Goal: Communication & Community: Answer question/provide support

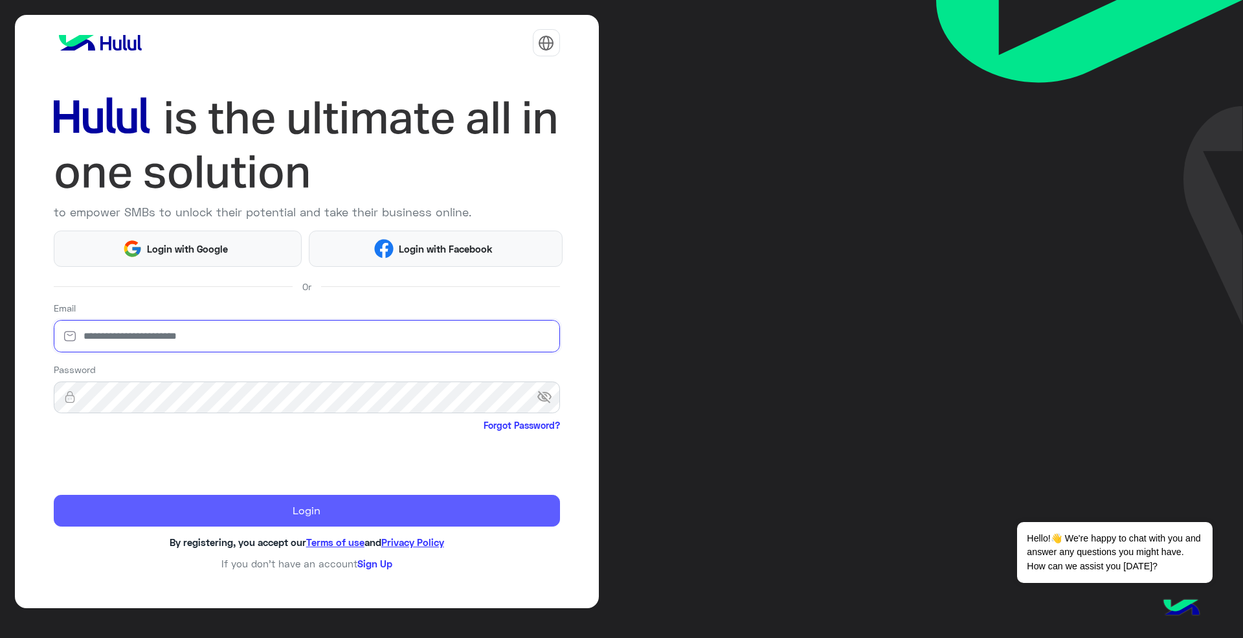
type input "**********"
click at [250, 498] on button "Login" at bounding box center [307, 511] width 506 height 32
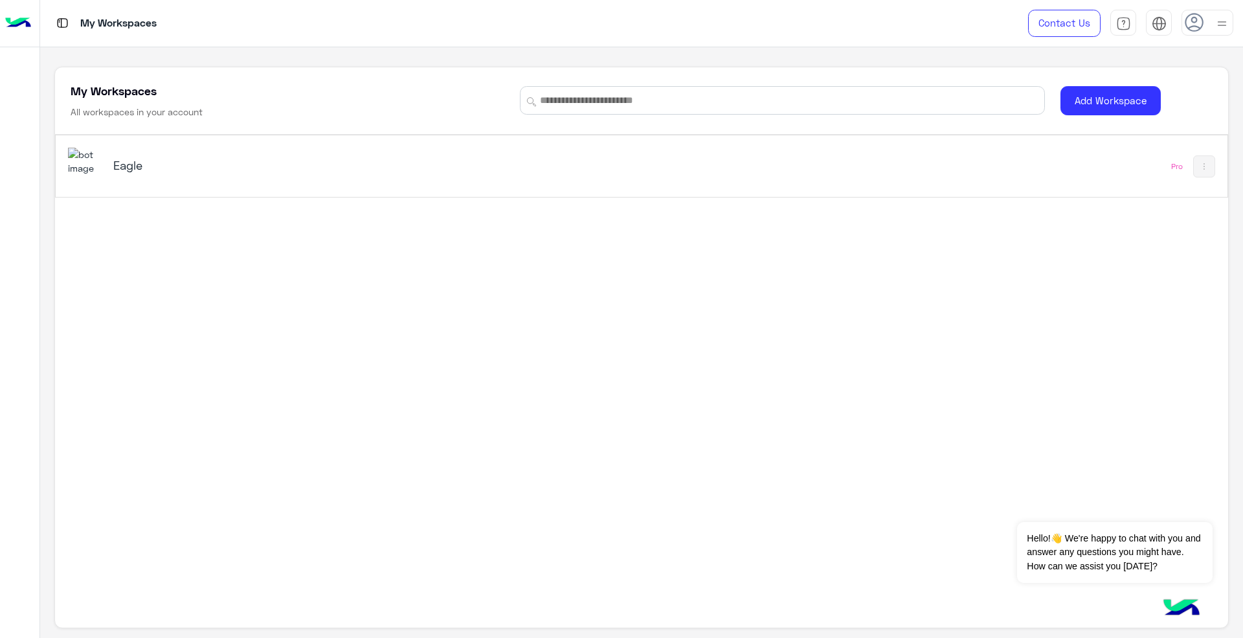
click at [805, 187] on div "Eagle Pro" at bounding box center [641, 166] width 1171 height 62
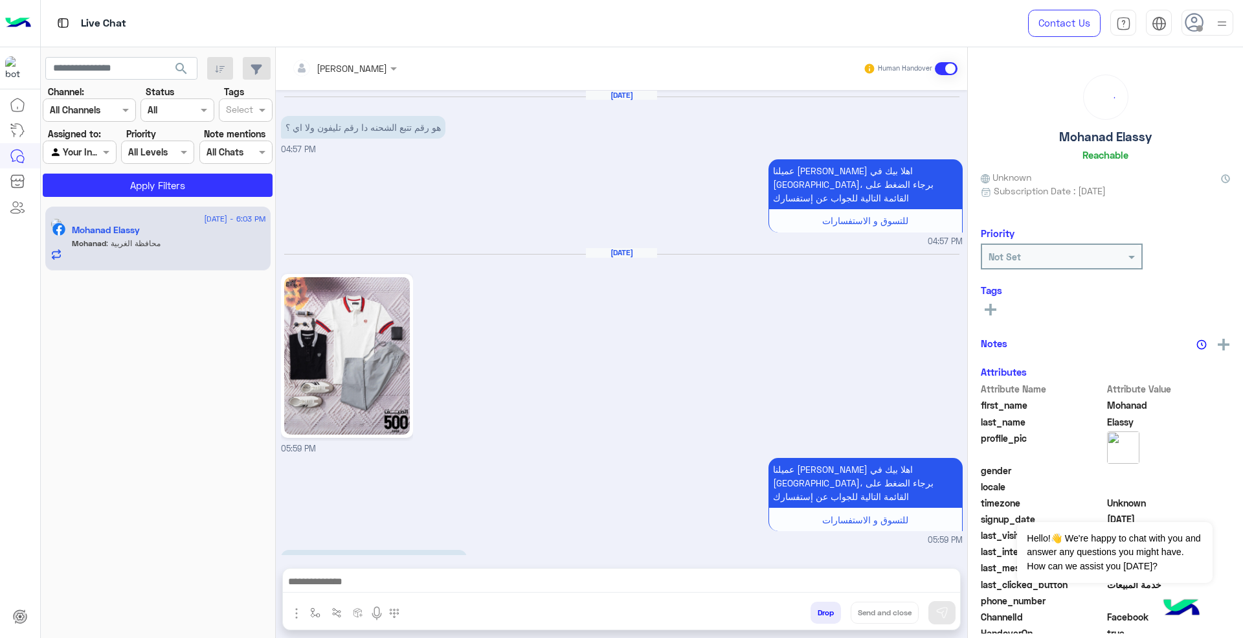
scroll to position [1070, 0]
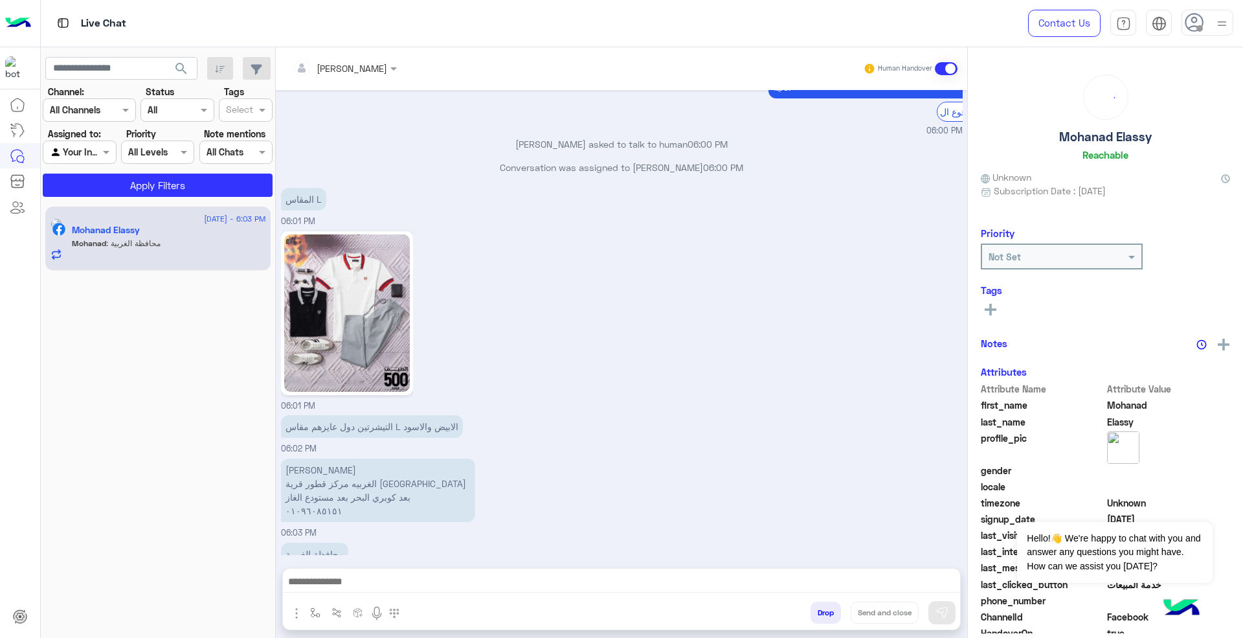
click at [1185, 21] on use at bounding box center [1194, 22] width 19 height 19
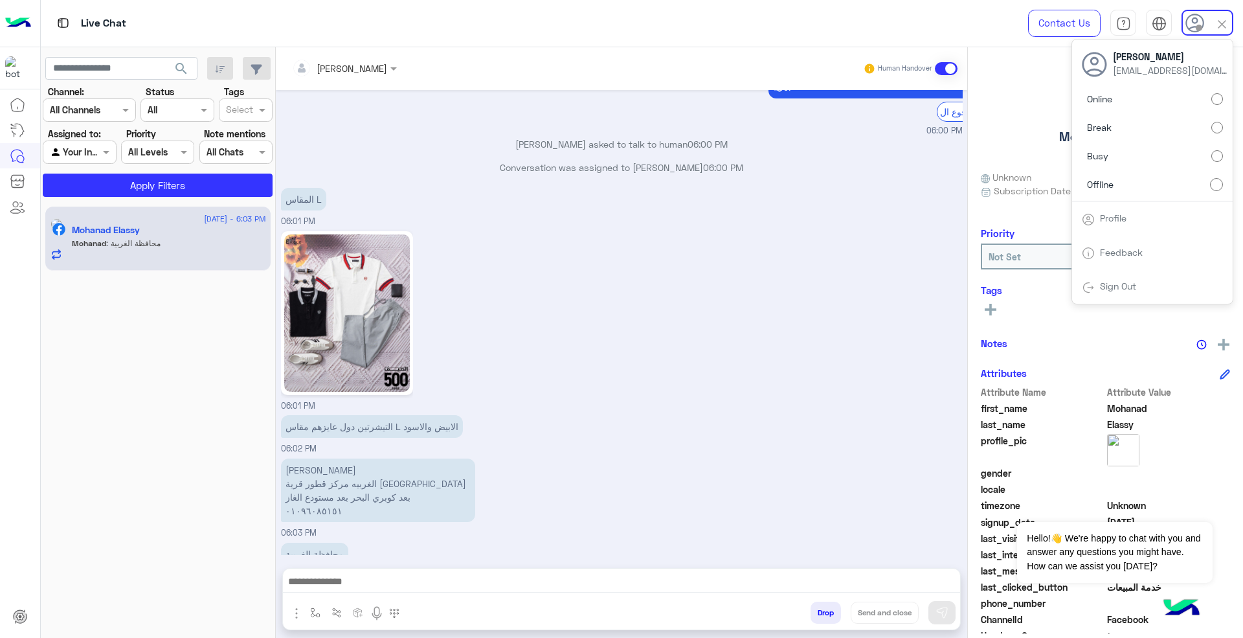
click at [653, 298] on div "06:01 PM" at bounding box center [622, 320] width 682 height 185
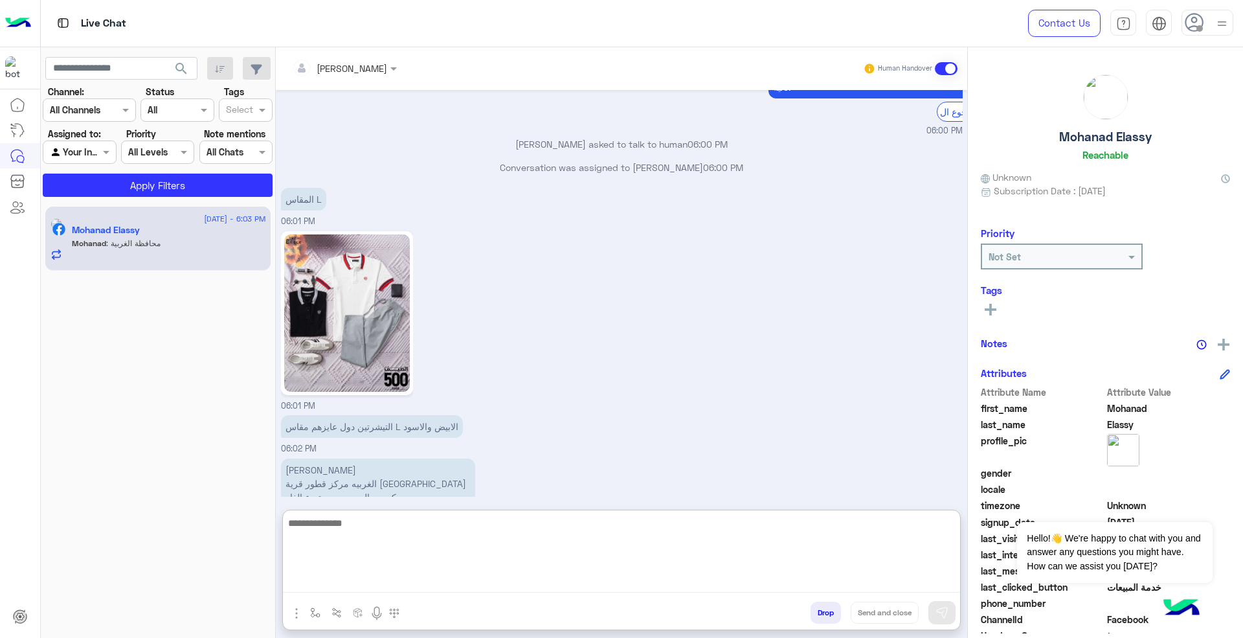
click at [685, 579] on textarea at bounding box center [621, 554] width 677 height 78
type textarea "**********"
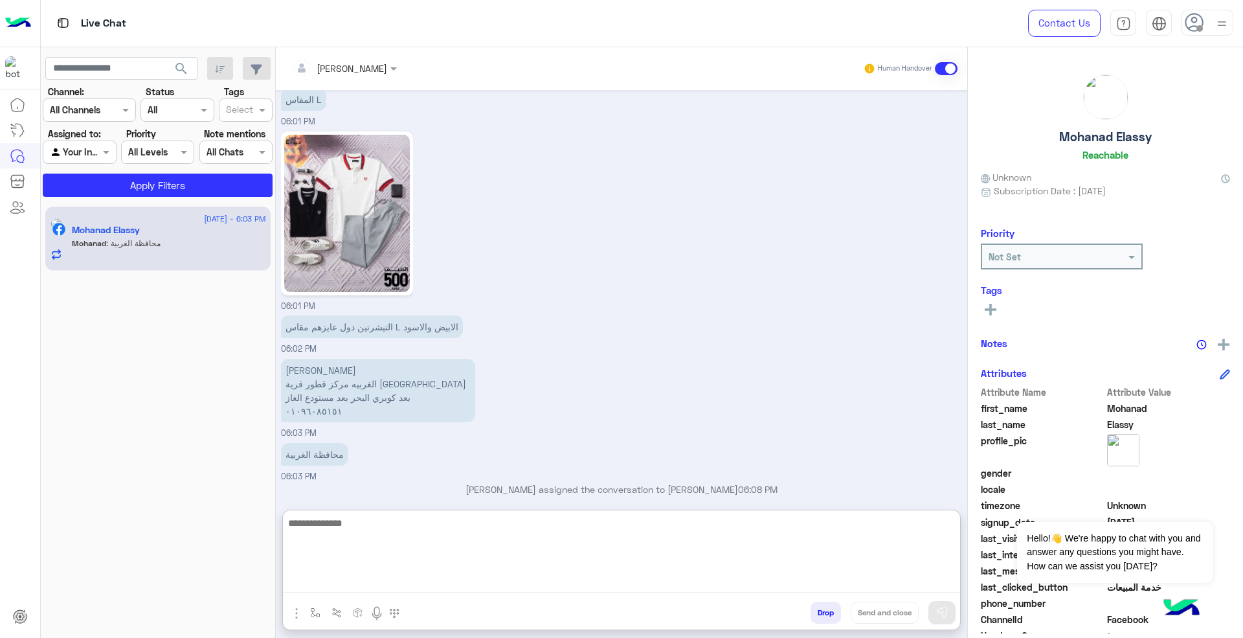
type textarea "*"
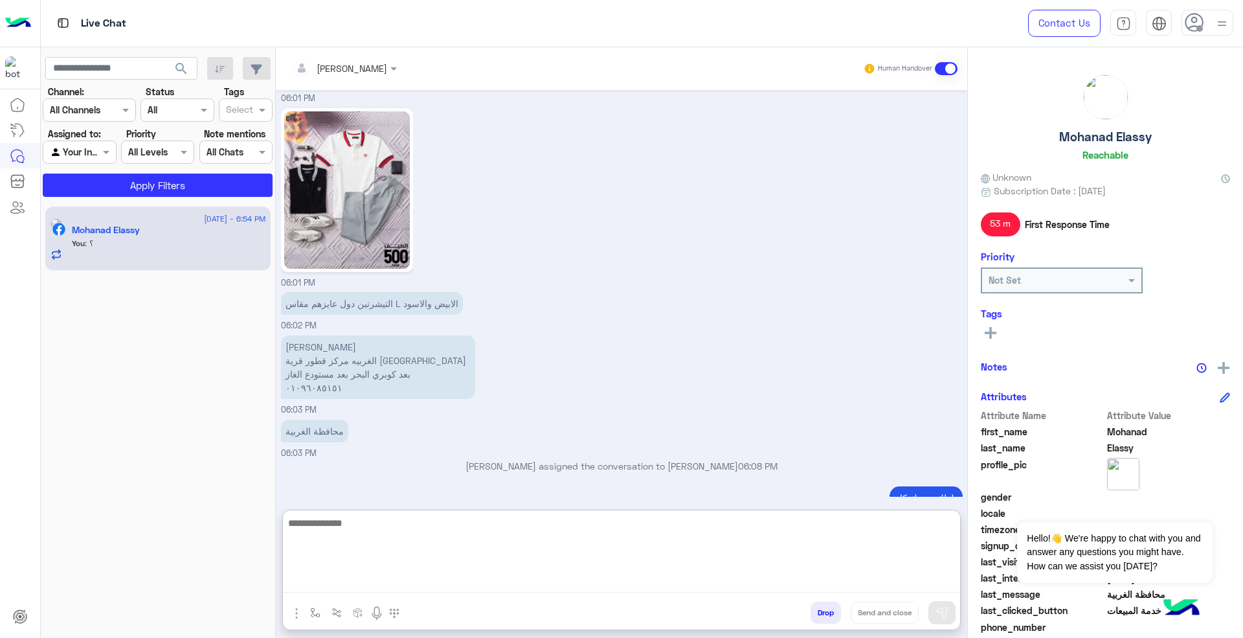
scroll to position [1234, 0]
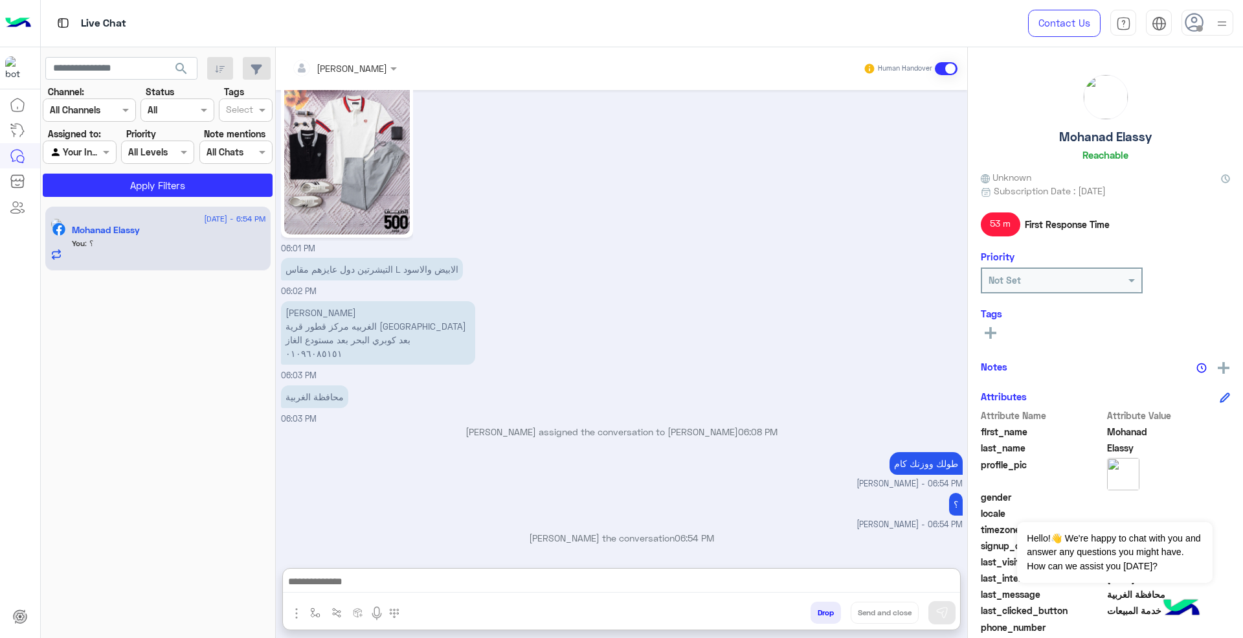
click at [1199, 18] on icon at bounding box center [1194, 22] width 19 height 19
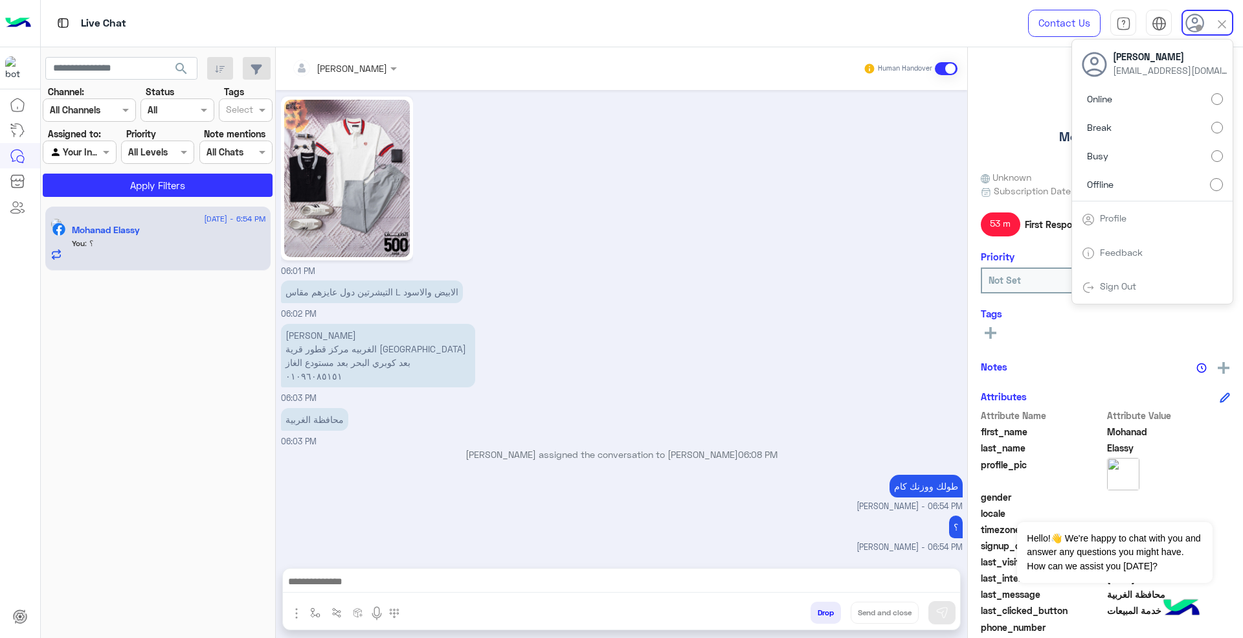
scroll to position [1176, 0]
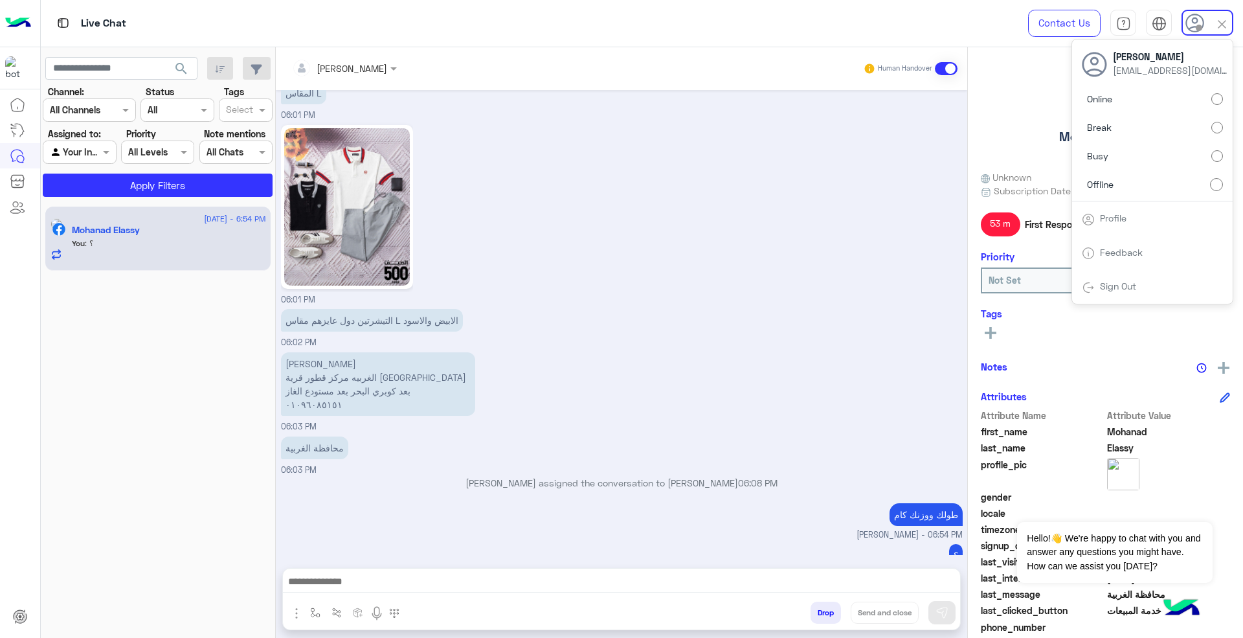
click at [1172, 101] on label "Online" at bounding box center [1152, 98] width 141 height 23
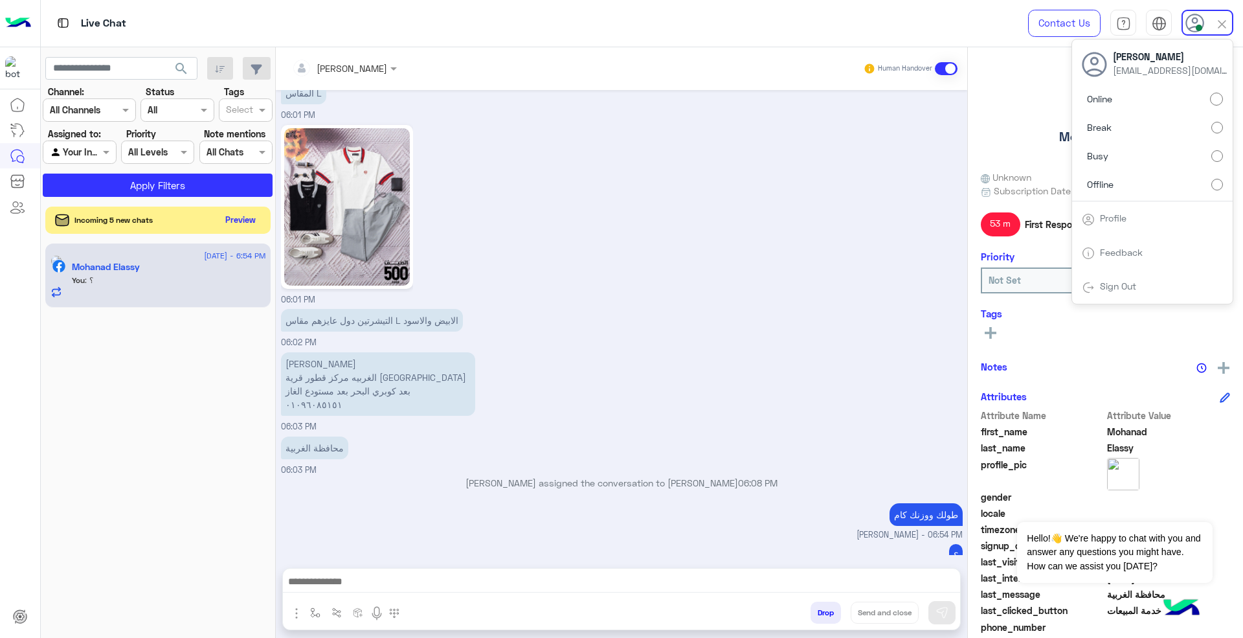
click at [233, 221] on button "Preview" at bounding box center [241, 219] width 40 height 17
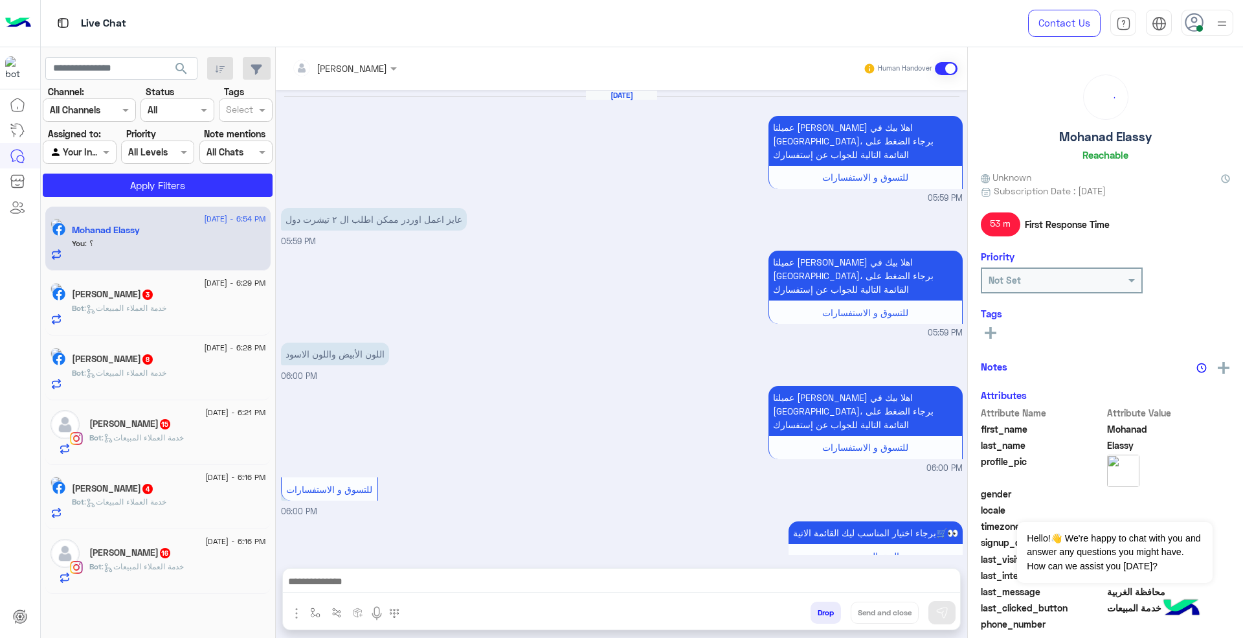
scroll to position [848, 0]
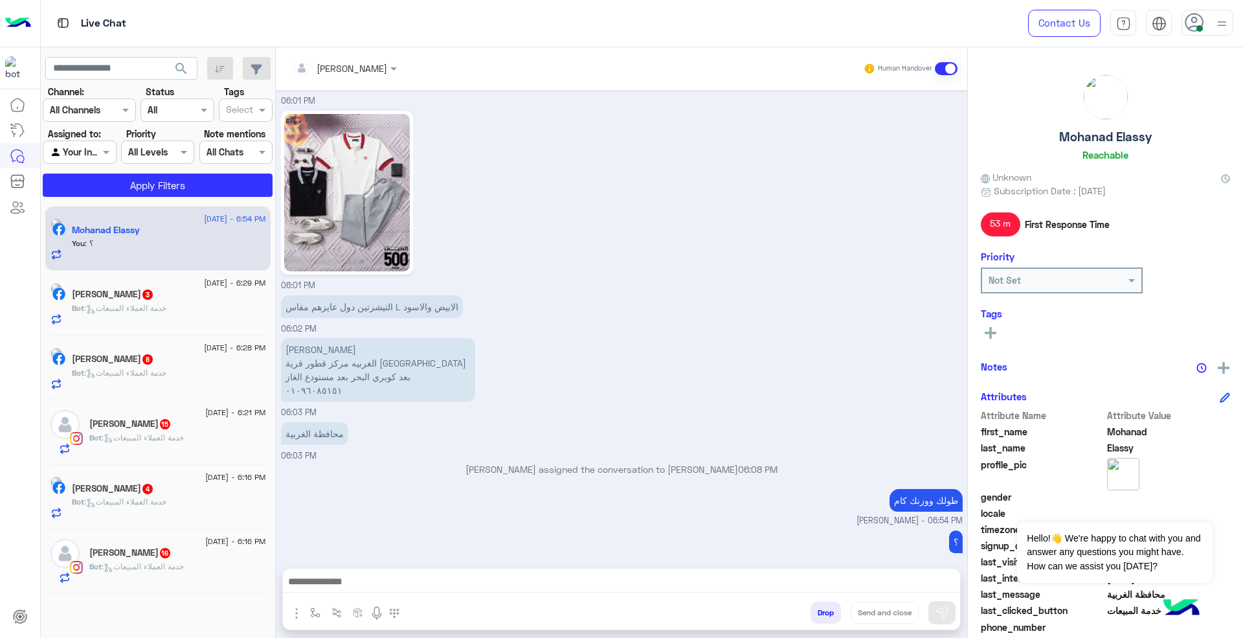
click at [192, 301] on div "[PERSON_NAME] 3" at bounding box center [169, 296] width 194 height 14
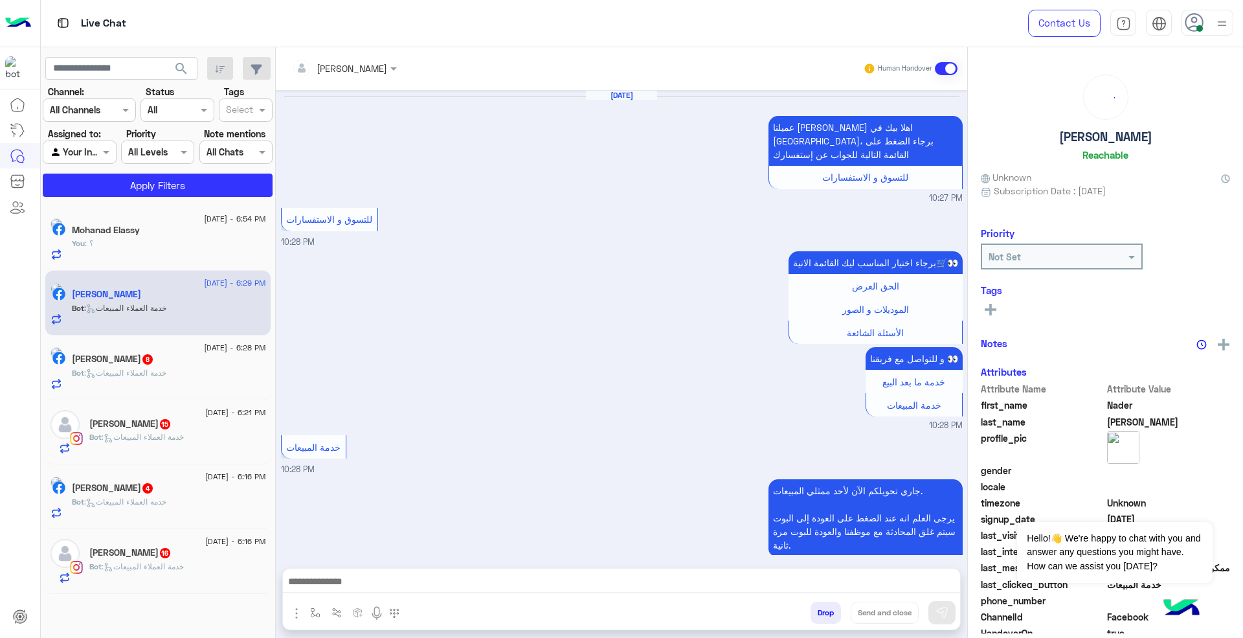
scroll to position [949, 0]
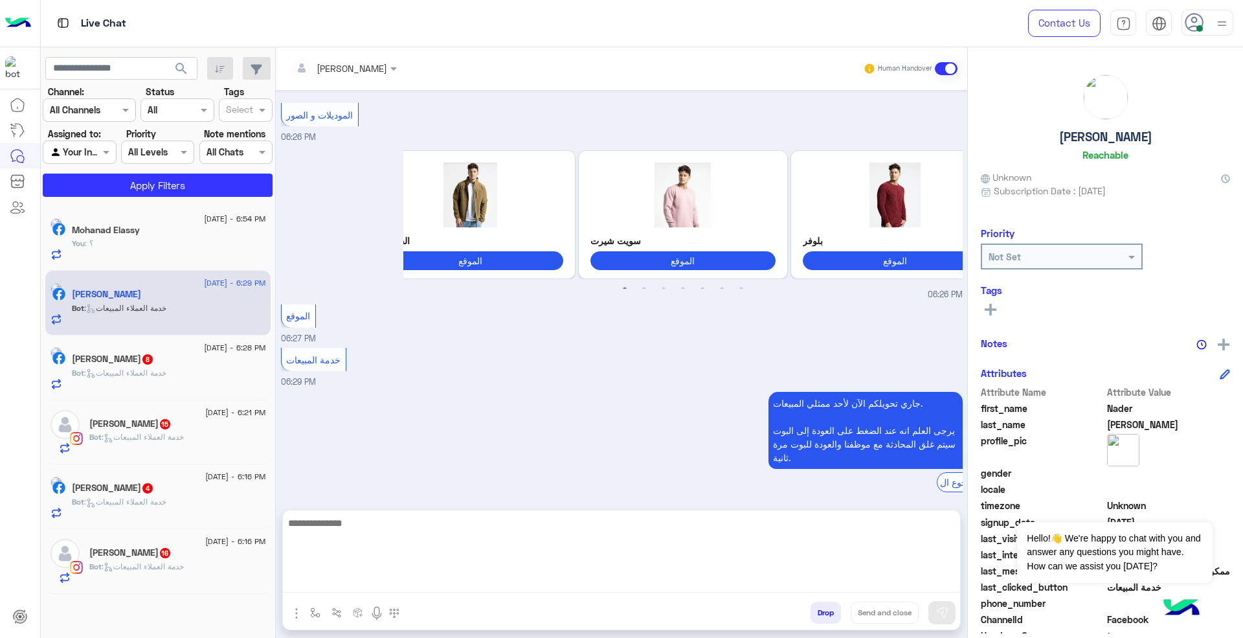
click at [743, 580] on textarea at bounding box center [621, 554] width 677 height 78
paste textarea "**********"
type textarea "**********"
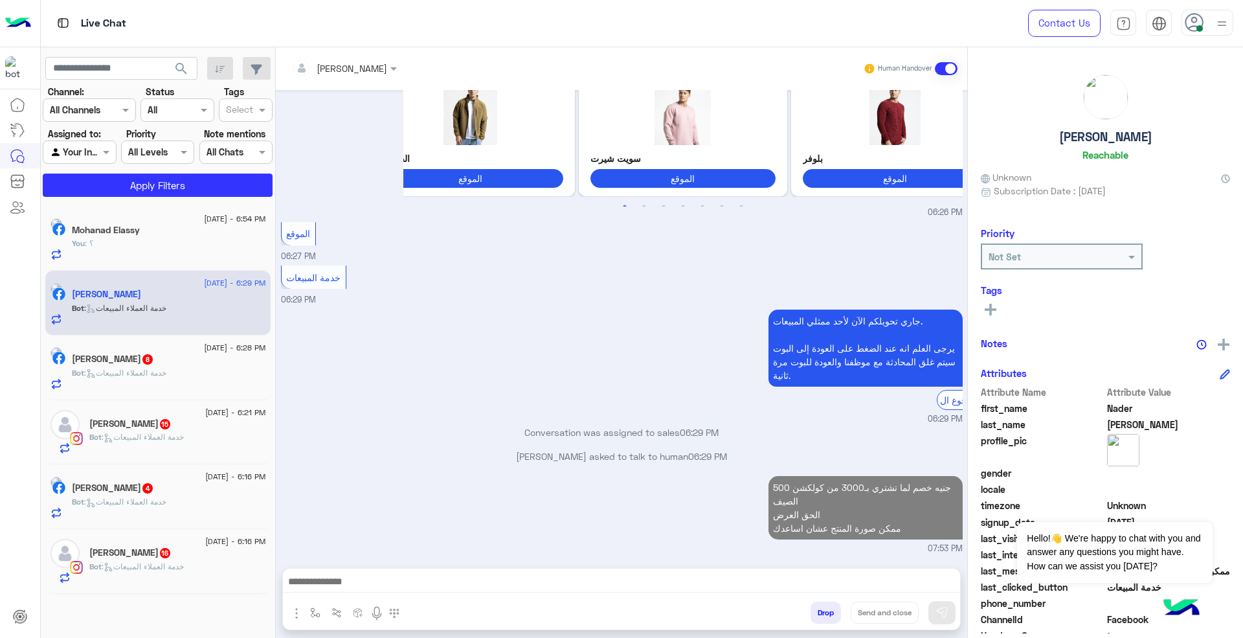
click at [195, 370] on div "Bot : خدمة العملاء المبيعات" at bounding box center [169, 378] width 194 height 23
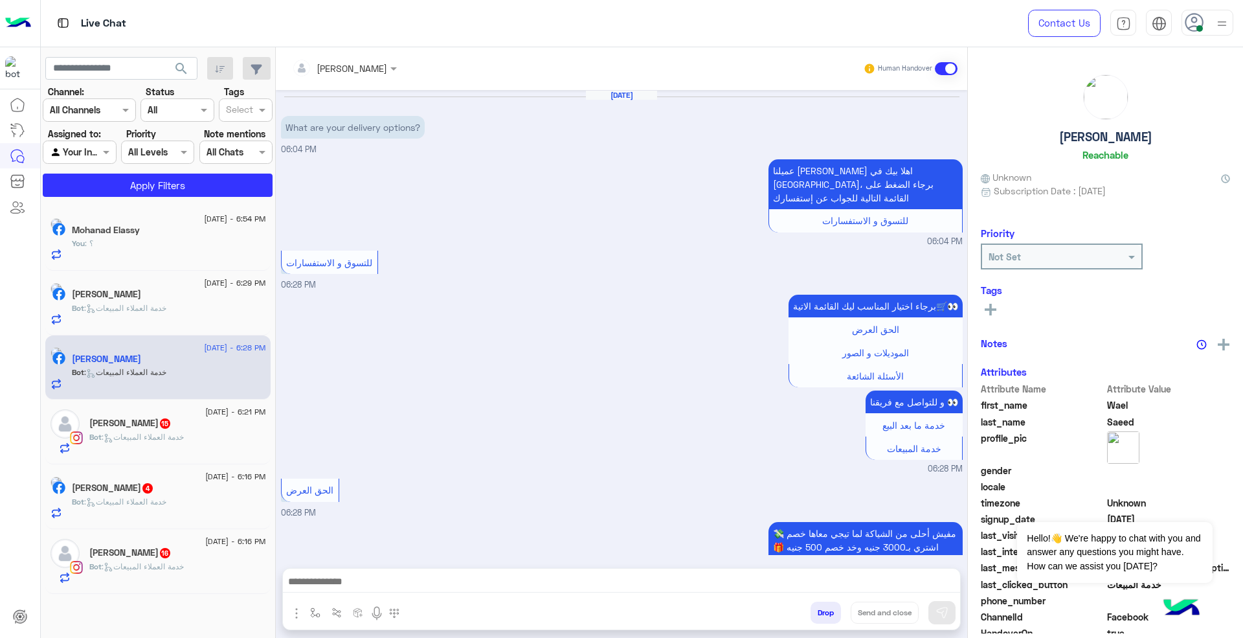
scroll to position [469, 0]
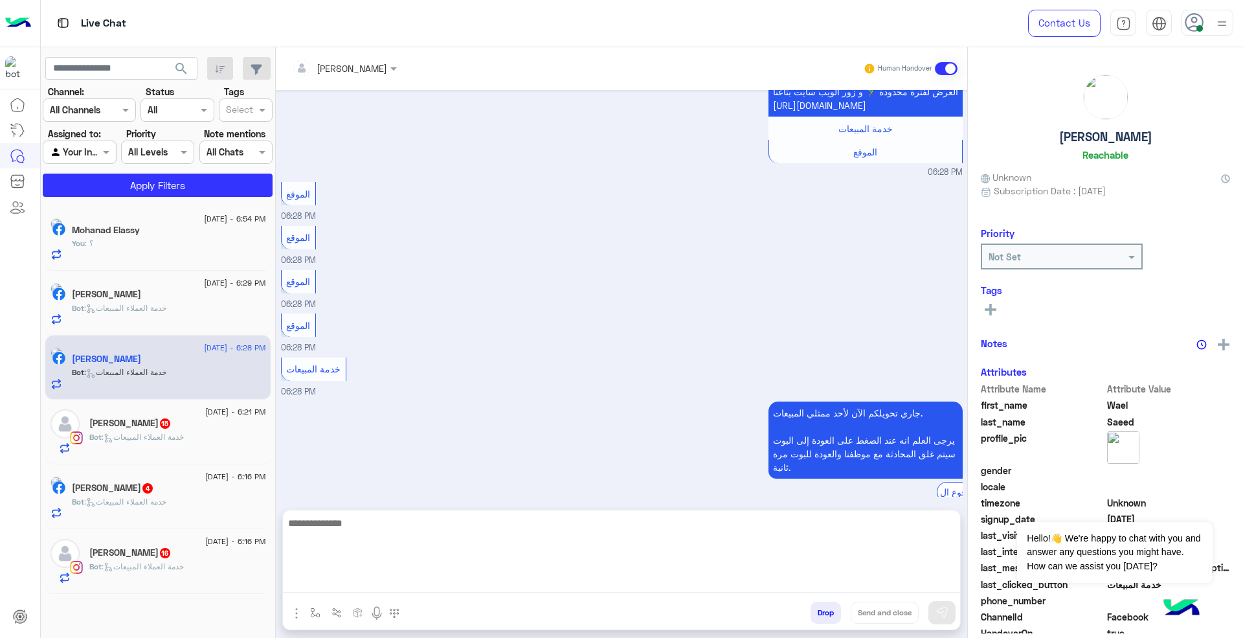
click at [651, 576] on textarea at bounding box center [621, 554] width 677 height 78
paste textarea "**********"
type textarea "**********"
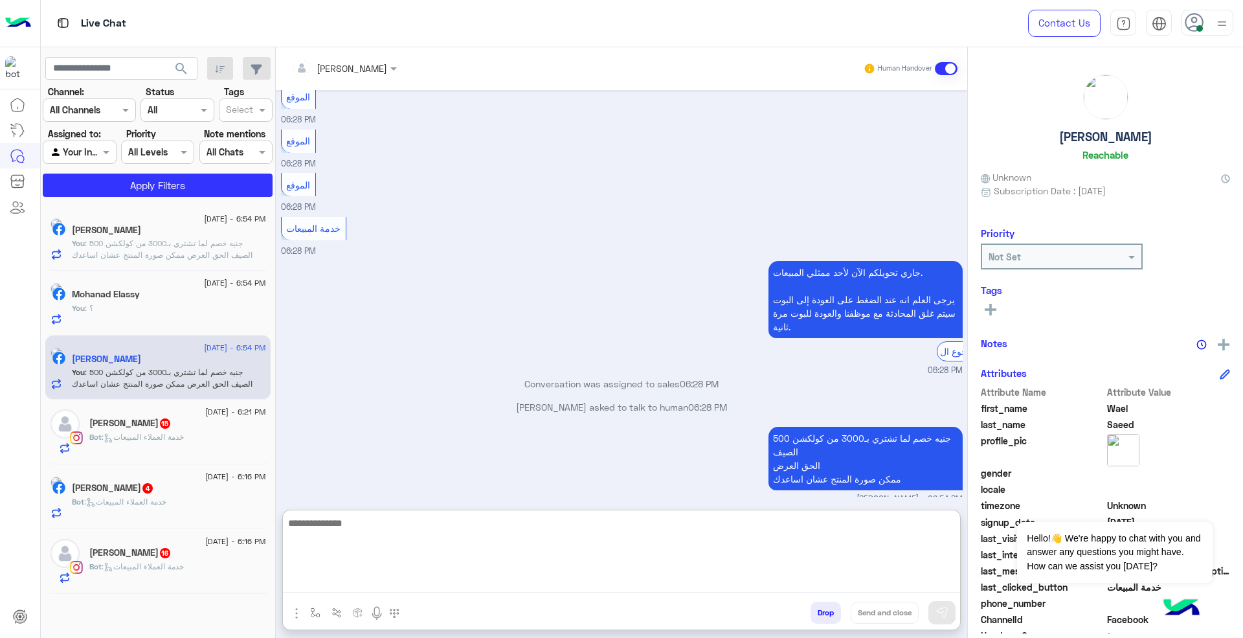
scroll to position [633, 0]
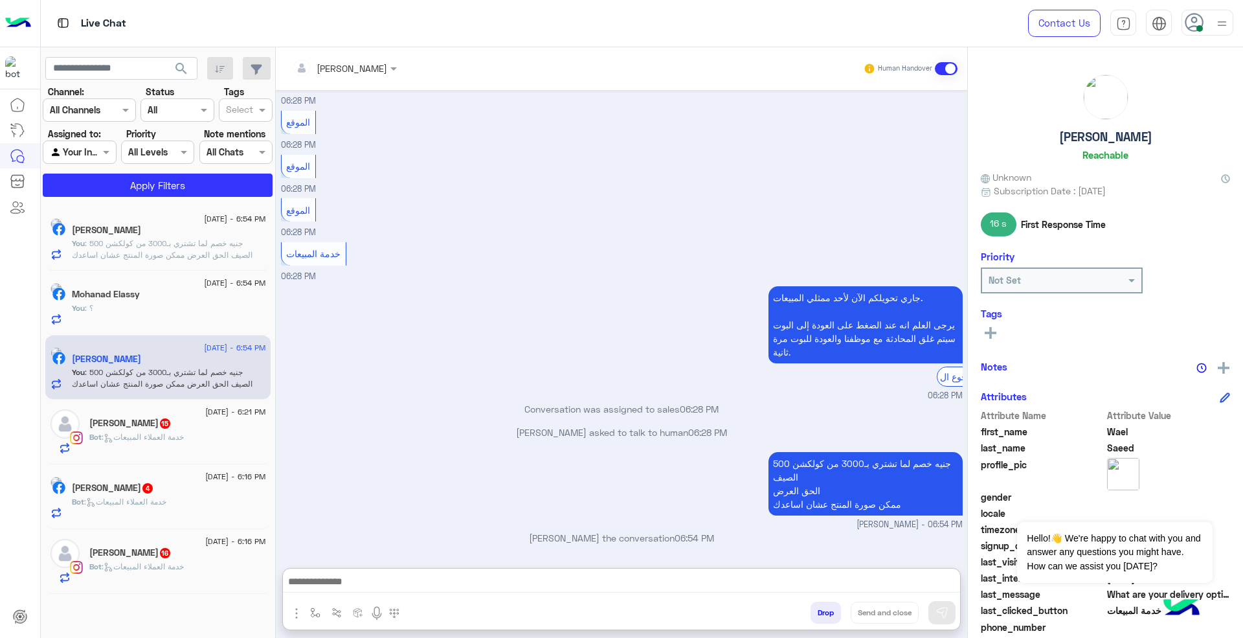
click at [175, 436] on span ": خدمة العملاء المبيعات" at bounding box center [143, 437] width 82 height 10
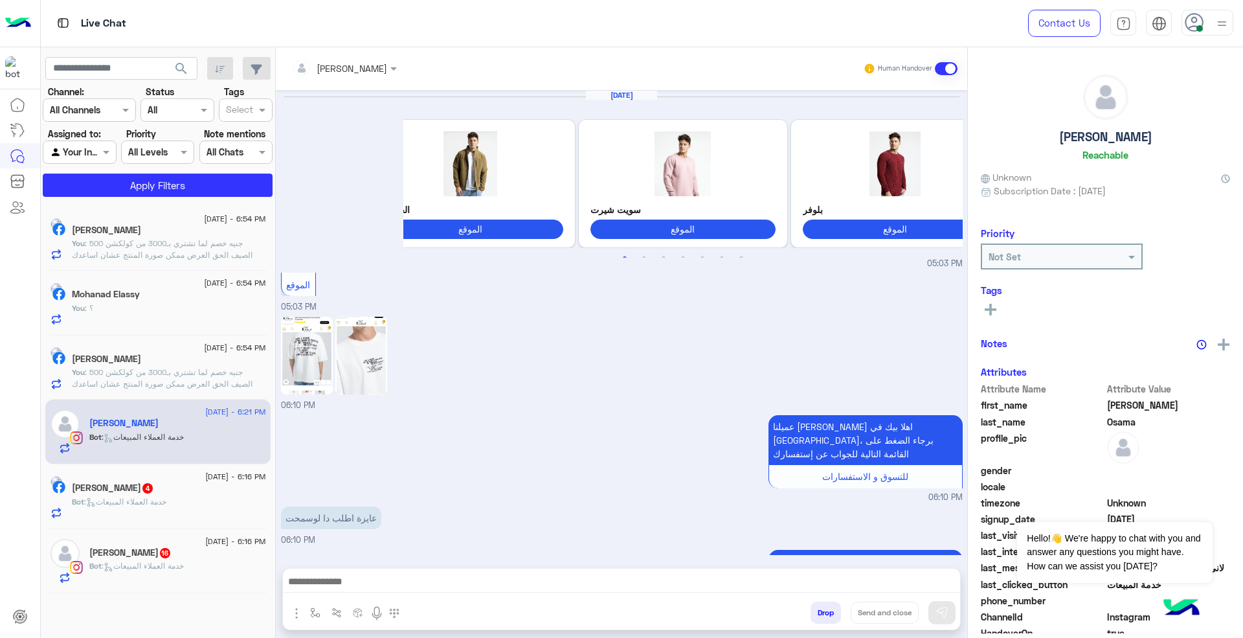
scroll to position [1000, 0]
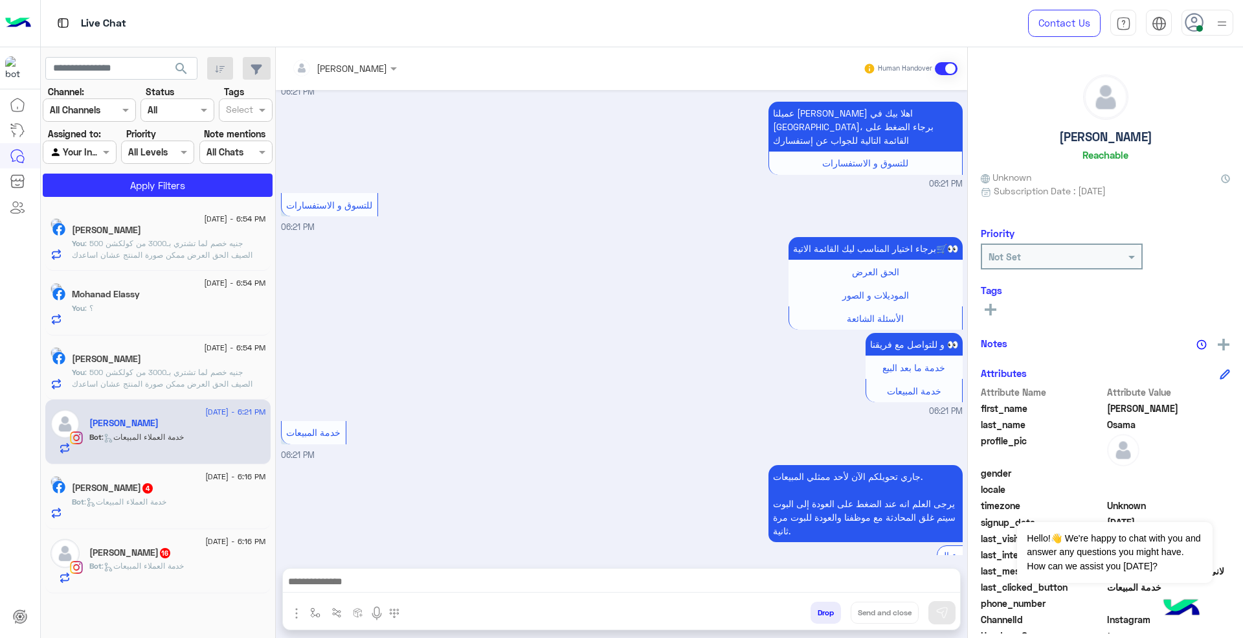
click at [567, 594] on div at bounding box center [621, 584] width 677 height 32
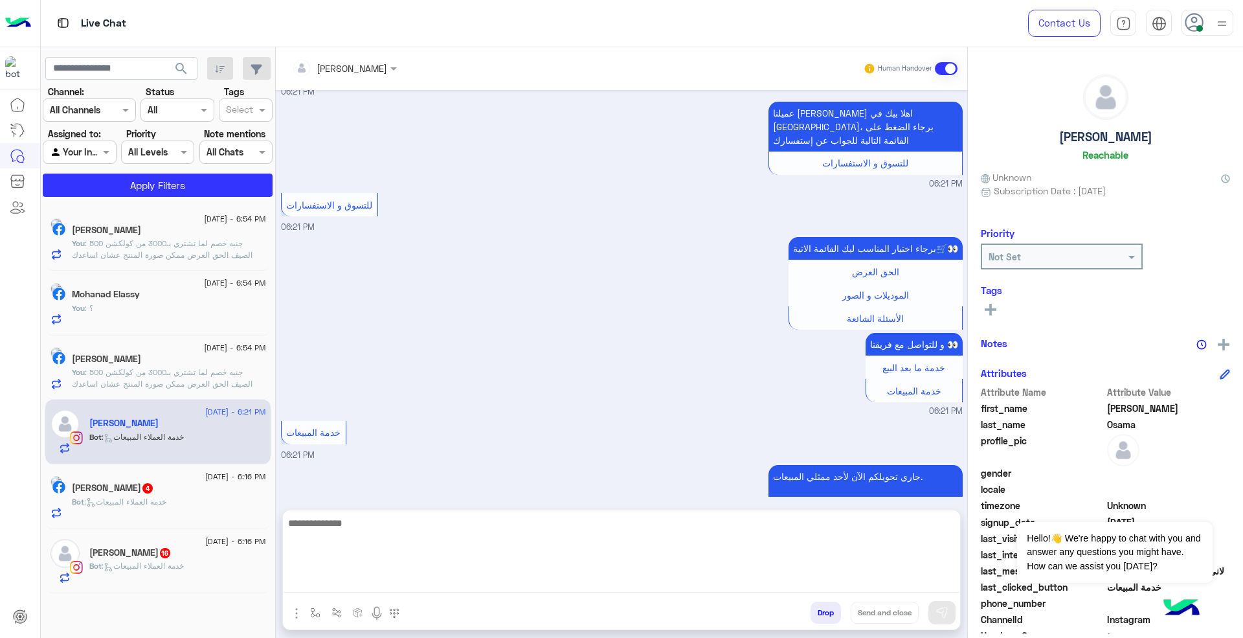
click at [573, 587] on textarea at bounding box center [621, 554] width 677 height 78
paste textarea "**********"
type textarea "**********"
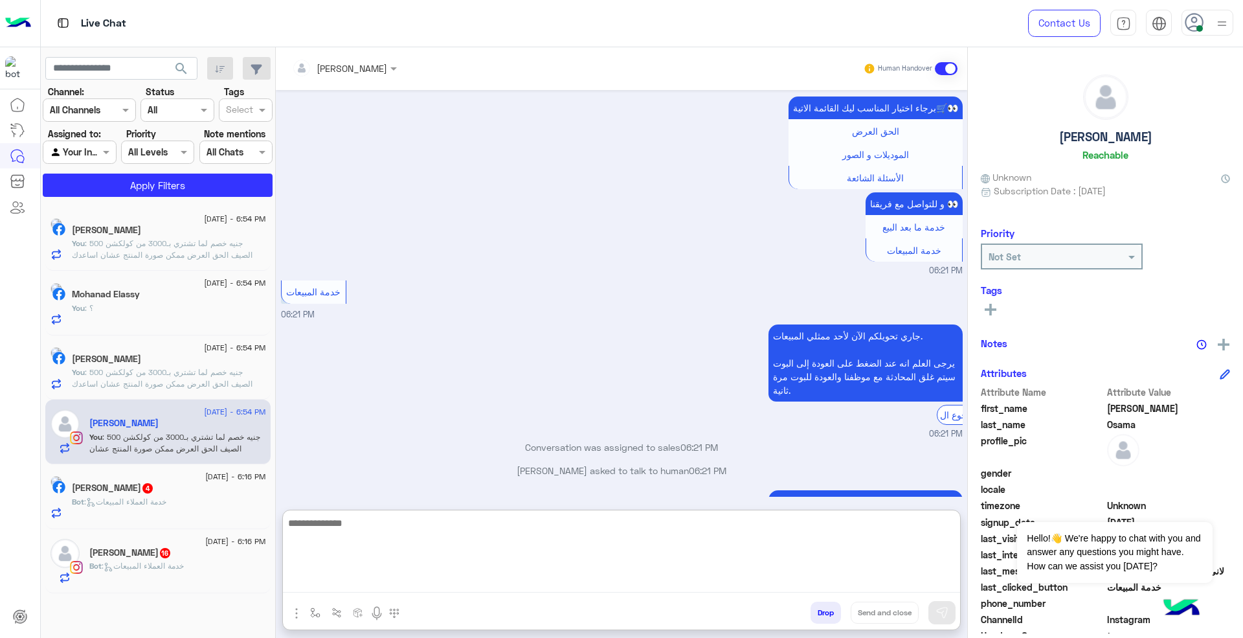
scroll to position [1164, 0]
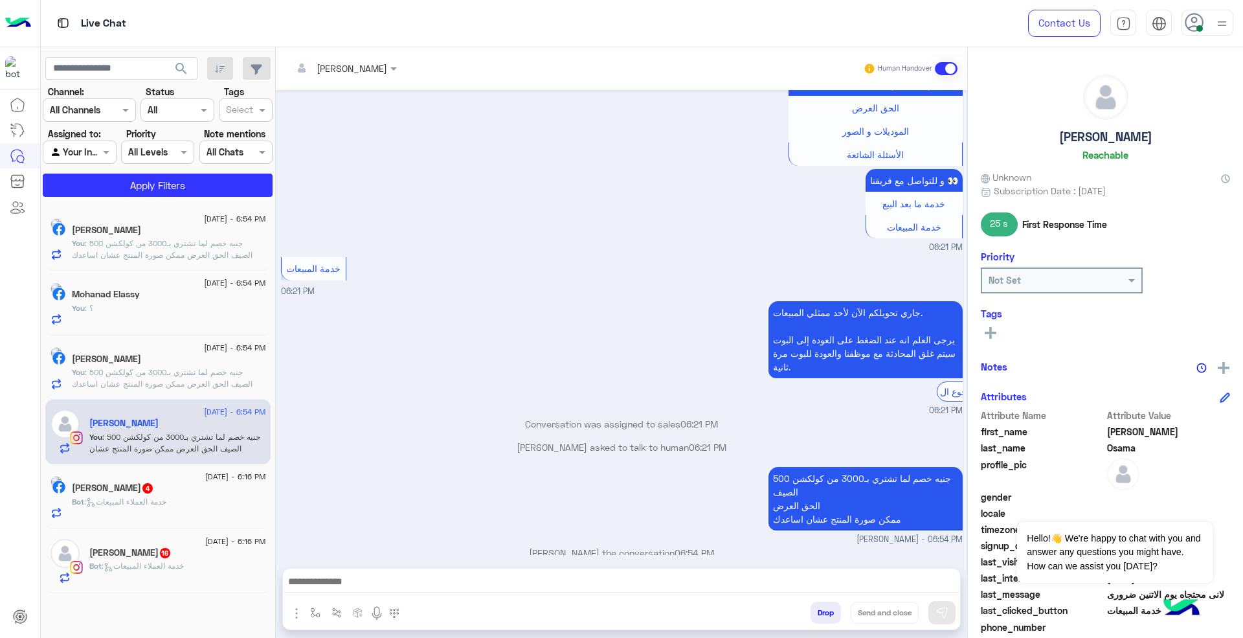
click at [189, 493] on div "[PERSON_NAME] 4" at bounding box center [169, 489] width 194 height 14
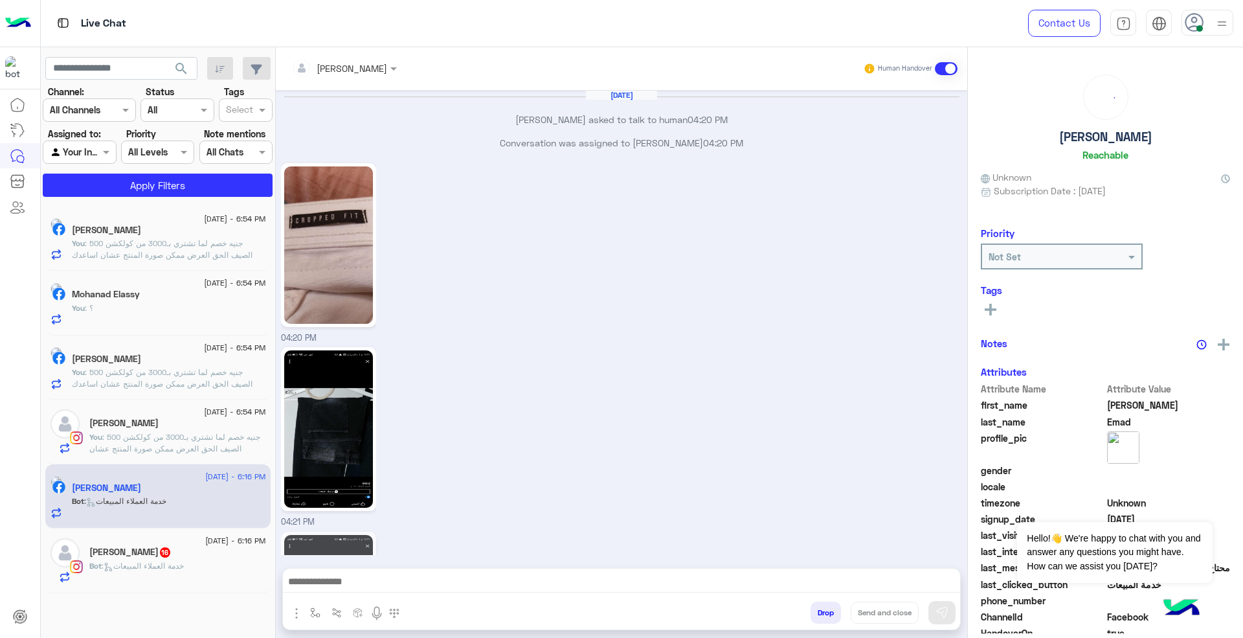
scroll to position [1187, 0]
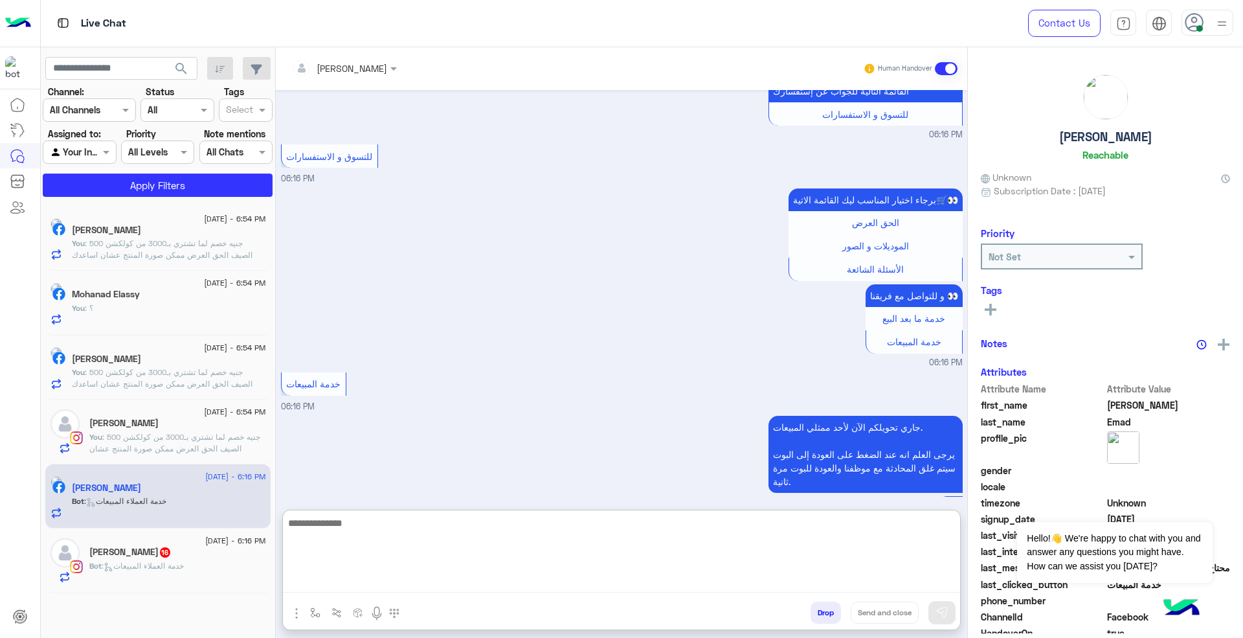
click at [596, 584] on textarea at bounding box center [621, 554] width 677 height 78
paste textarea "**********"
type textarea "**********"
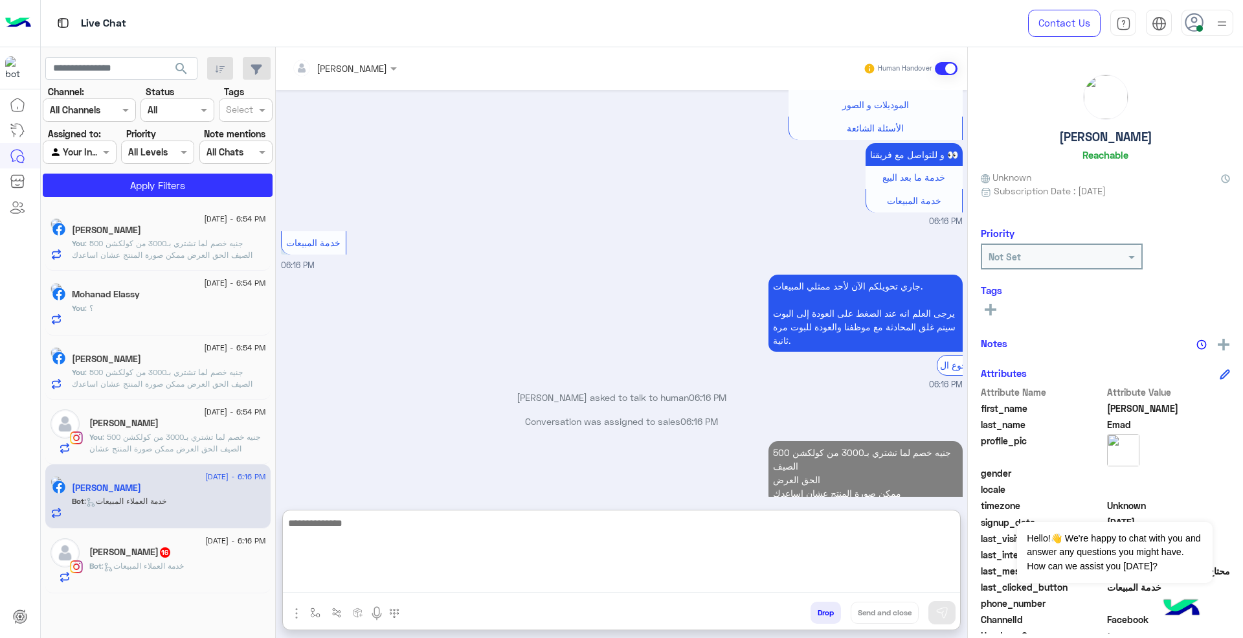
scroll to position [1353, 0]
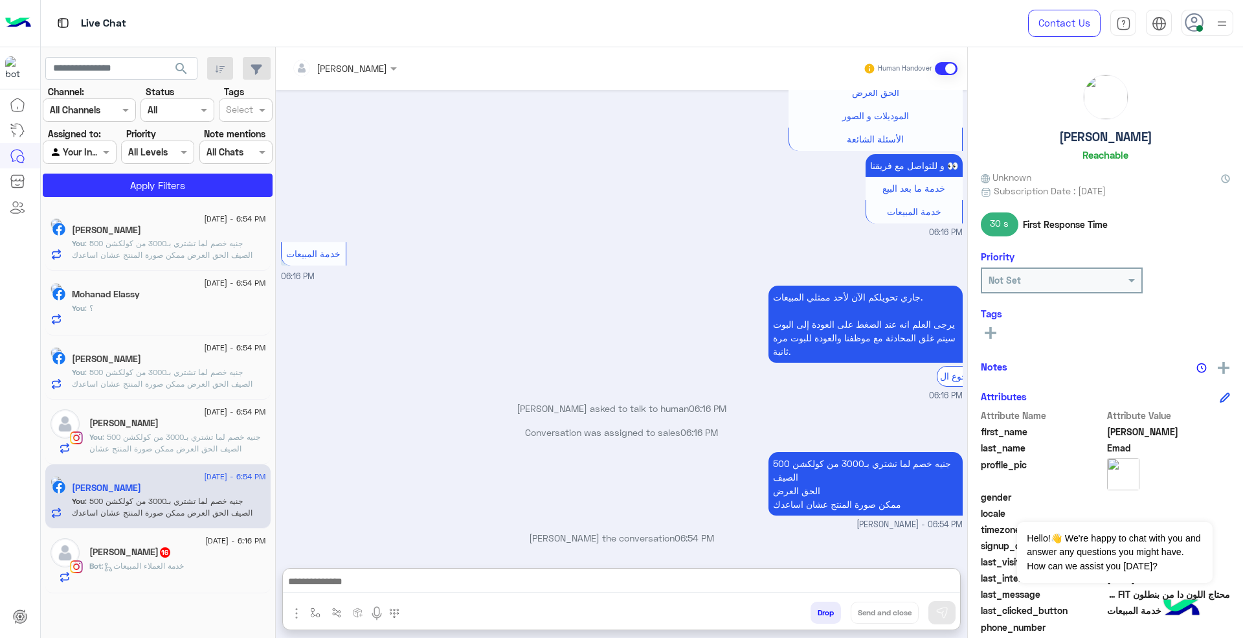
click at [157, 560] on div "[PERSON_NAME] 16" at bounding box center [177, 553] width 177 height 14
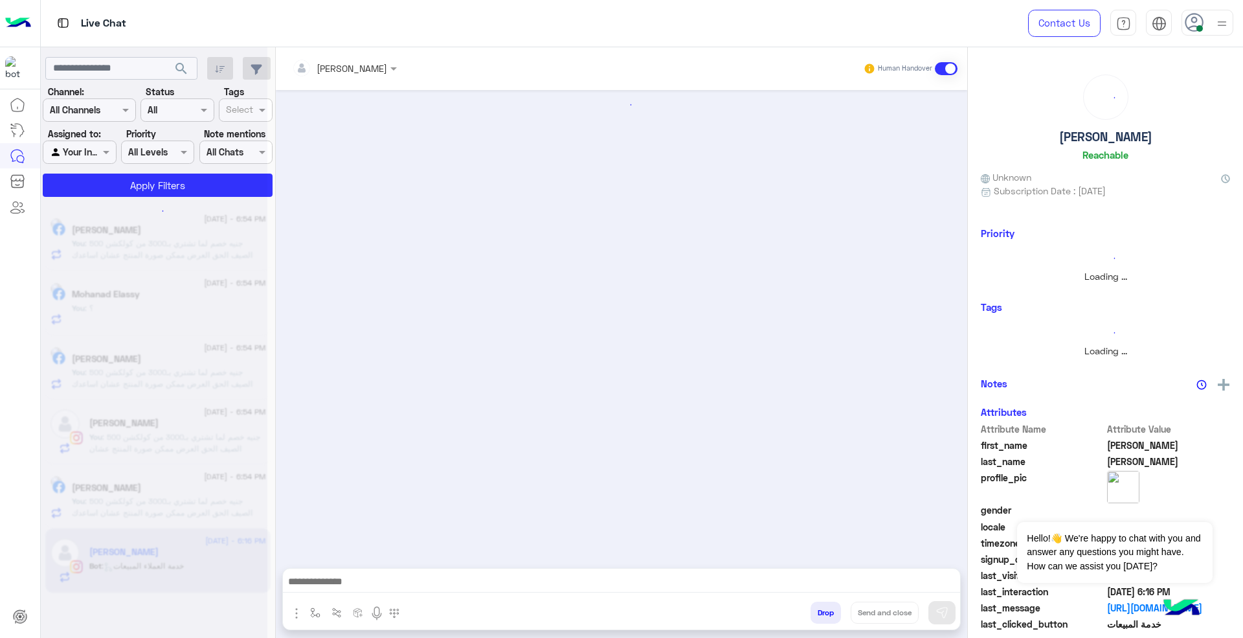
scroll to position [1325, 0]
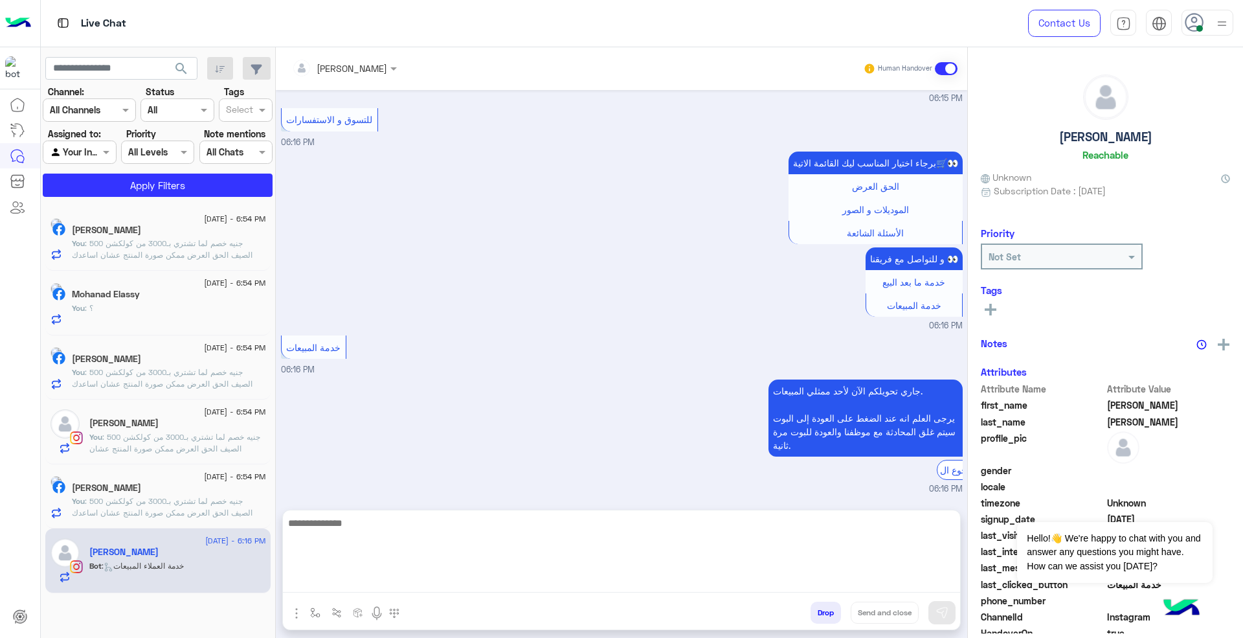
click at [643, 583] on textarea at bounding box center [621, 554] width 677 height 78
paste textarea "**********"
type textarea "**********"
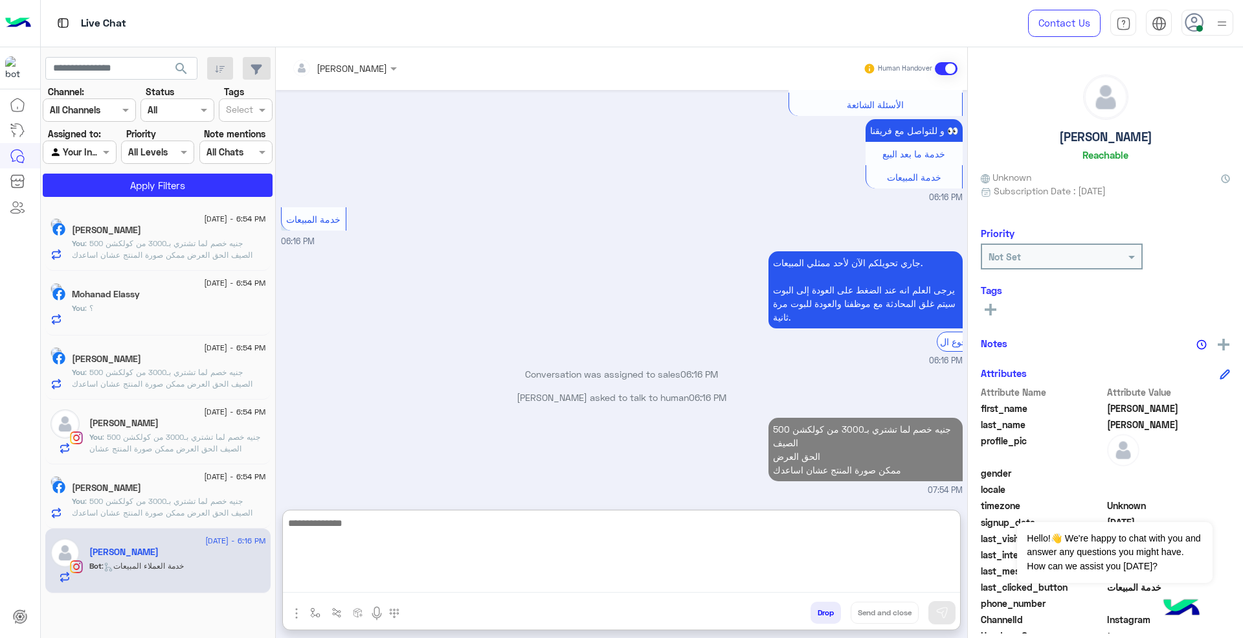
scroll to position [1490, 0]
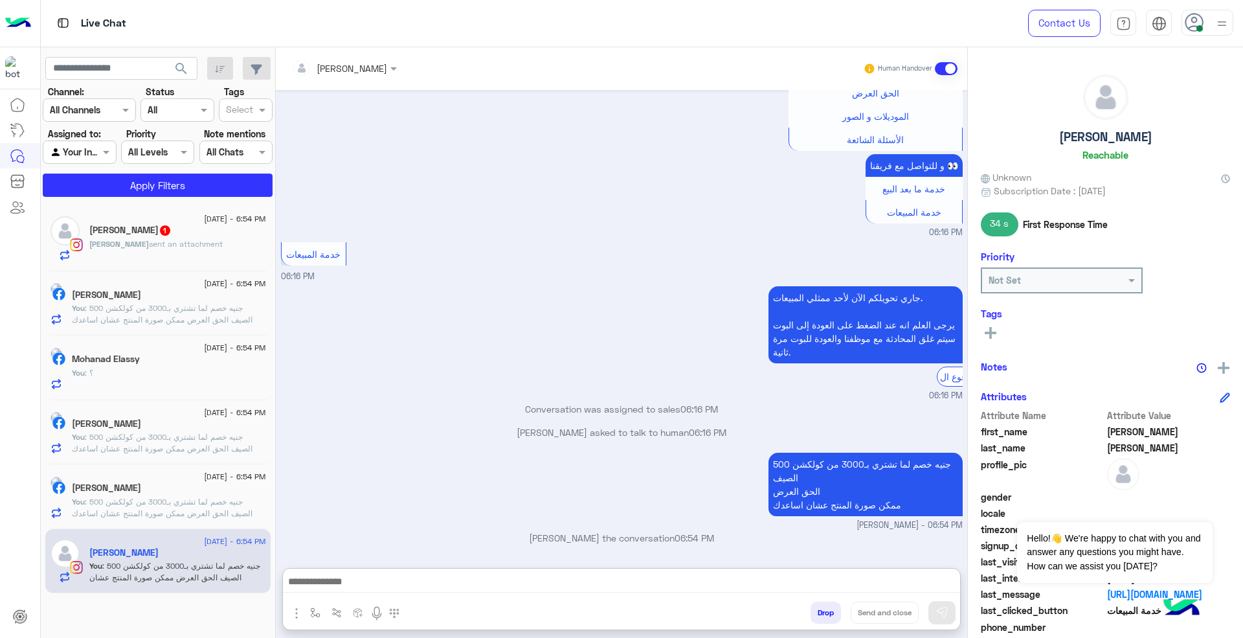
click at [132, 250] on p "[PERSON_NAME] sent an attachment" at bounding box center [155, 244] width 133 height 12
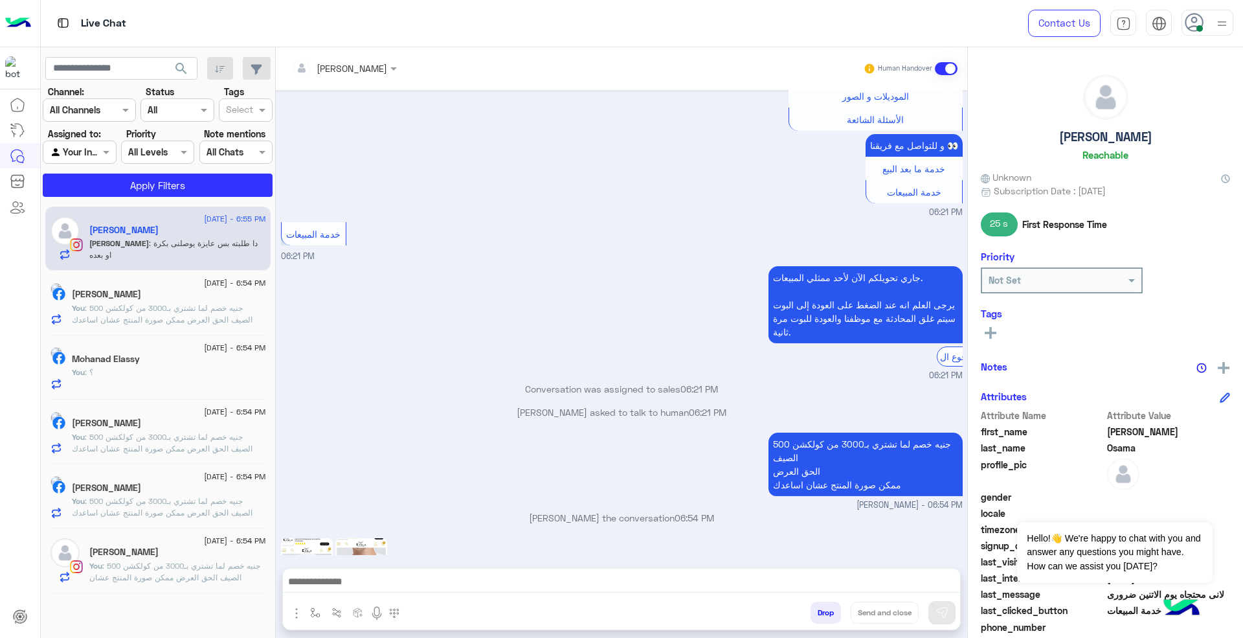
scroll to position [943, 0]
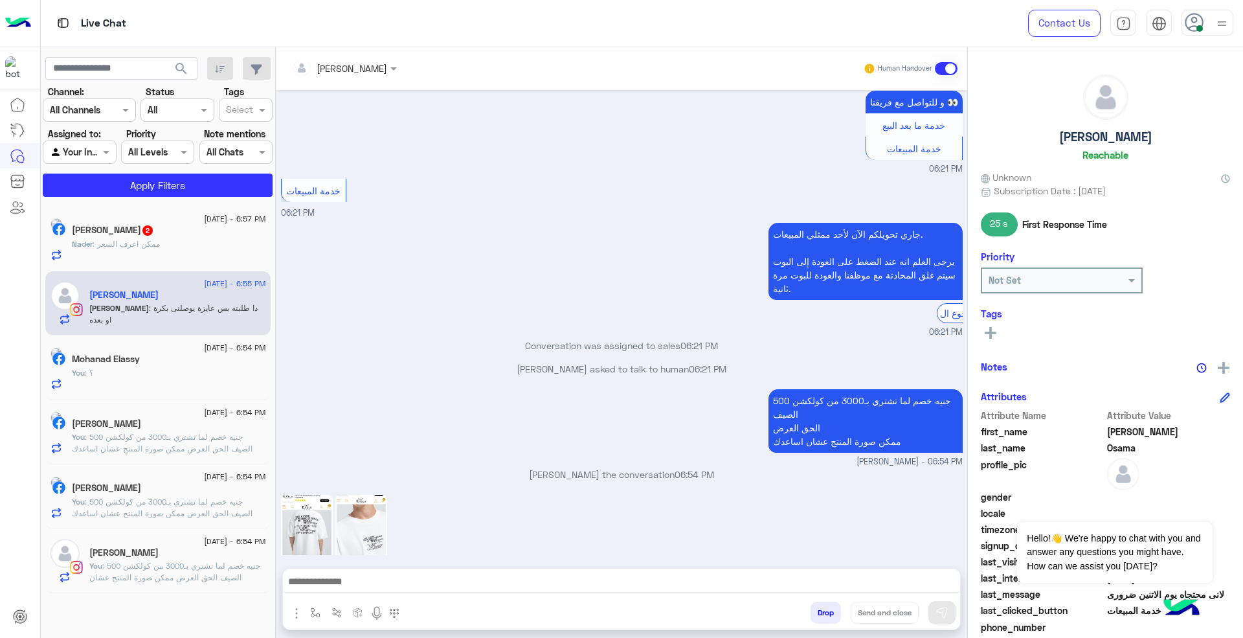
click at [330, 495] on img at bounding box center [307, 534] width 52 height 78
click at [361, 495] on img at bounding box center [361, 534] width 52 height 78
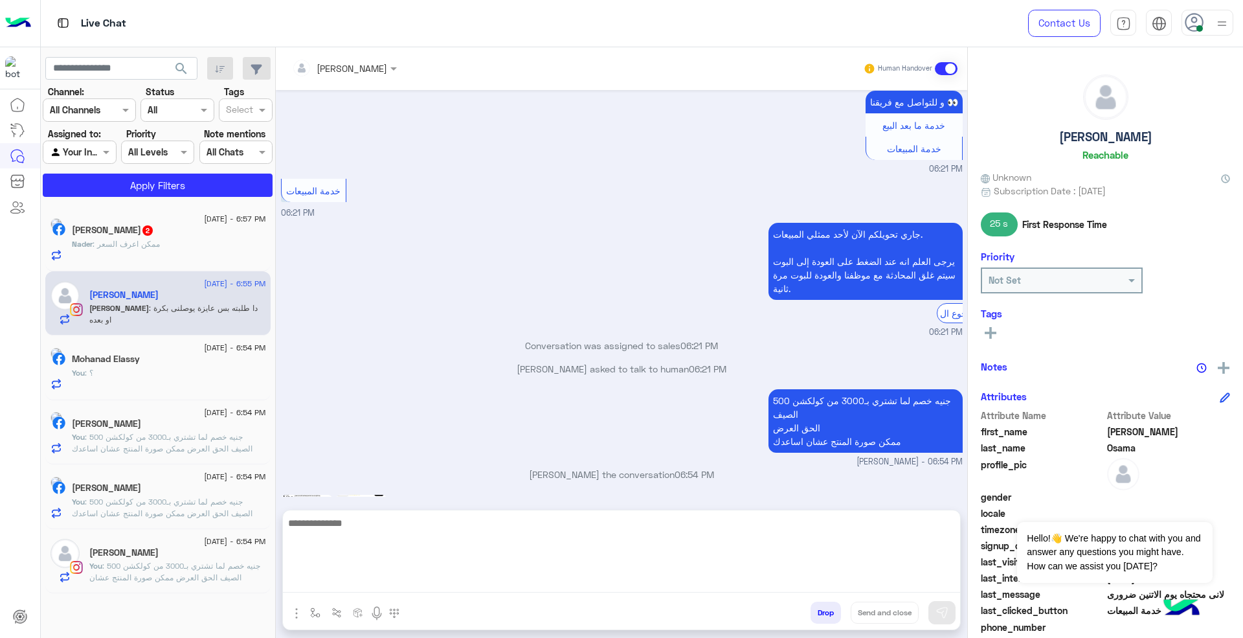
click at [627, 575] on textarea at bounding box center [621, 554] width 677 height 78
type textarea "**********"
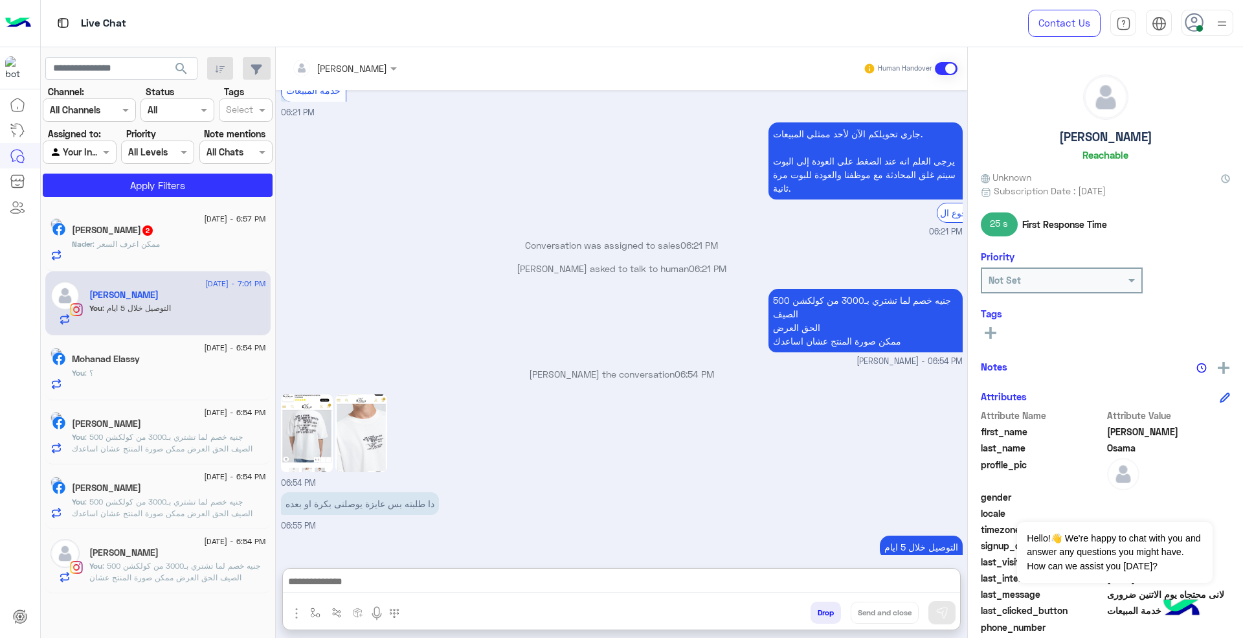
click at [197, 243] on div "Nader : ممكن اعرف السعر" at bounding box center [169, 249] width 194 height 23
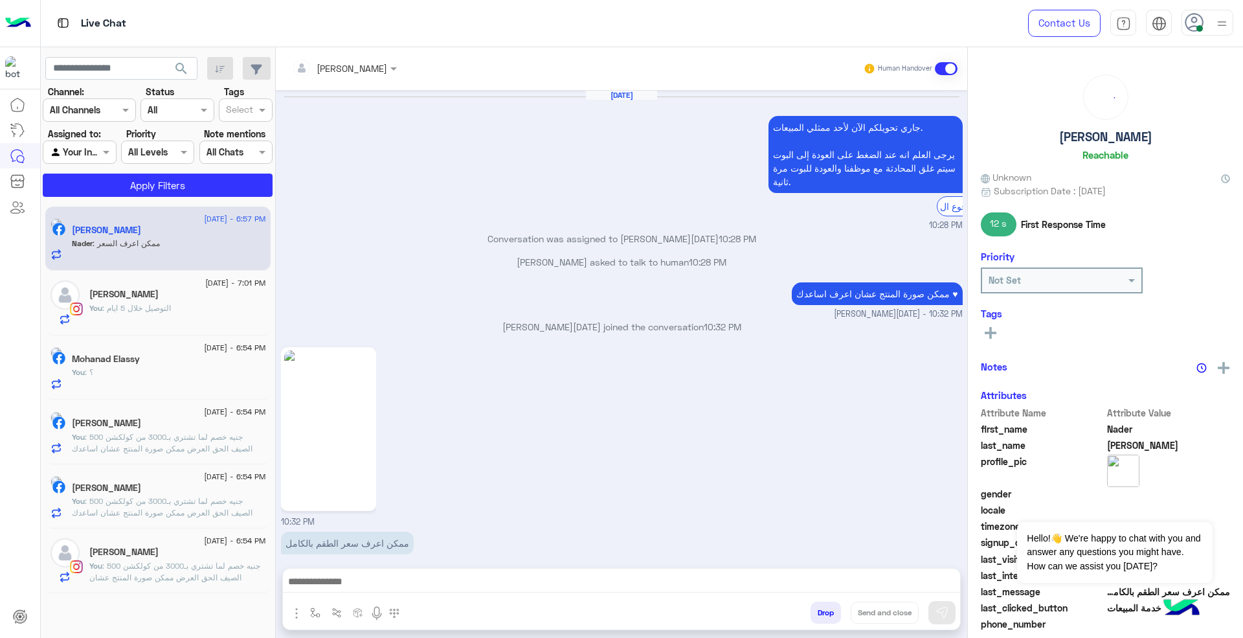
scroll to position [933, 0]
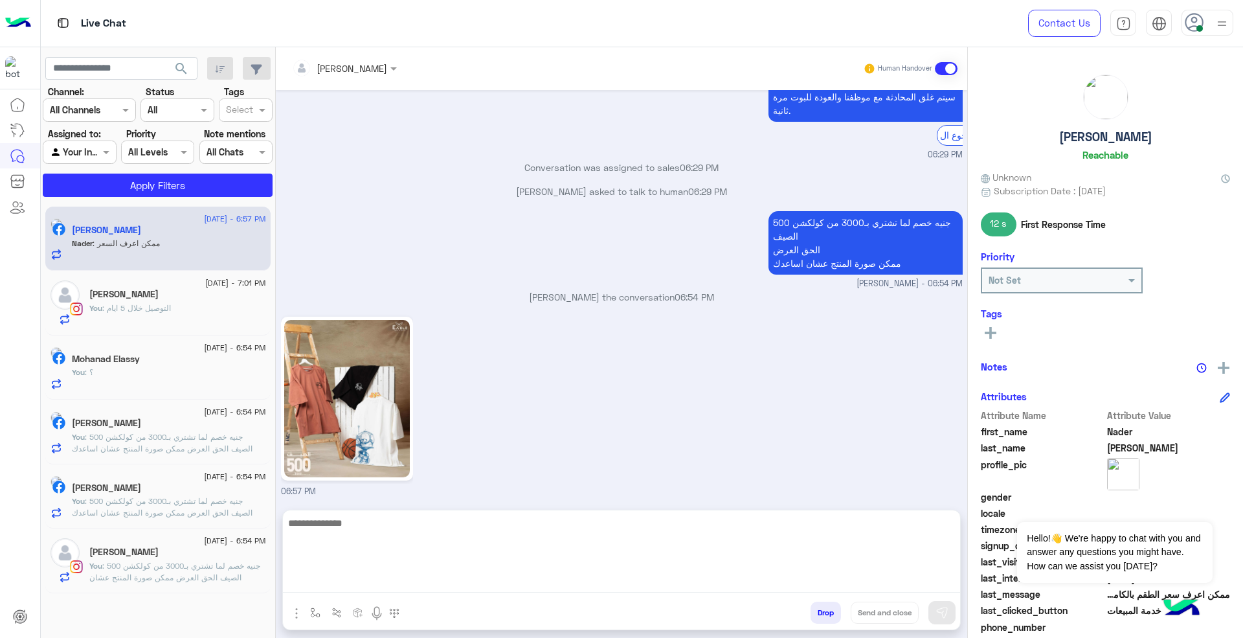
click at [572, 580] on textarea at bounding box center [621, 554] width 677 height 78
type textarea "***"
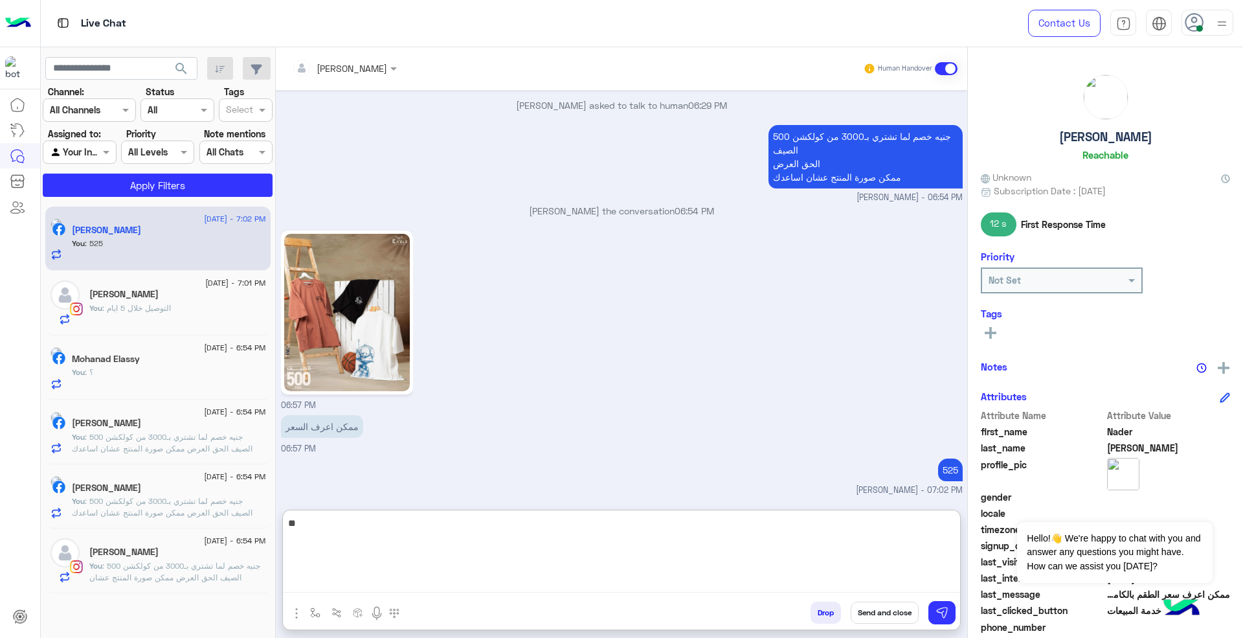
type textarea "*"
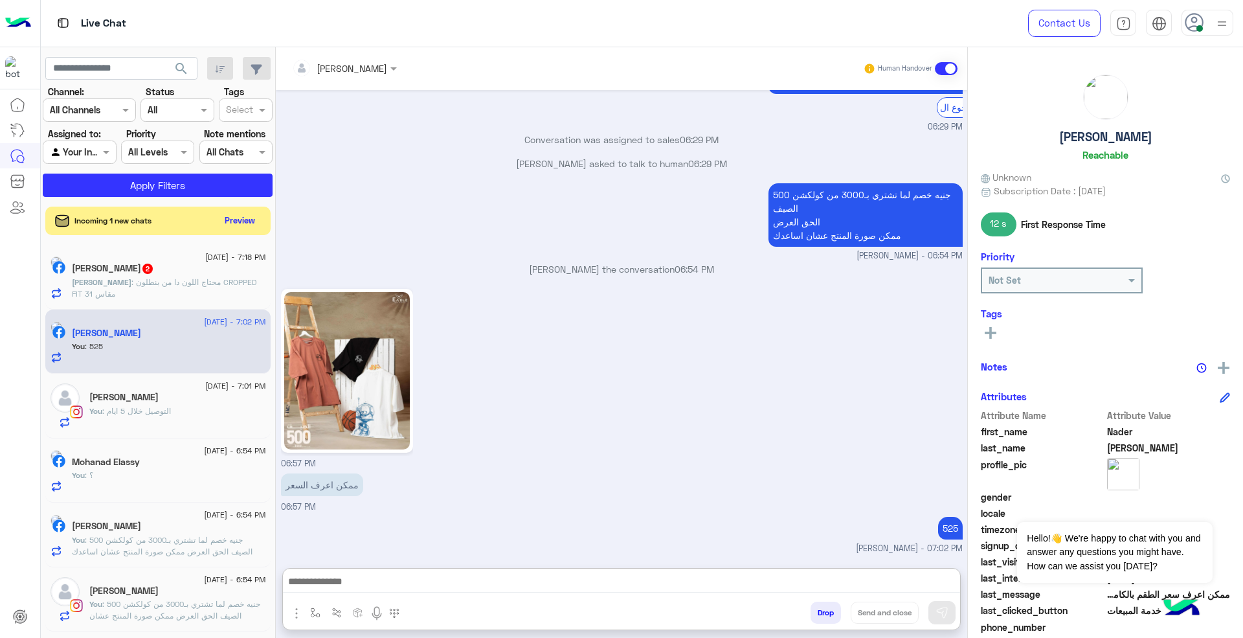
click at [208, 275] on div "[PERSON_NAME] 2" at bounding box center [169, 270] width 194 height 14
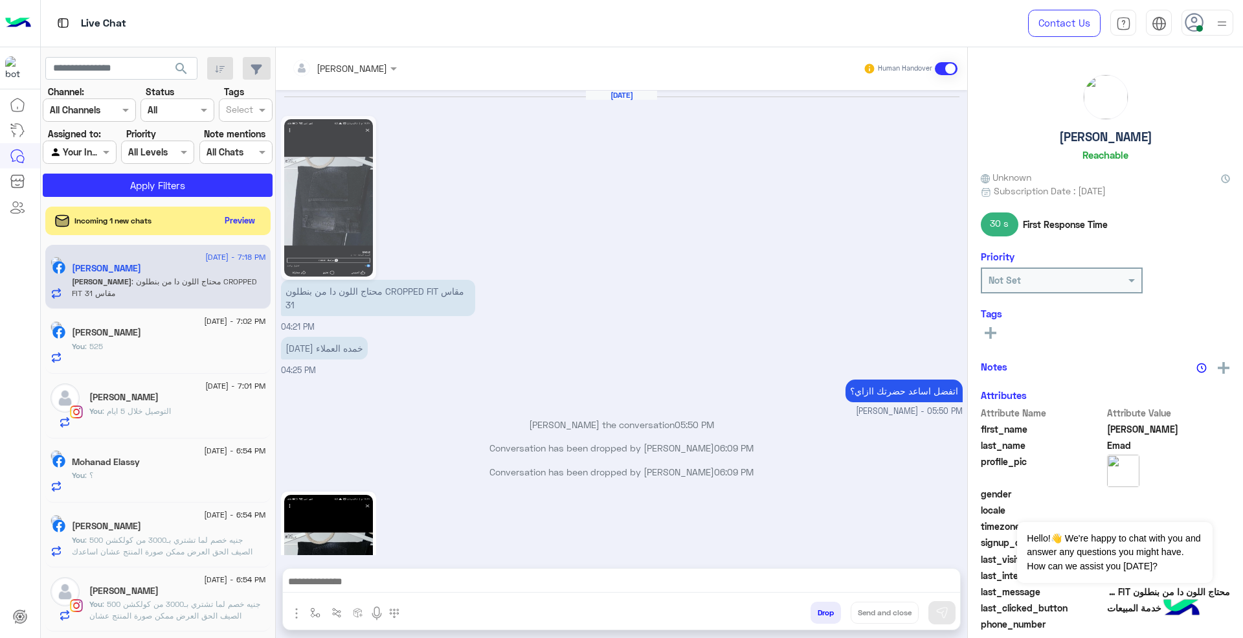
scroll to position [1119, 0]
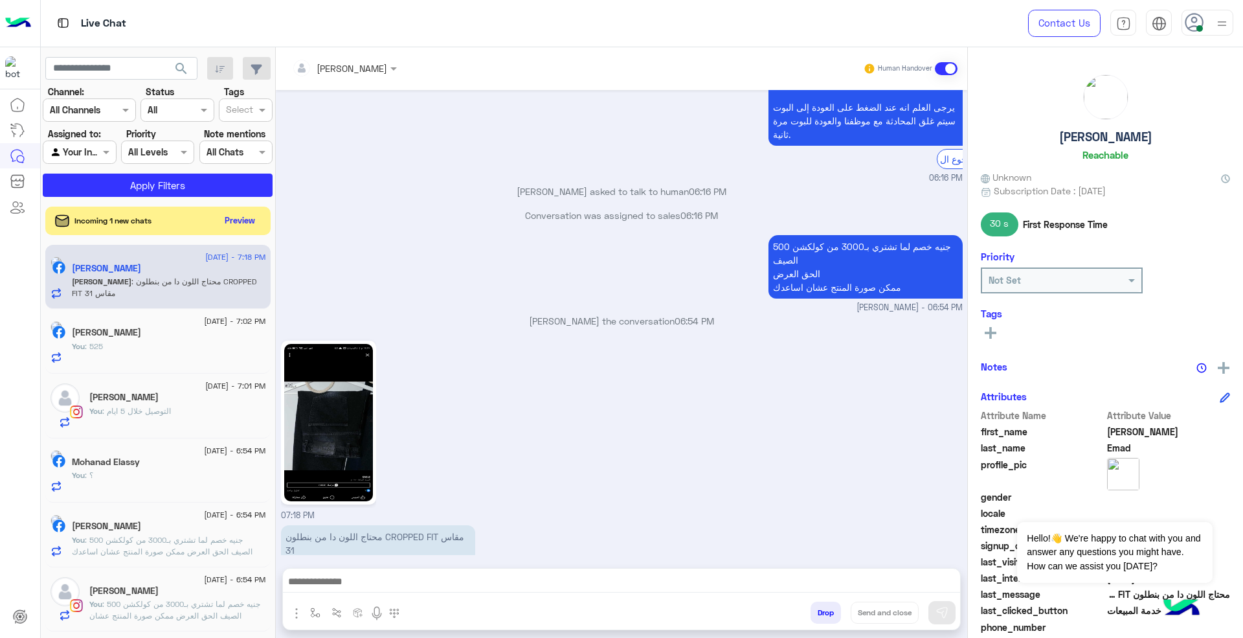
click at [344, 405] on img at bounding box center [328, 422] width 89 height 157
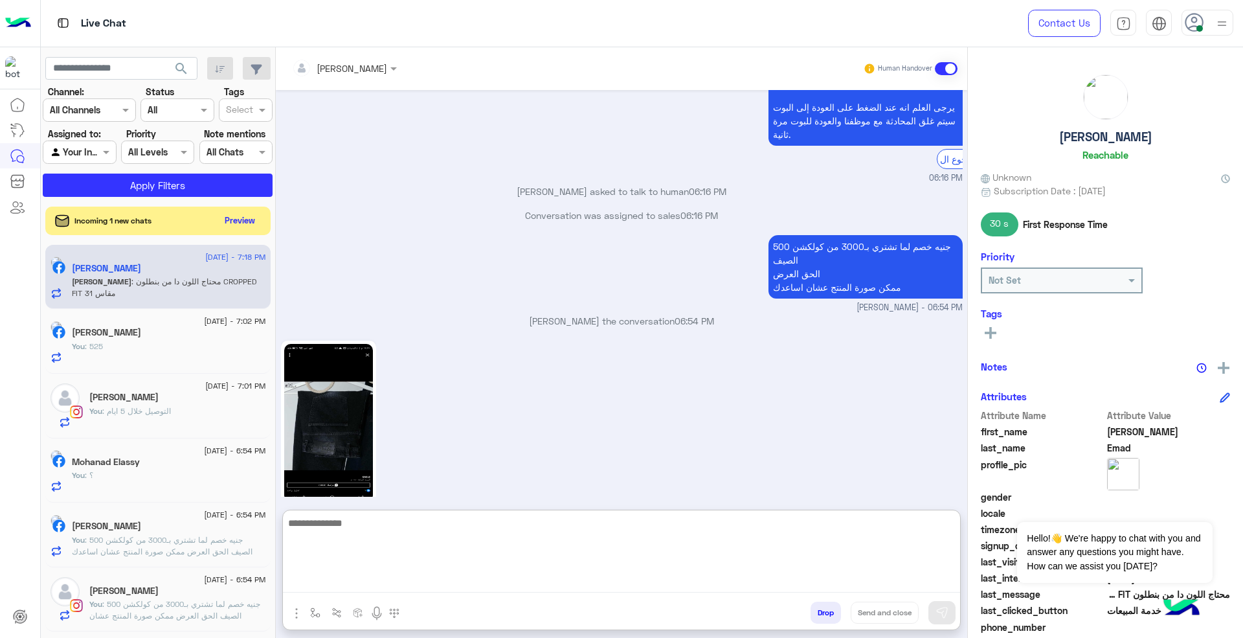
click at [720, 588] on textarea at bounding box center [621, 554] width 677 height 78
type textarea "**********"
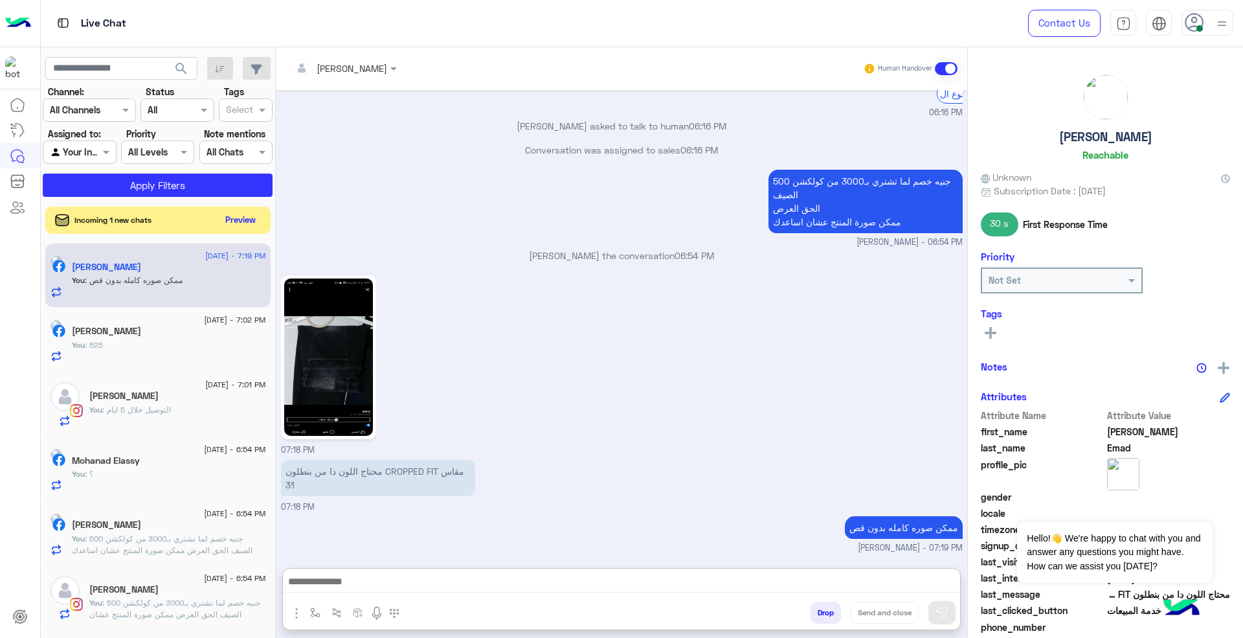
click at [249, 221] on button "Preview" at bounding box center [241, 219] width 40 height 17
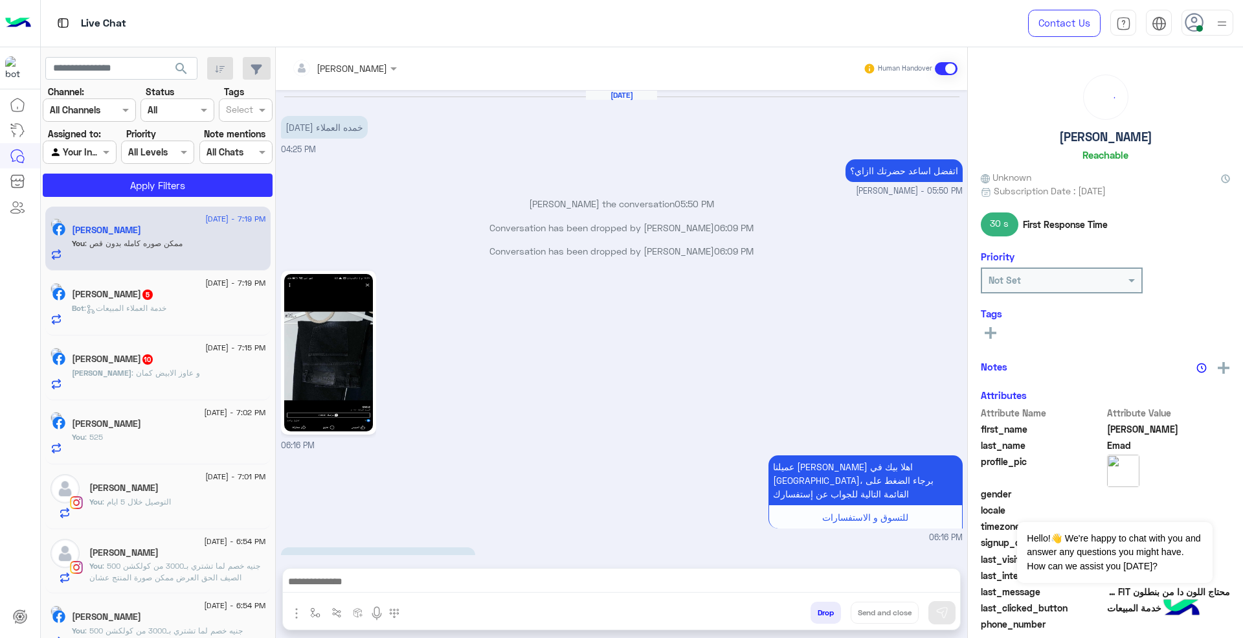
scroll to position [940, 0]
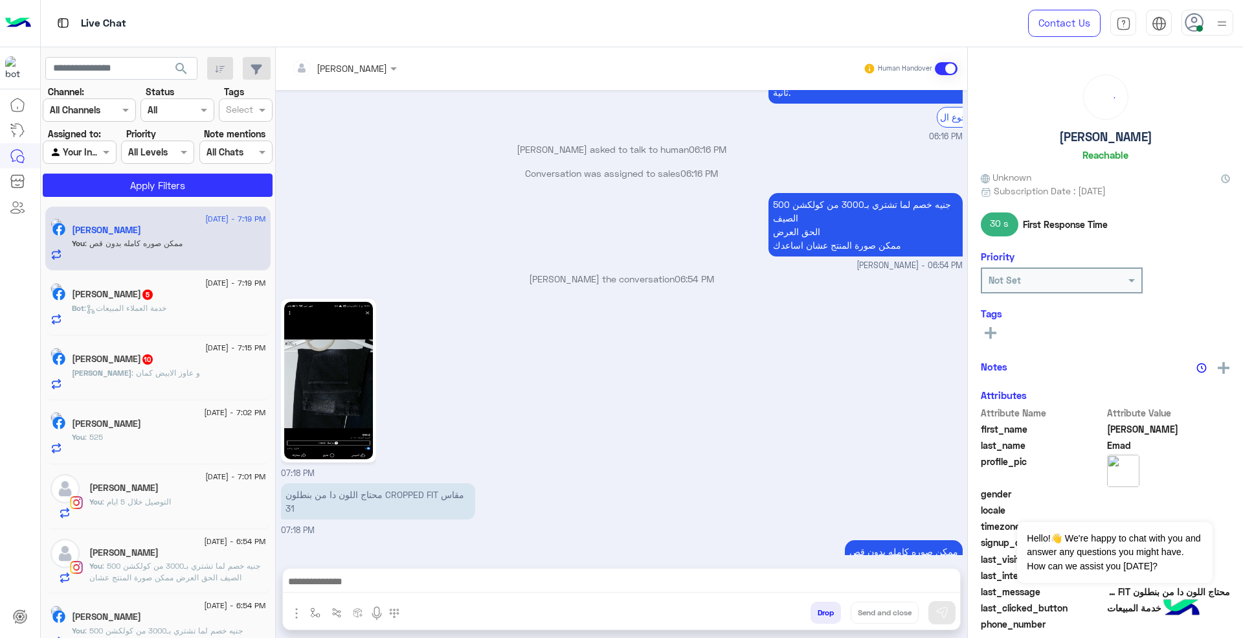
click at [210, 301] on div "[PERSON_NAME] 5" at bounding box center [169, 296] width 194 height 14
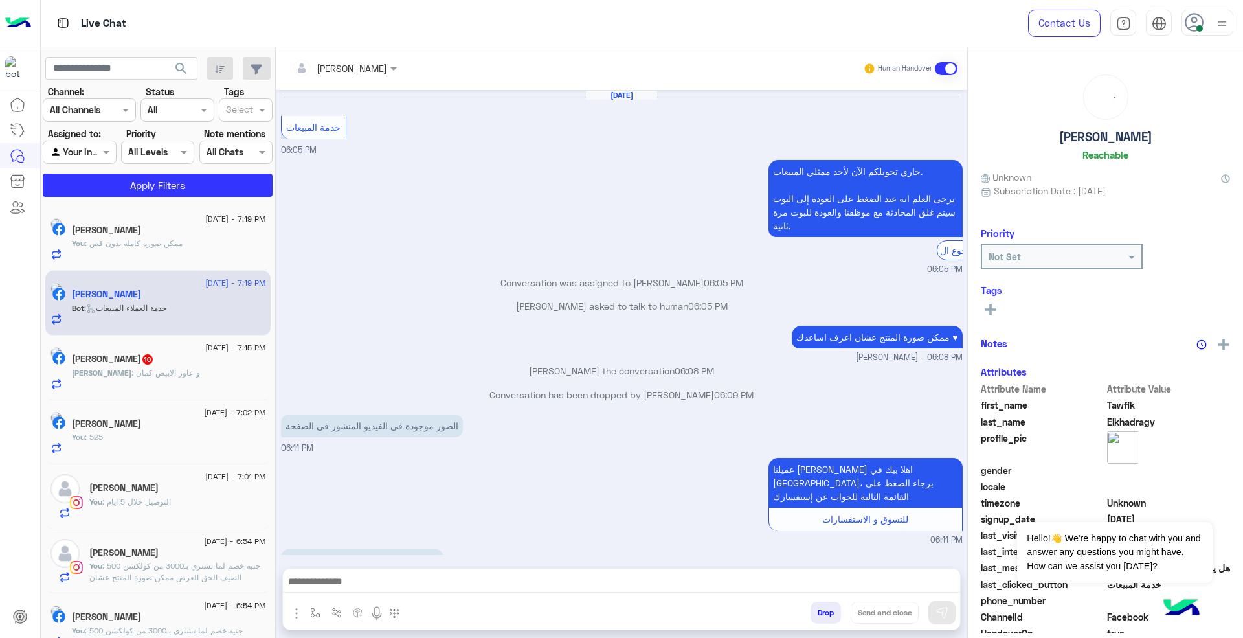
scroll to position [667, 0]
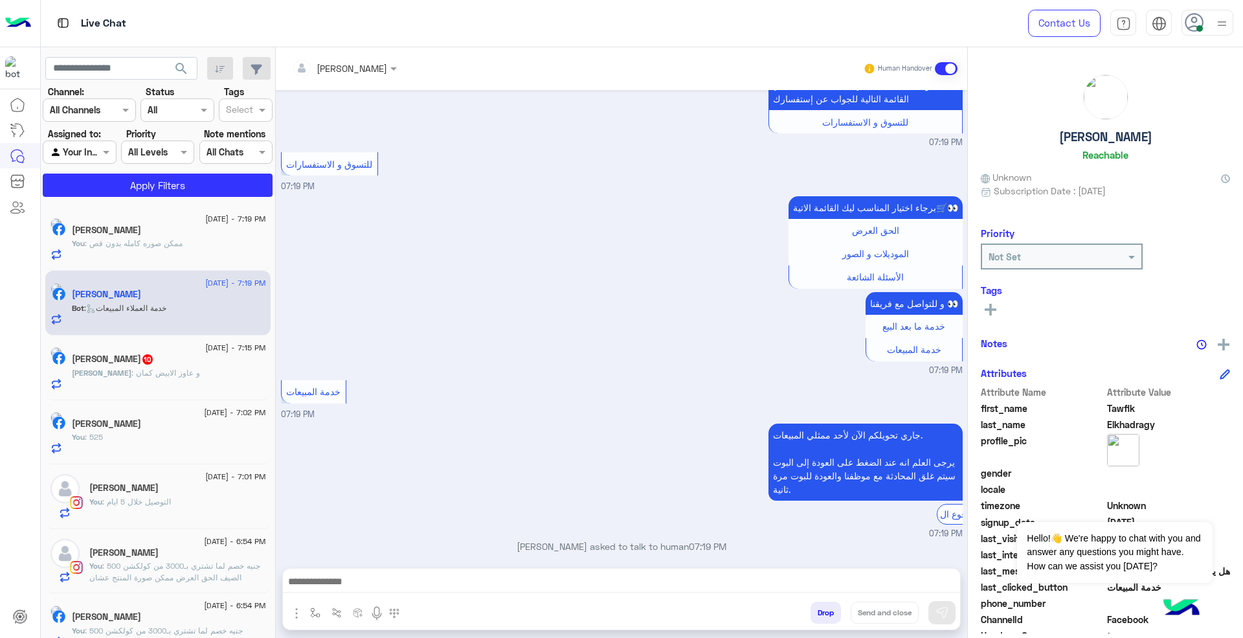
click at [681, 593] on div at bounding box center [621, 584] width 677 height 32
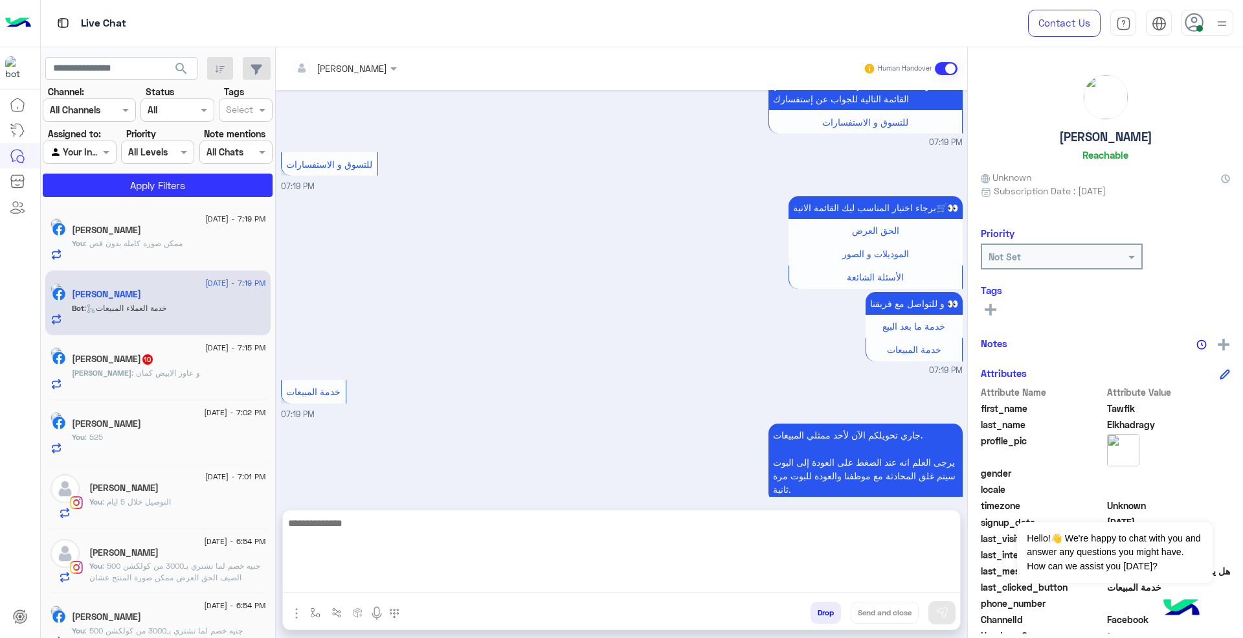
click at [684, 584] on textarea at bounding box center [621, 554] width 677 height 78
paste textarea "**********"
type textarea "**********"
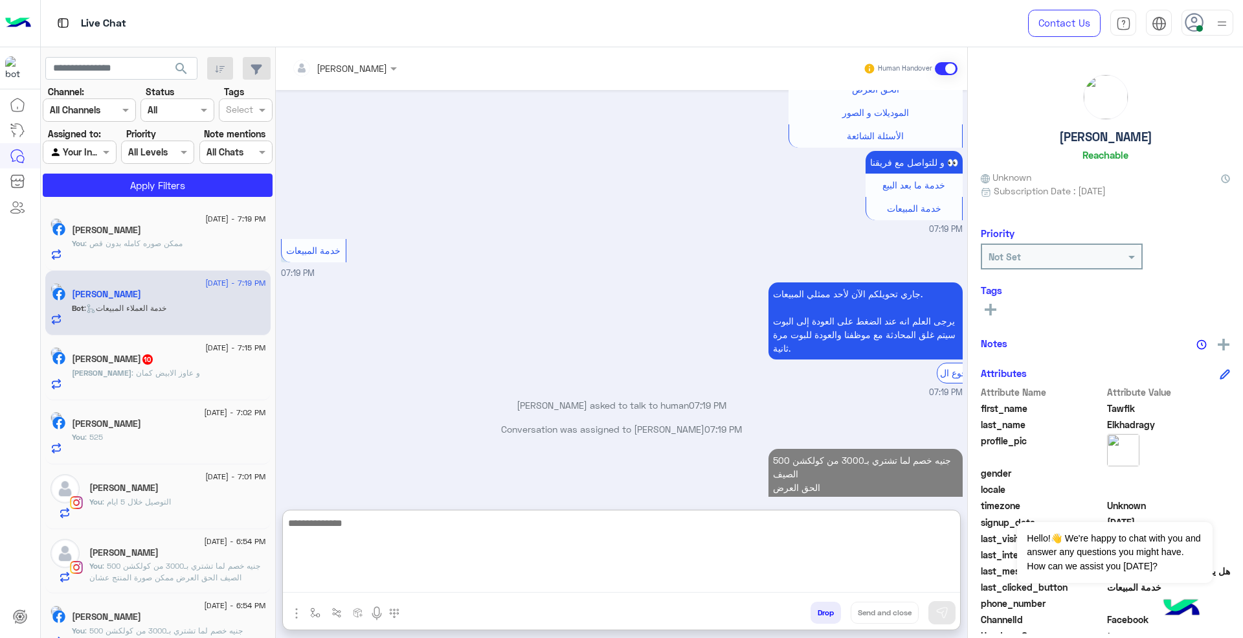
scroll to position [831, 0]
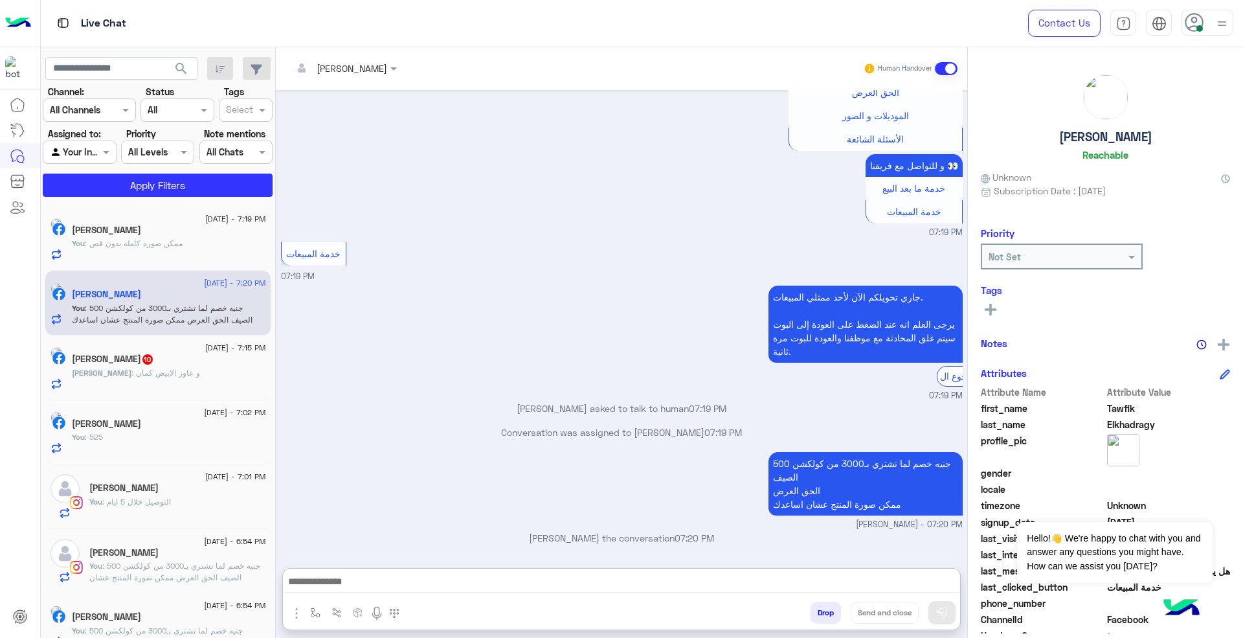
click at [185, 390] on div "[PERSON_NAME] : و عاوز الابيض كمان" at bounding box center [169, 378] width 194 height 23
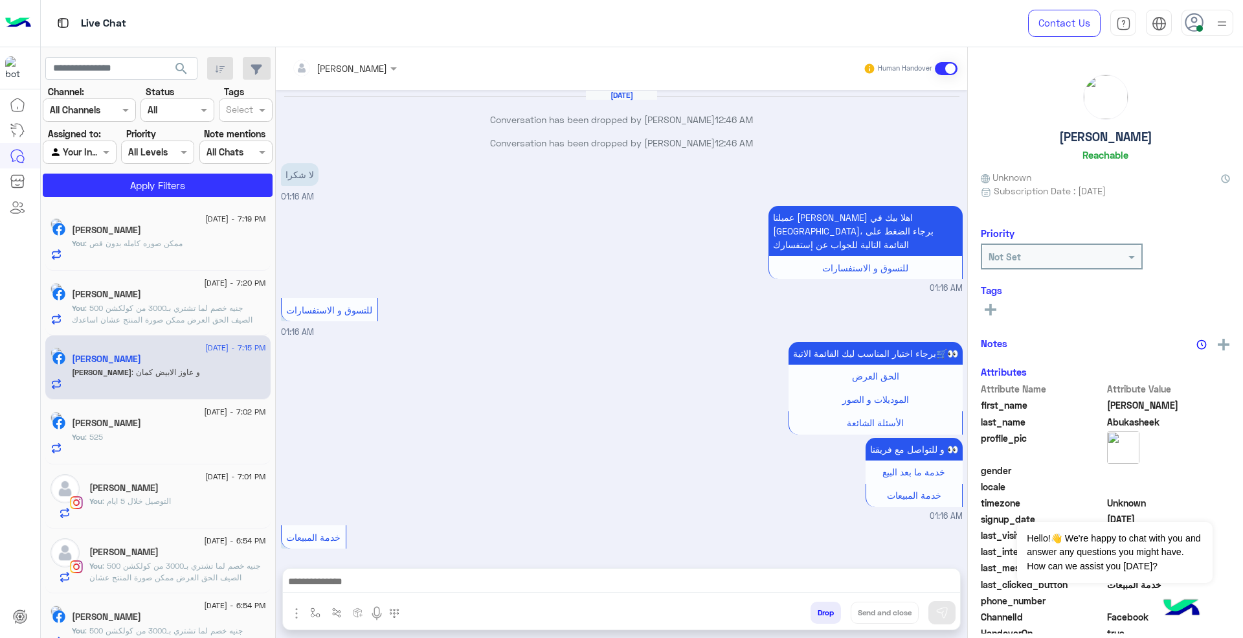
scroll to position [1089, 0]
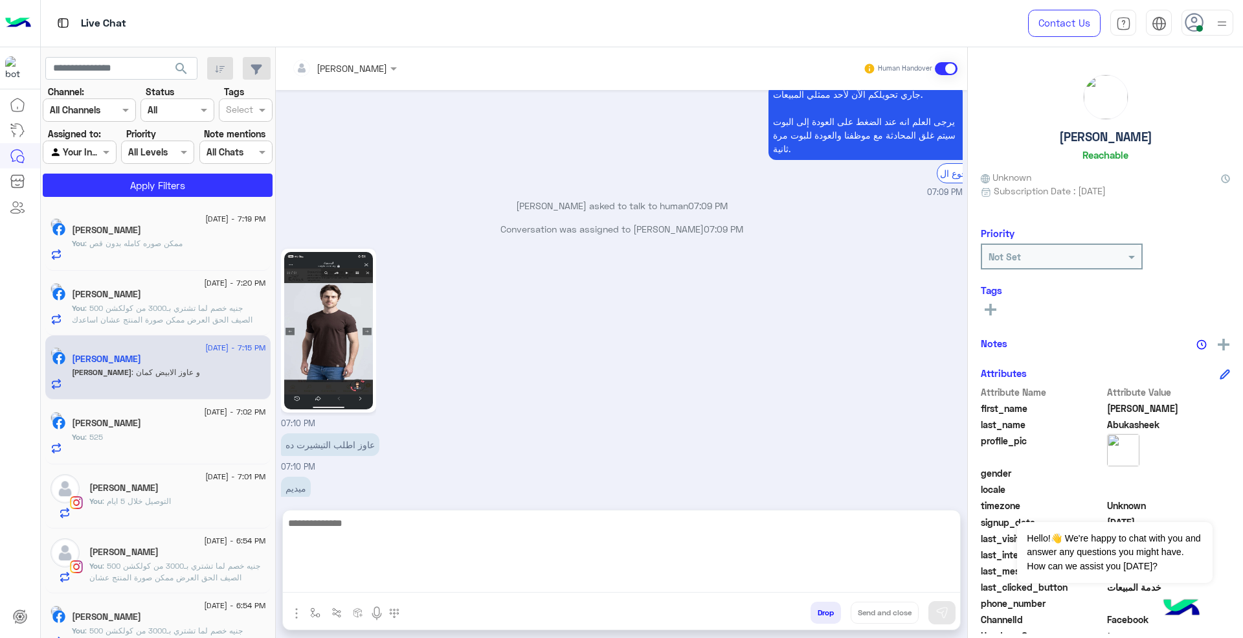
click at [713, 585] on textarea at bounding box center [621, 554] width 677 height 78
type textarea "**********"
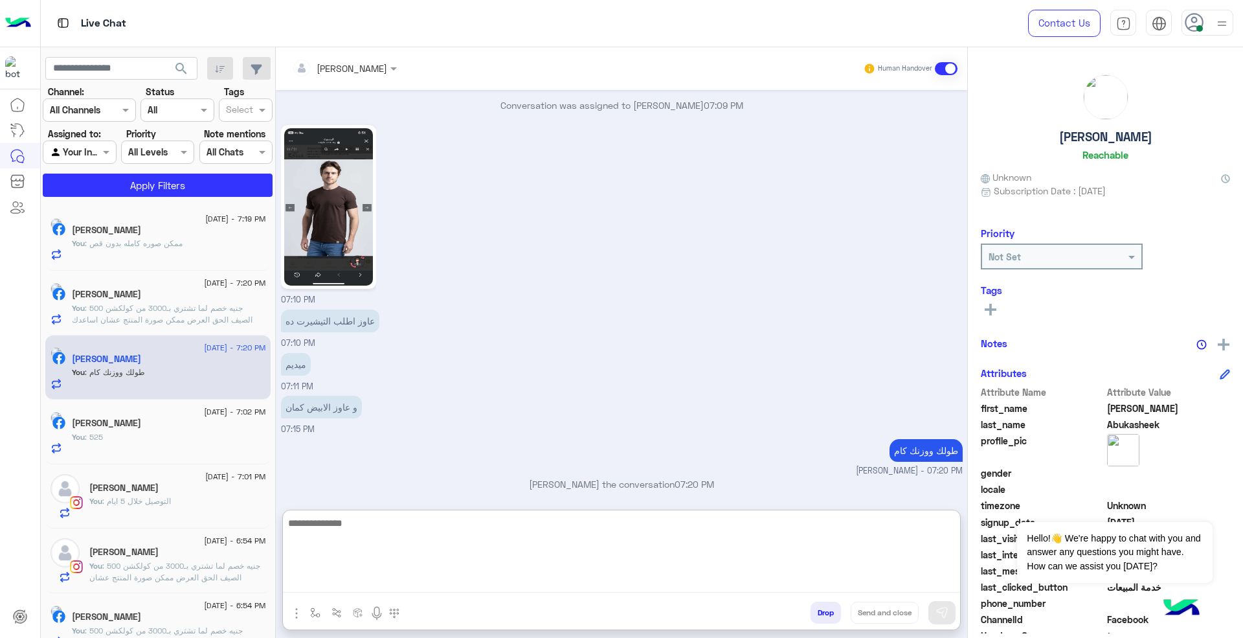
type textarea "*"
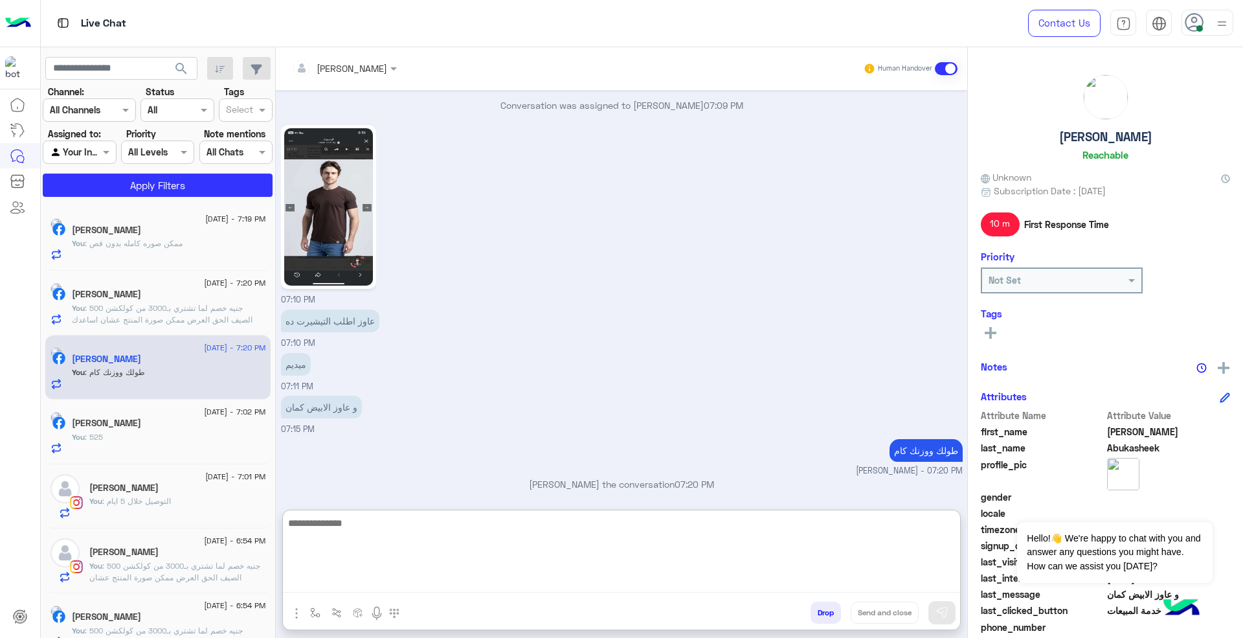
scroll to position [1254, 0]
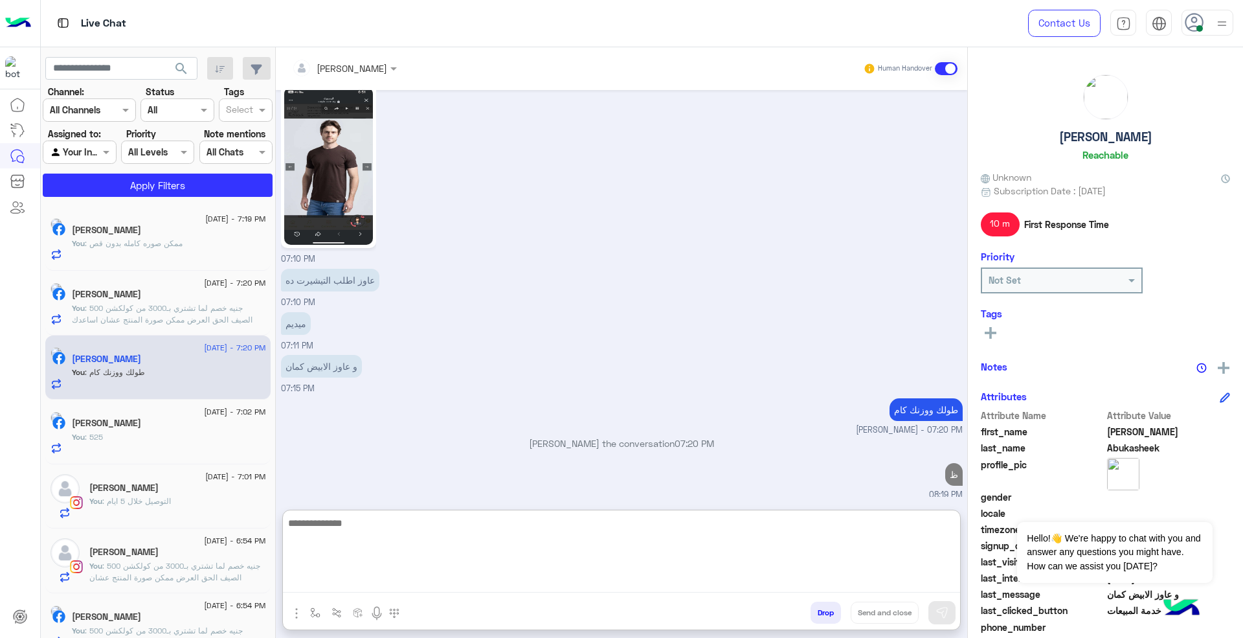
type textarea "*"
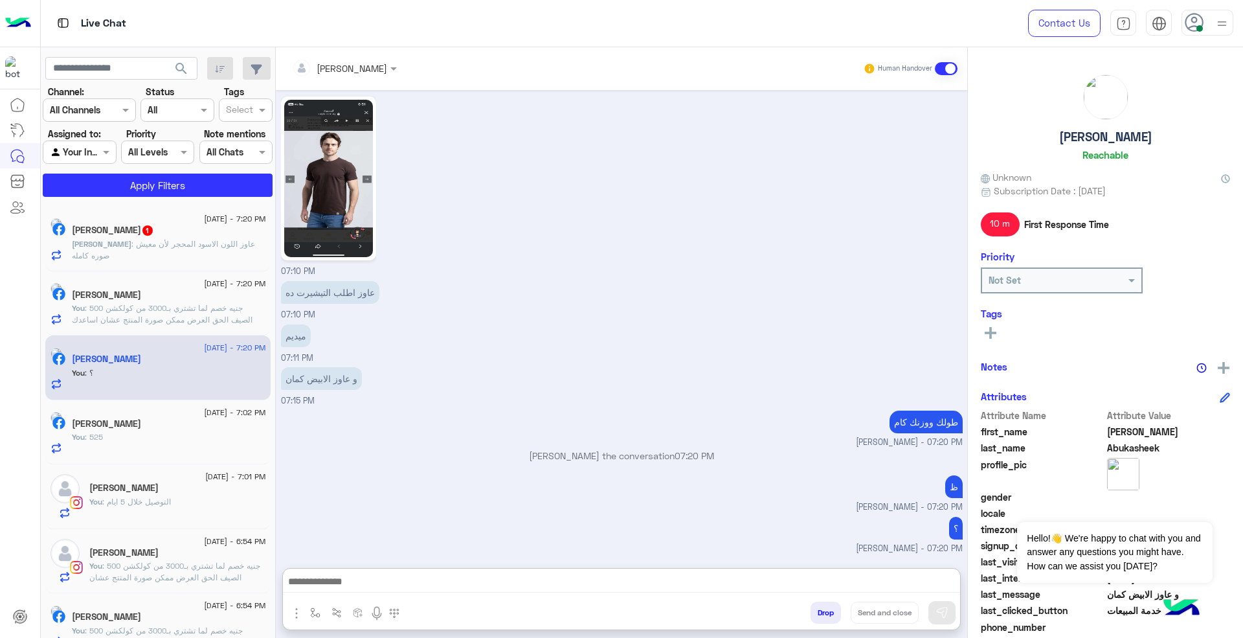
click at [199, 229] on div "[PERSON_NAME] 1" at bounding box center [169, 232] width 194 height 14
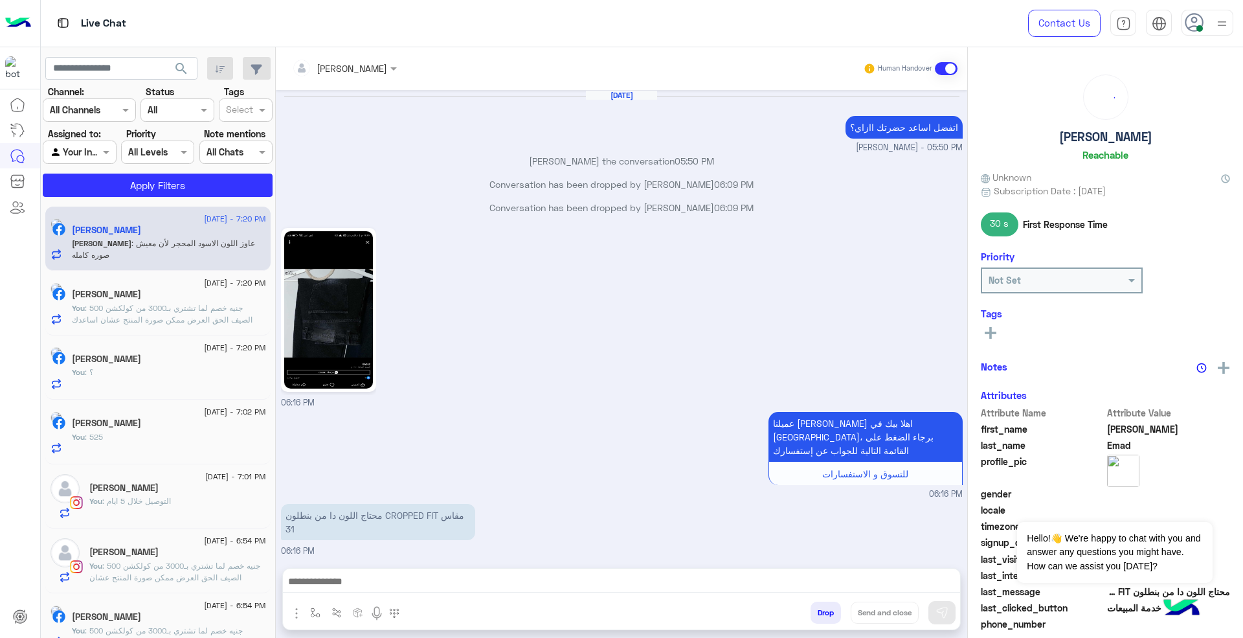
scroll to position [940, 0]
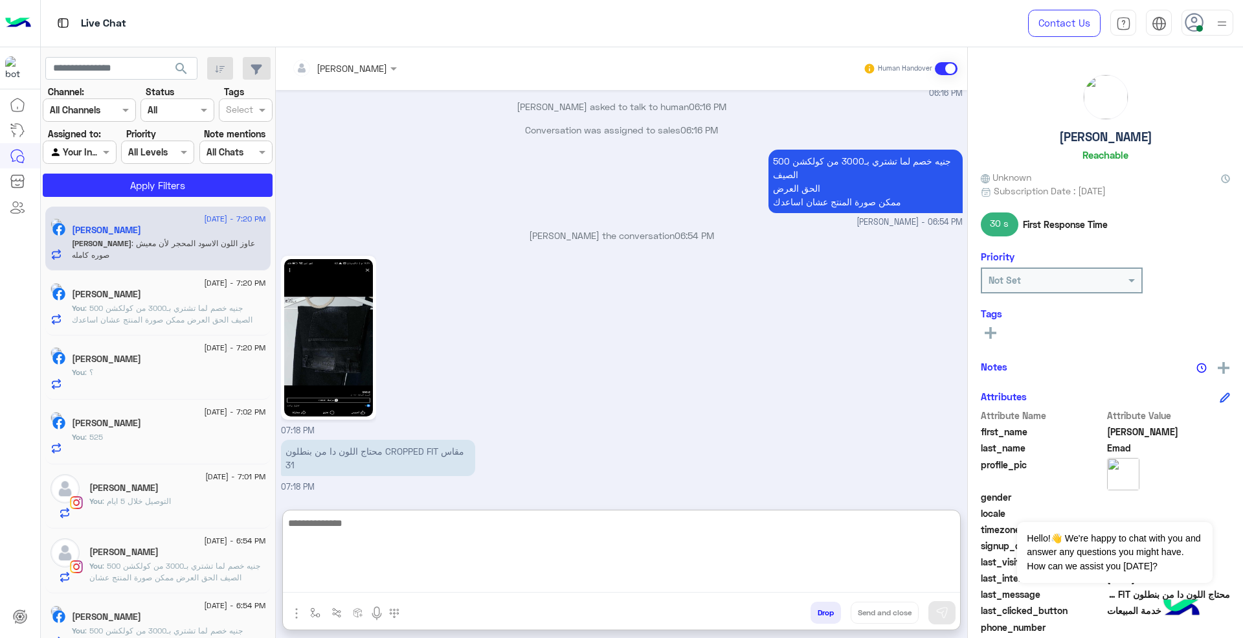
click at [672, 583] on textarea at bounding box center [621, 554] width 677 height 78
paste textarea "**********"
type textarea "**********"
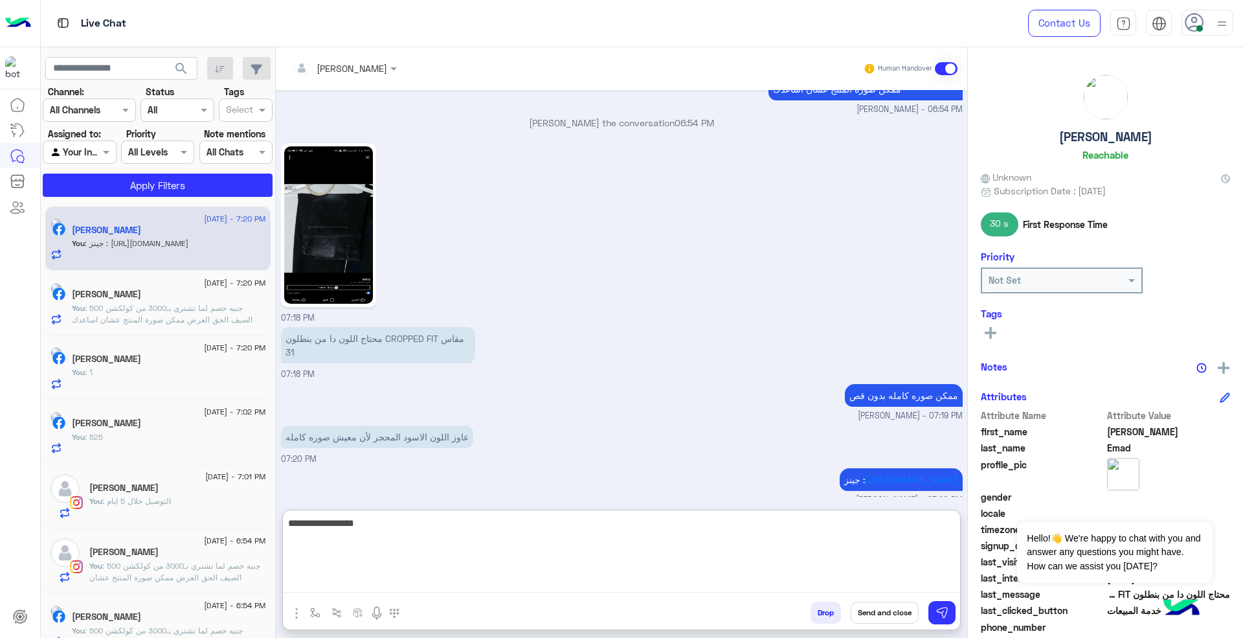
type textarea "**********"
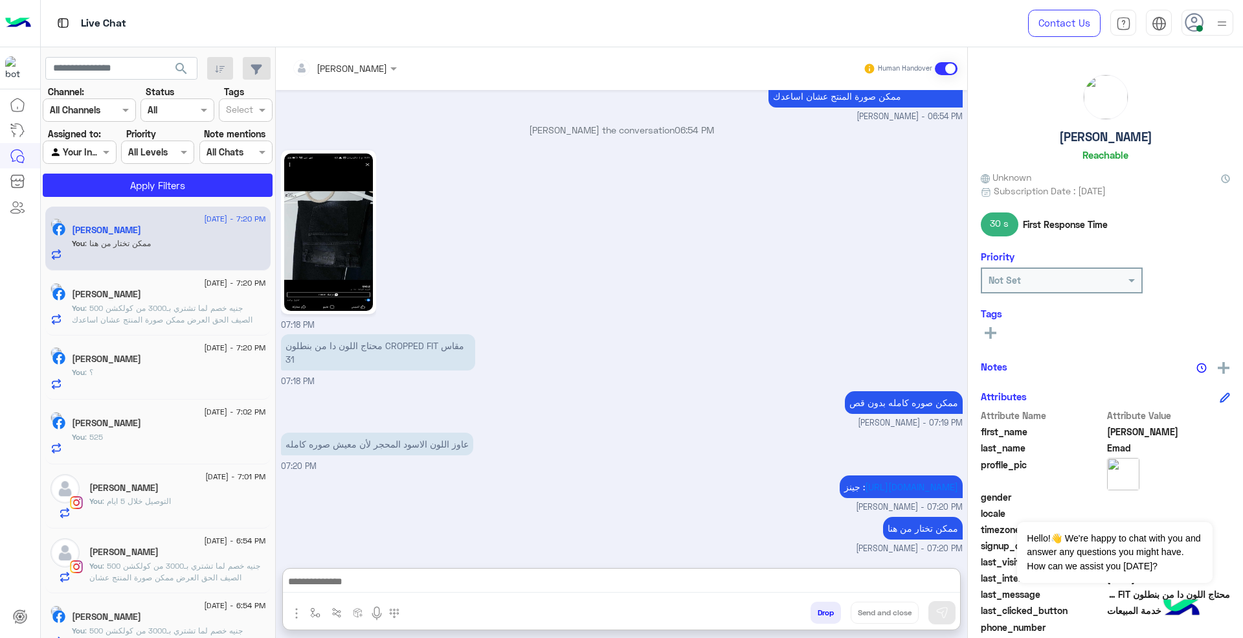
click at [187, 358] on div "[PERSON_NAME]" at bounding box center [169, 361] width 194 height 14
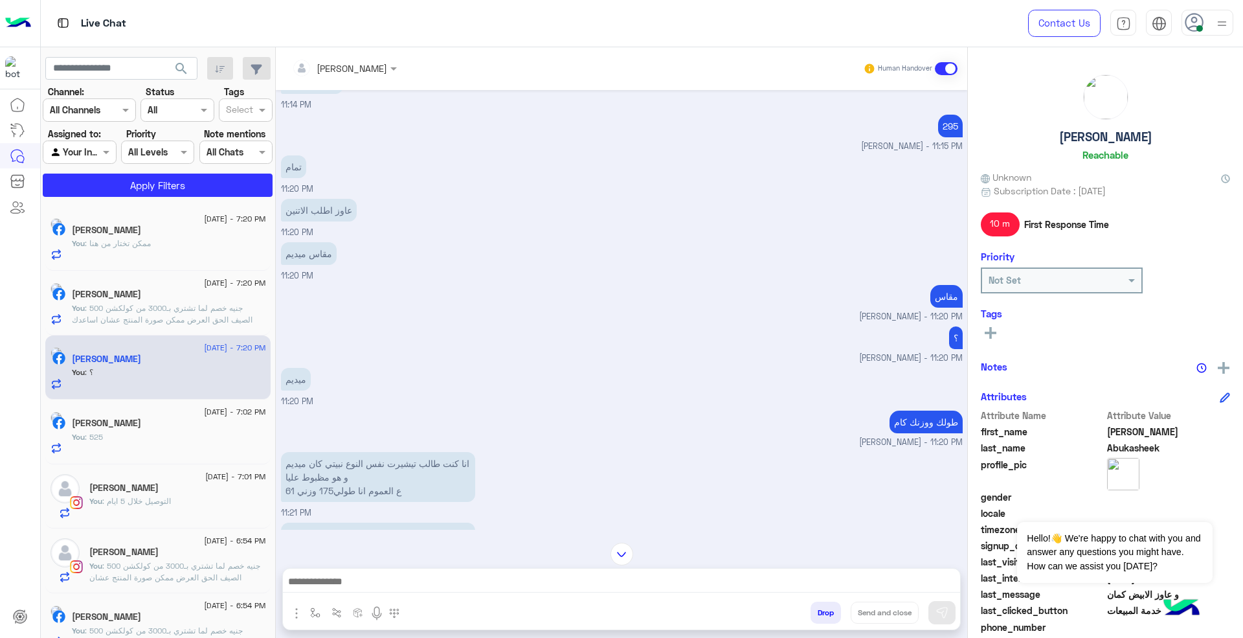
scroll to position [1105, 0]
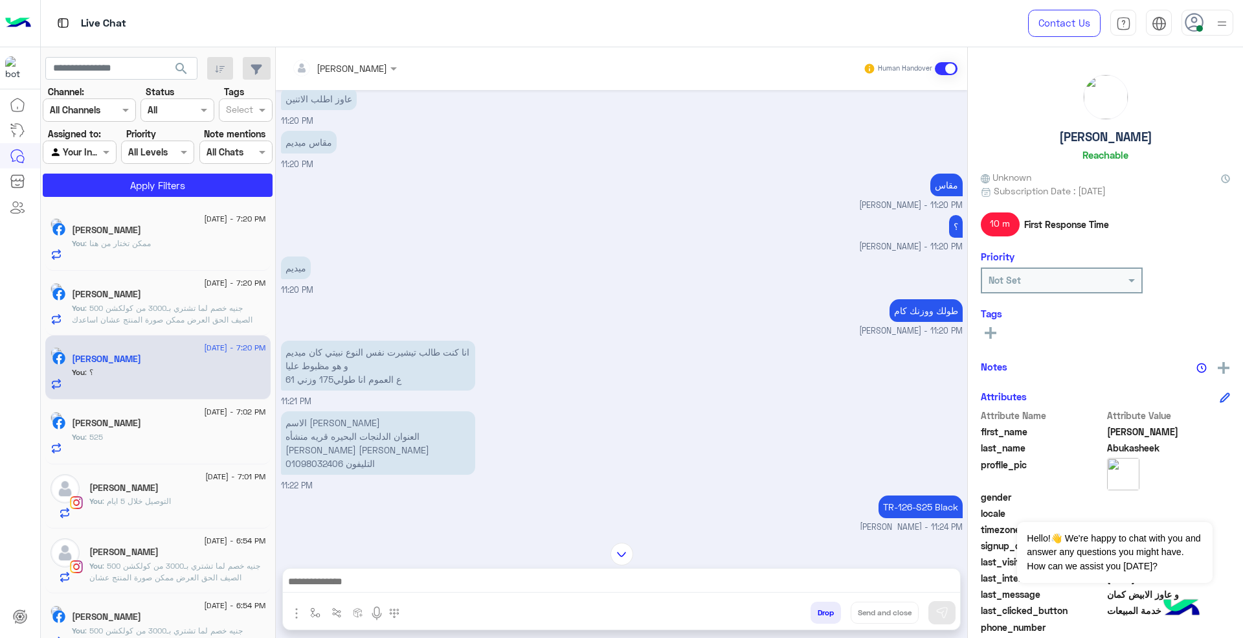
click at [321, 436] on p "الاسم [PERSON_NAME] الدلنجات البحيره قريه منشأه [PERSON_NAME] ابوكاشيك التليفون…" at bounding box center [378, 442] width 194 height 63
click at [324, 434] on p "الاسم [PERSON_NAME] الدلنجات البحيره قريه منشأه [PERSON_NAME] ابوكاشيك التليفون…" at bounding box center [378, 442] width 194 height 63
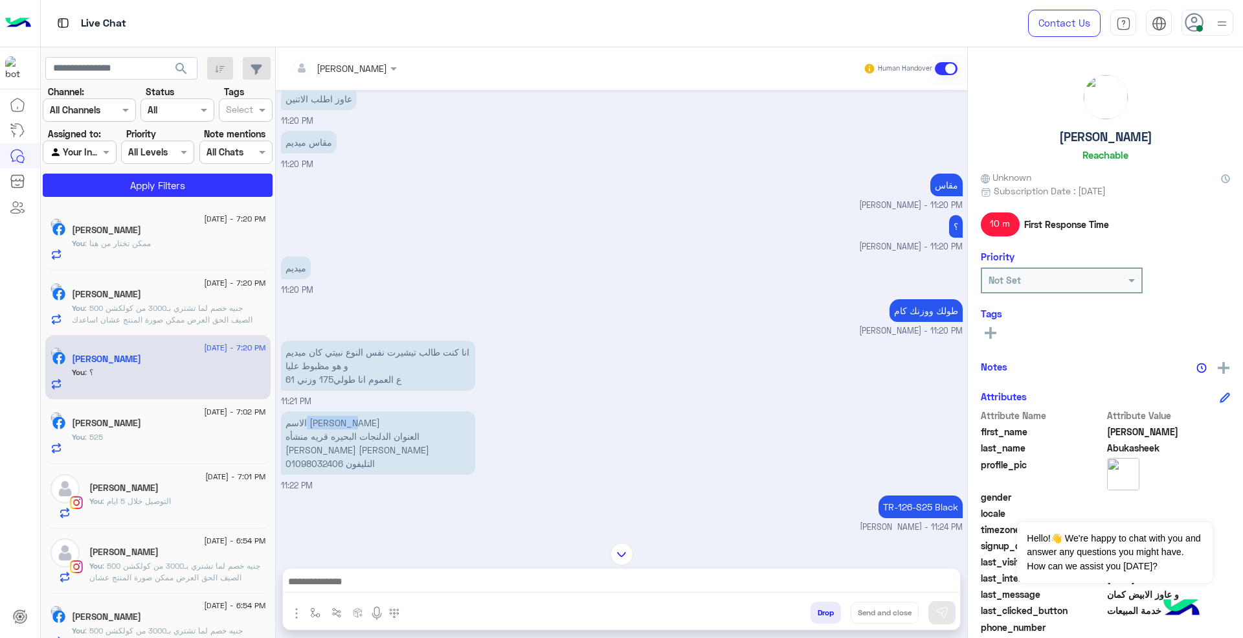
drag, startPoint x: 322, startPoint y: 396, endPoint x: 281, endPoint y: 398, distance: 40.8
click at [281, 411] on p "الاسم [PERSON_NAME] الدلنجات البحيره قريه منشأه [PERSON_NAME] ابوكاشيك التليفون…" at bounding box center [378, 442] width 194 height 63
copy p "[PERSON_NAME]"
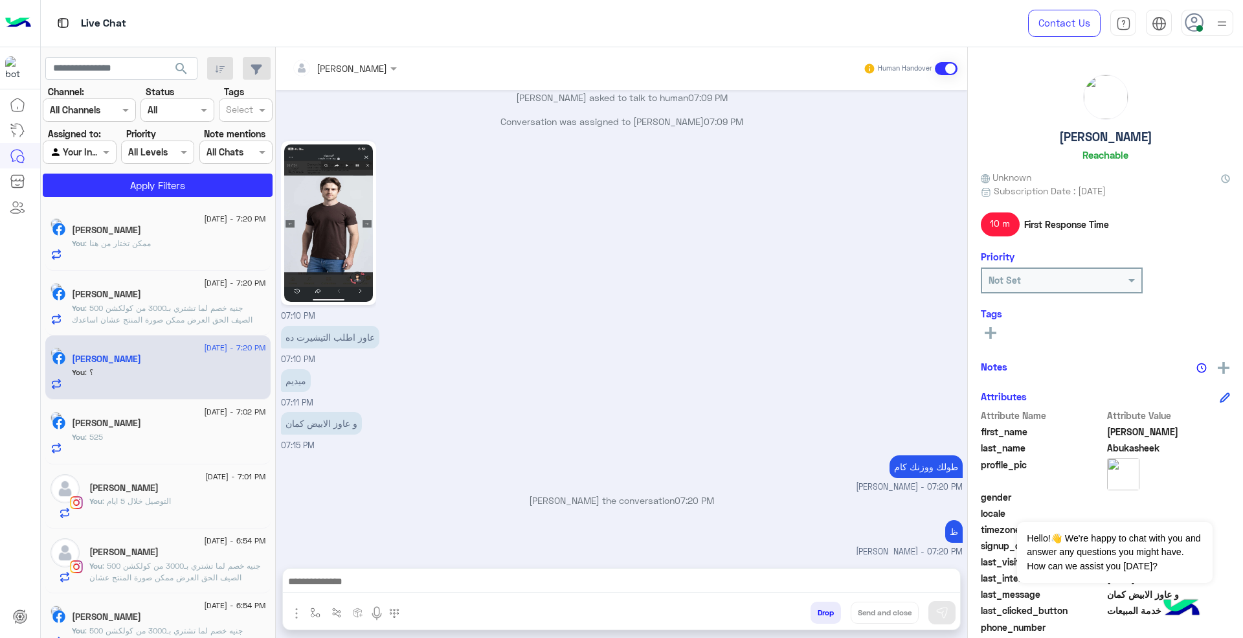
scroll to position [3177, 0]
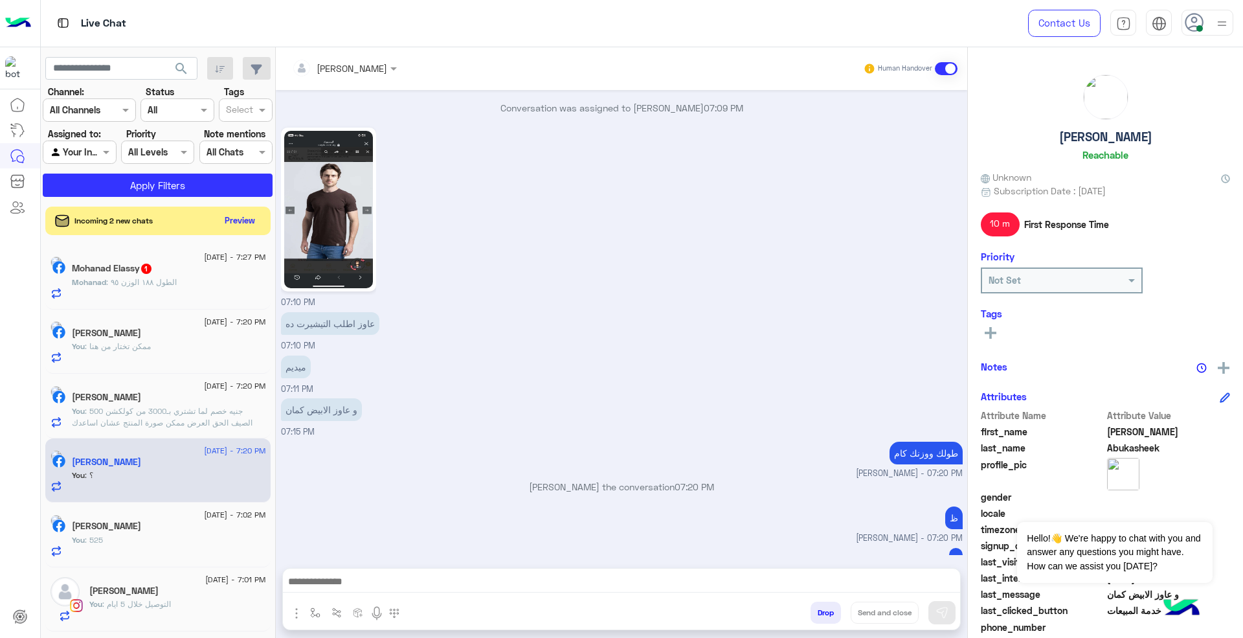
click at [185, 263] on div "Mohanad Elassy 1" at bounding box center [169, 270] width 194 height 14
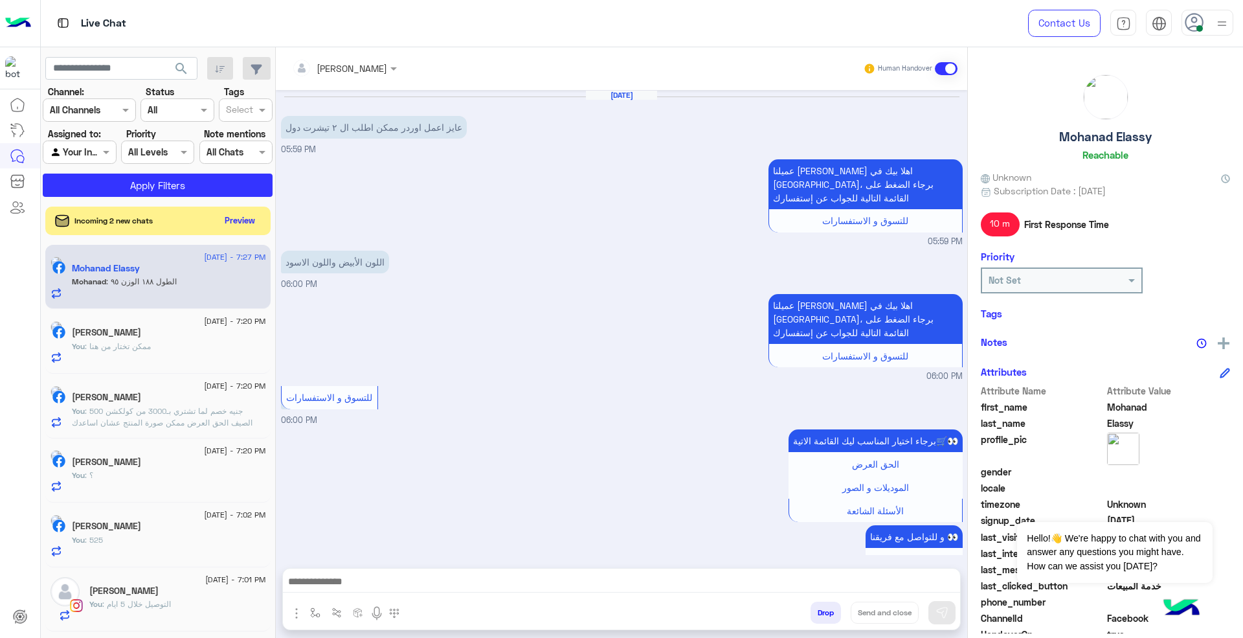
scroll to position [826, 0]
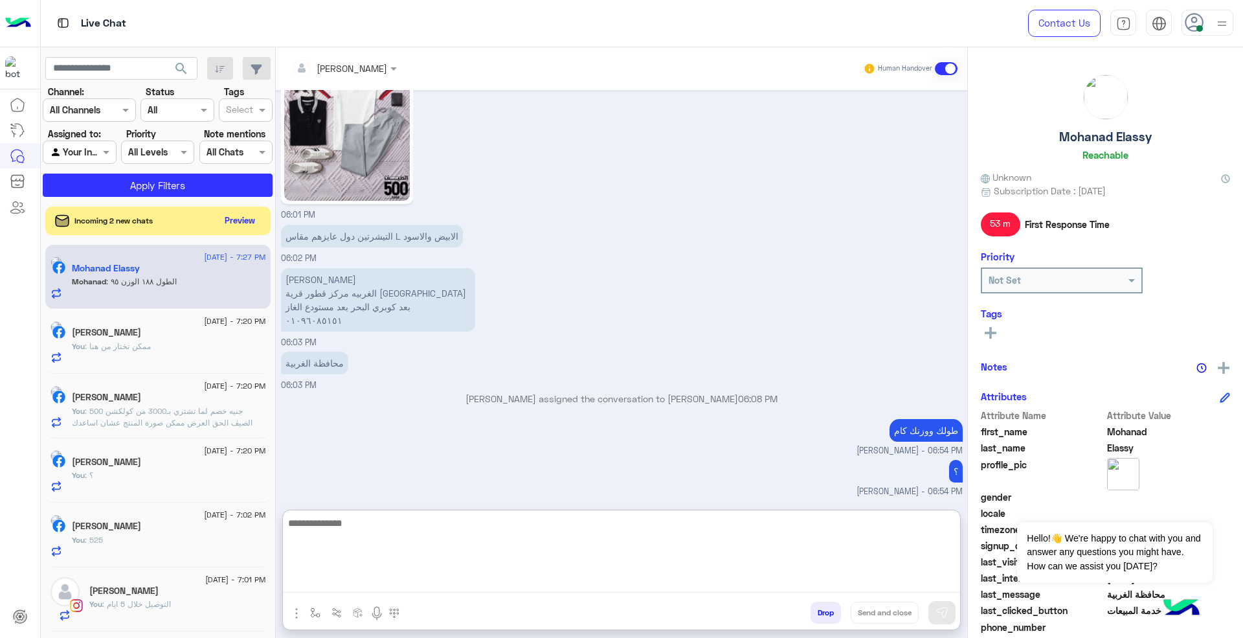
click at [686, 584] on textarea at bounding box center [621, 554] width 677 height 78
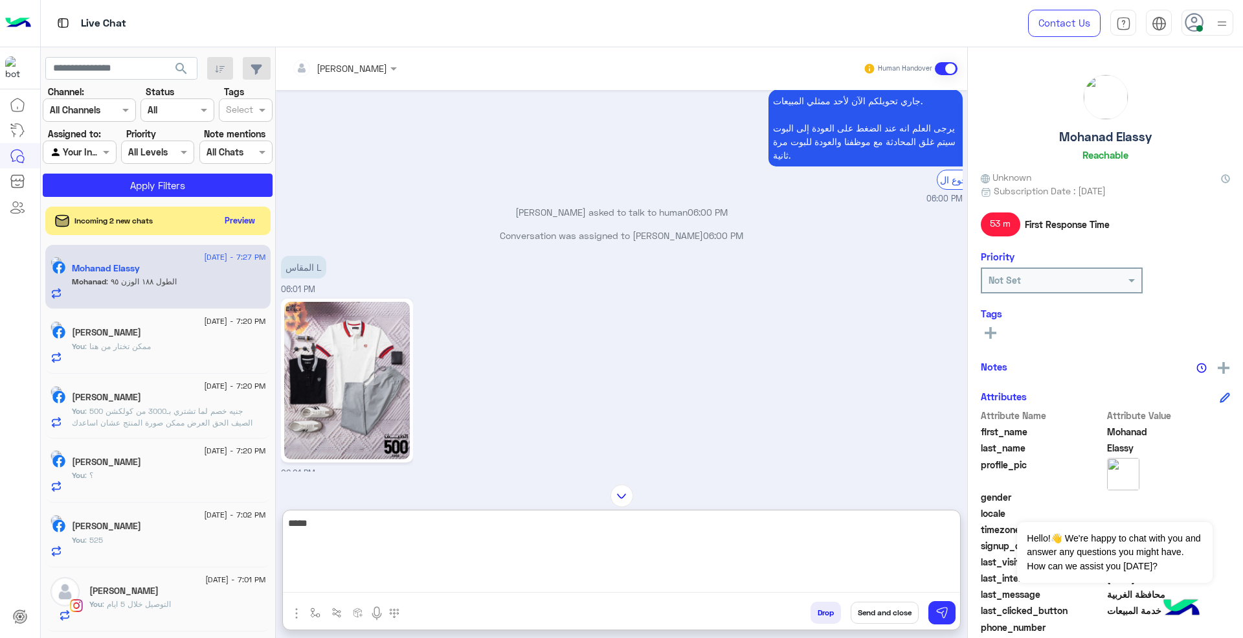
scroll to position [567, 0]
type textarea "**********"
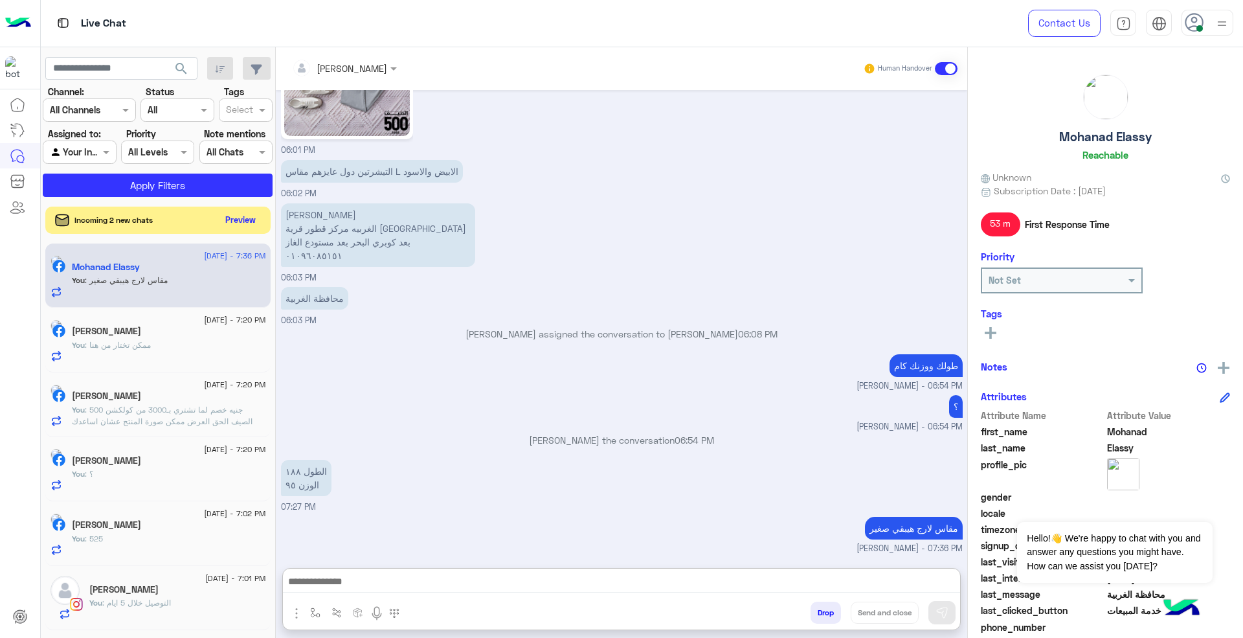
click at [249, 221] on button "Preview" at bounding box center [241, 219] width 40 height 17
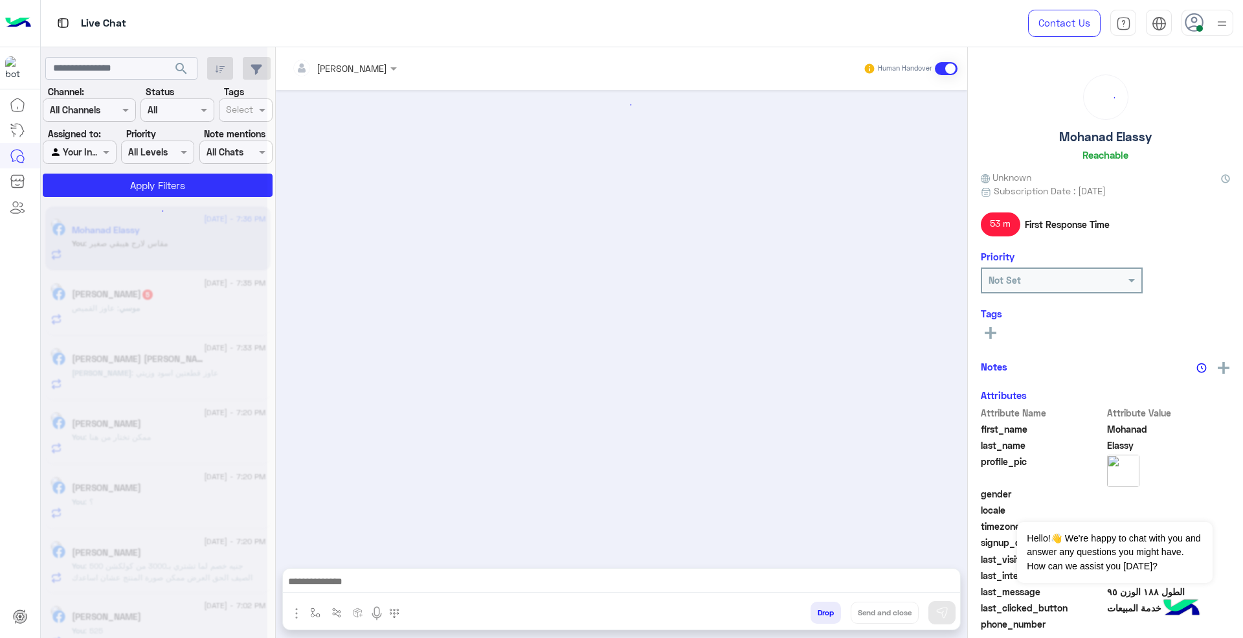
scroll to position [824, 0]
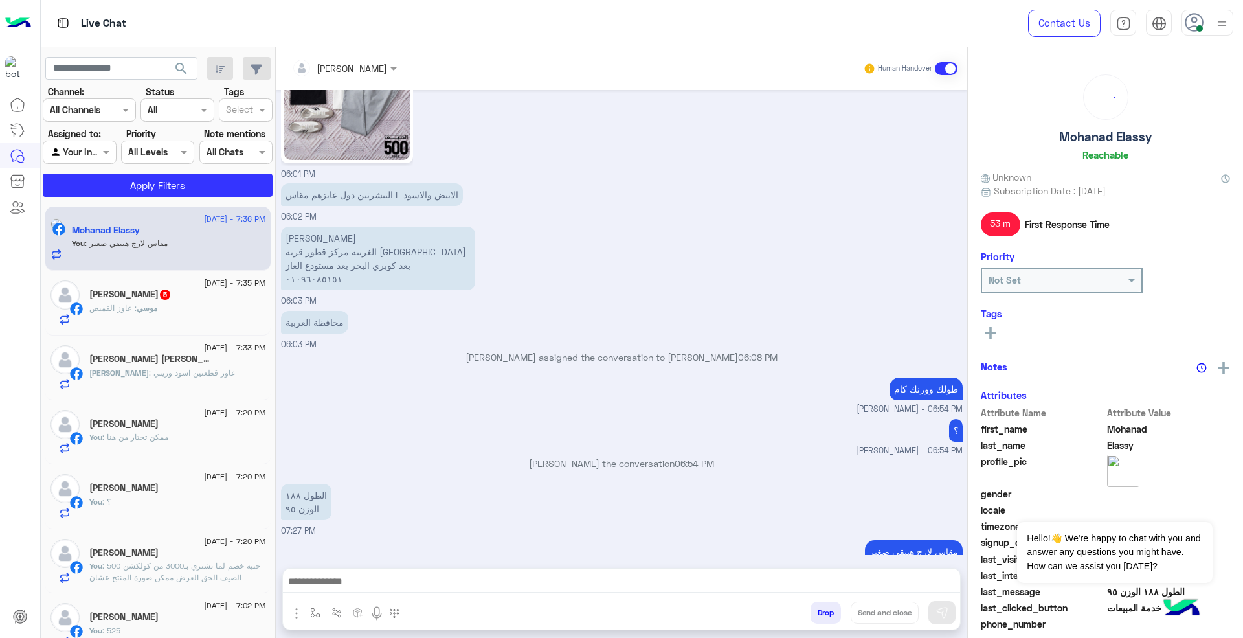
click at [196, 294] on div "[PERSON_NAME] 5" at bounding box center [177, 296] width 177 height 14
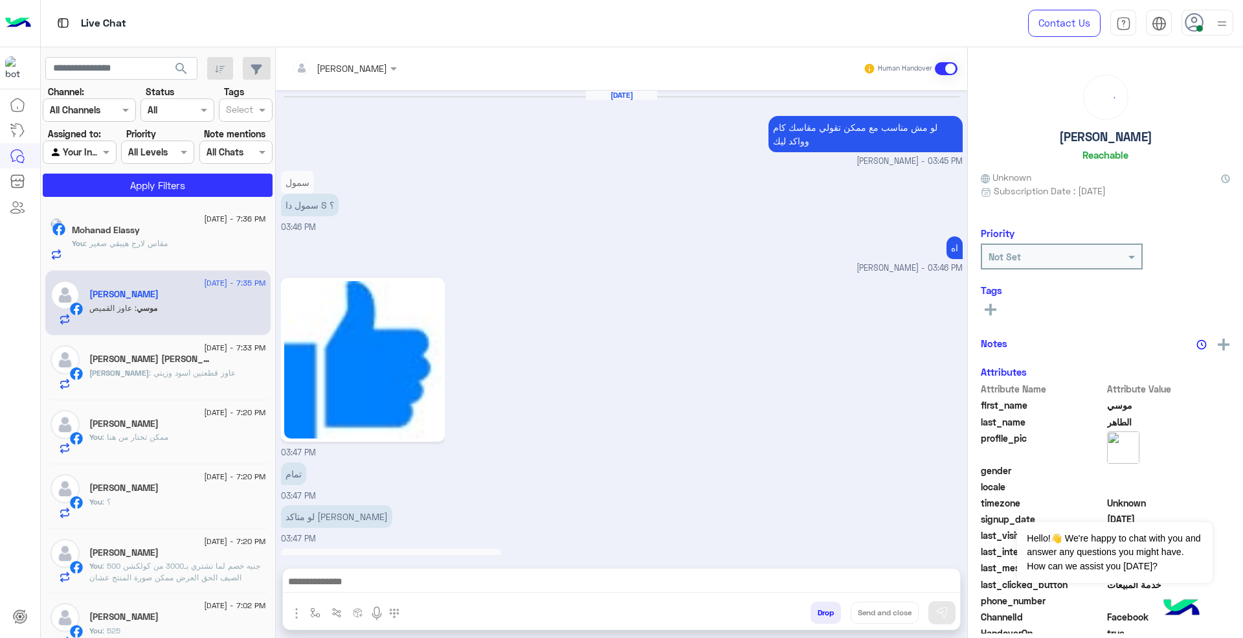
scroll to position [962, 0]
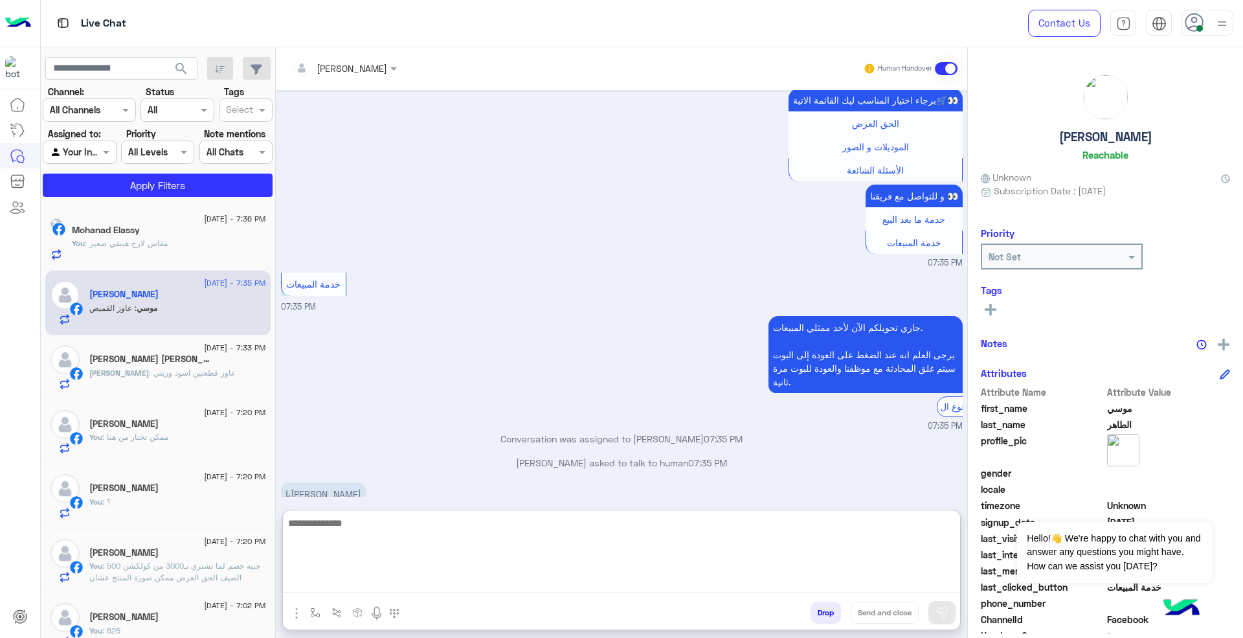
click at [617, 585] on textarea at bounding box center [621, 554] width 677 height 78
paste textarea "**********"
type textarea "**********"
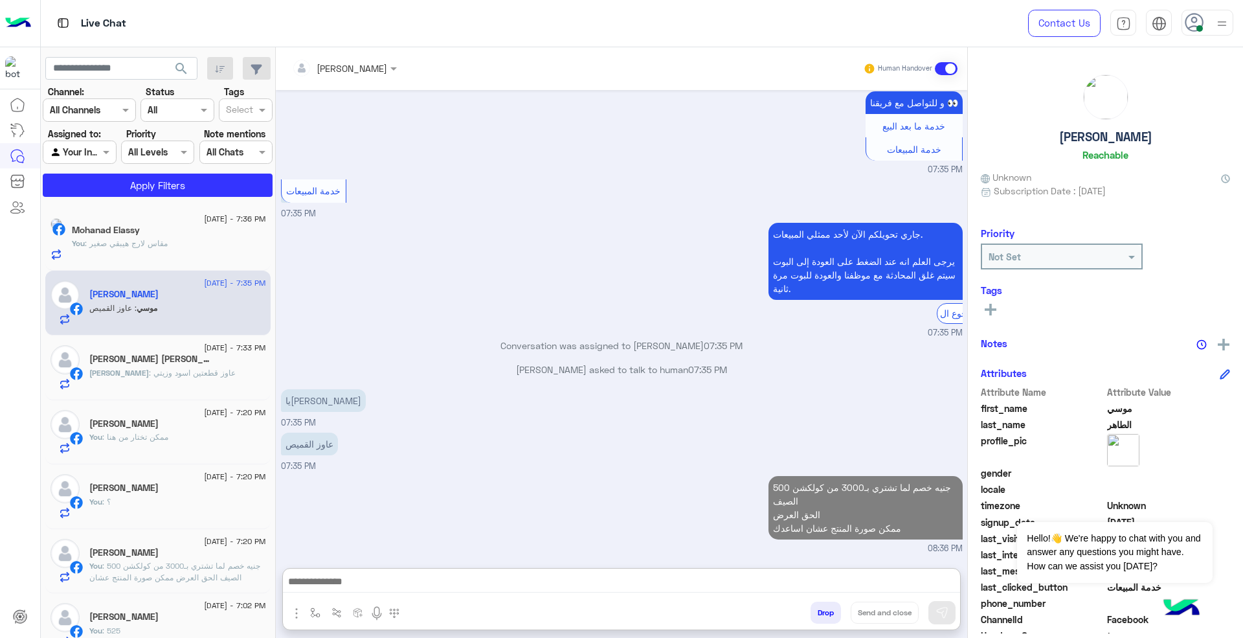
click at [172, 385] on div "[PERSON_NAME] : [PERSON_NAME] قطعتين اسود وزيتي" at bounding box center [177, 378] width 177 height 23
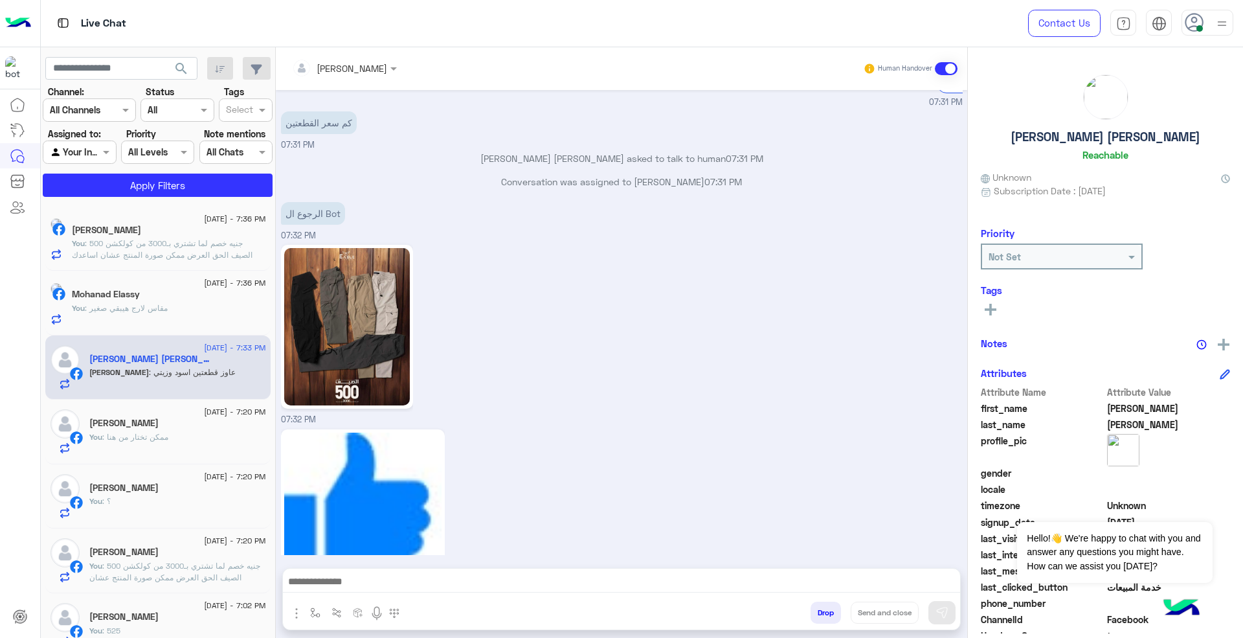
scroll to position [763, 0]
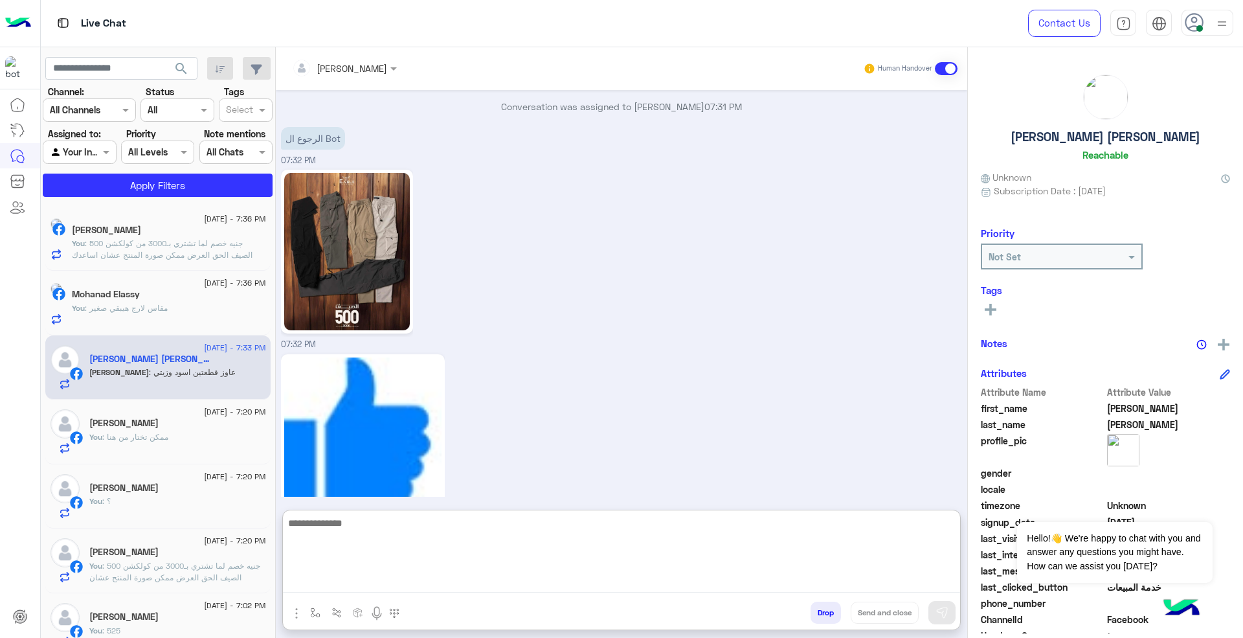
click at [699, 583] on textarea at bounding box center [621, 554] width 677 height 78
type textarea "****"
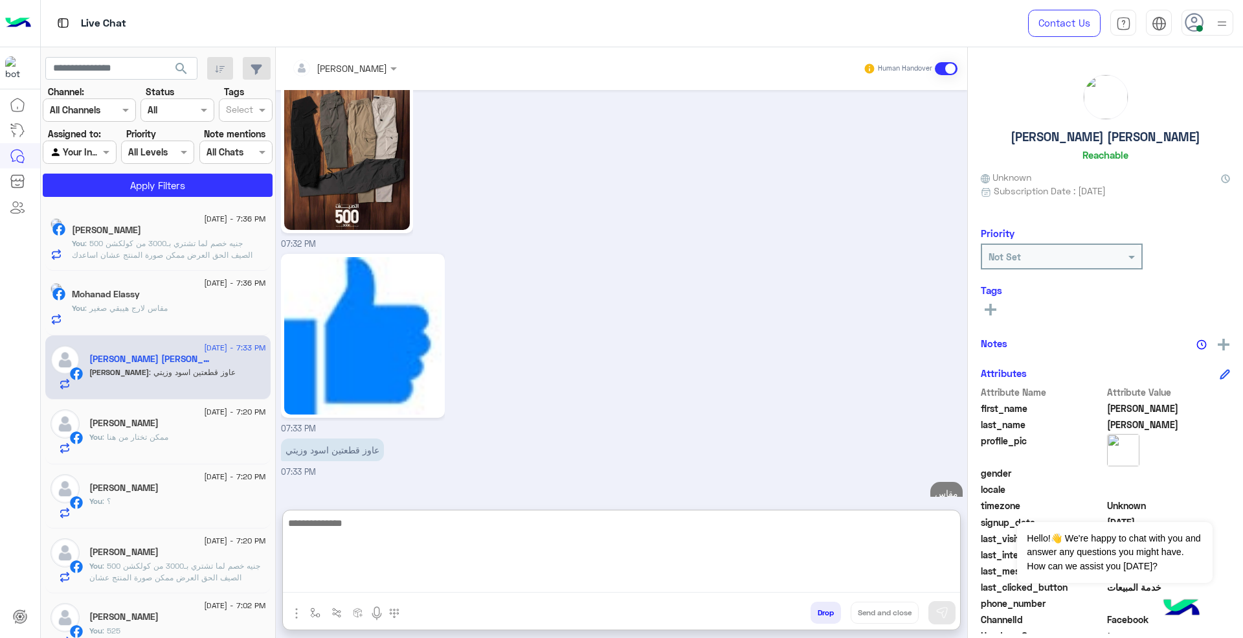
type textarea "*"
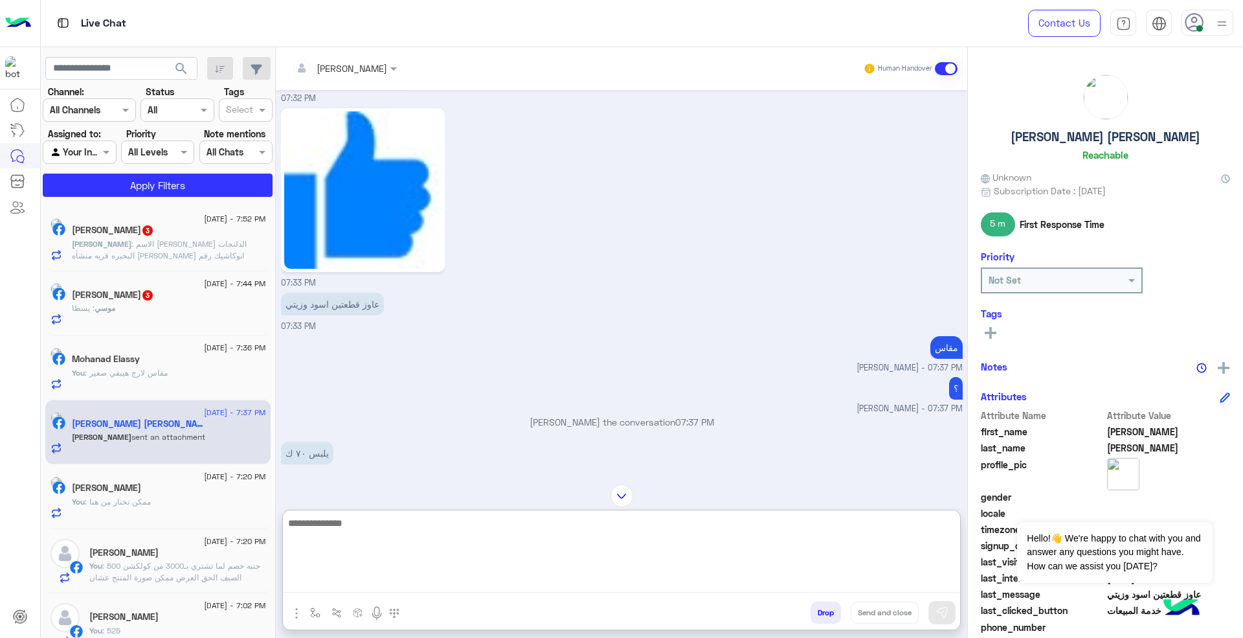
scroll to position [1155, 0]
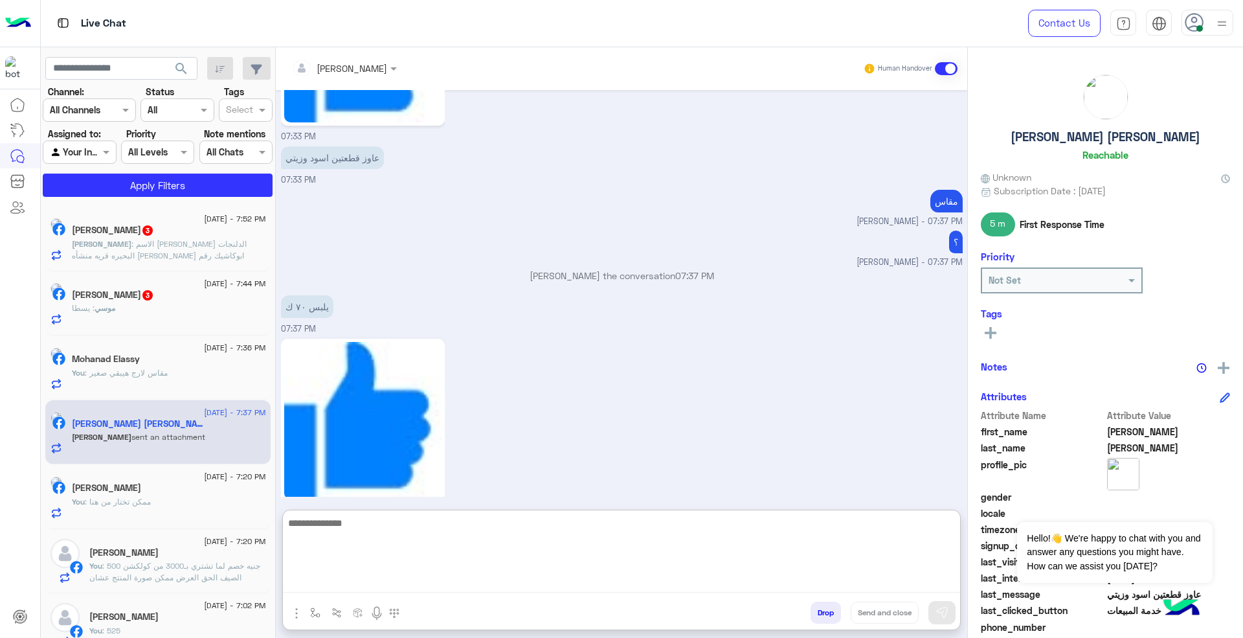
click at [732, 544] on textarea at bounding box center [621, 554] width 677 height 78
type textarea "**********"
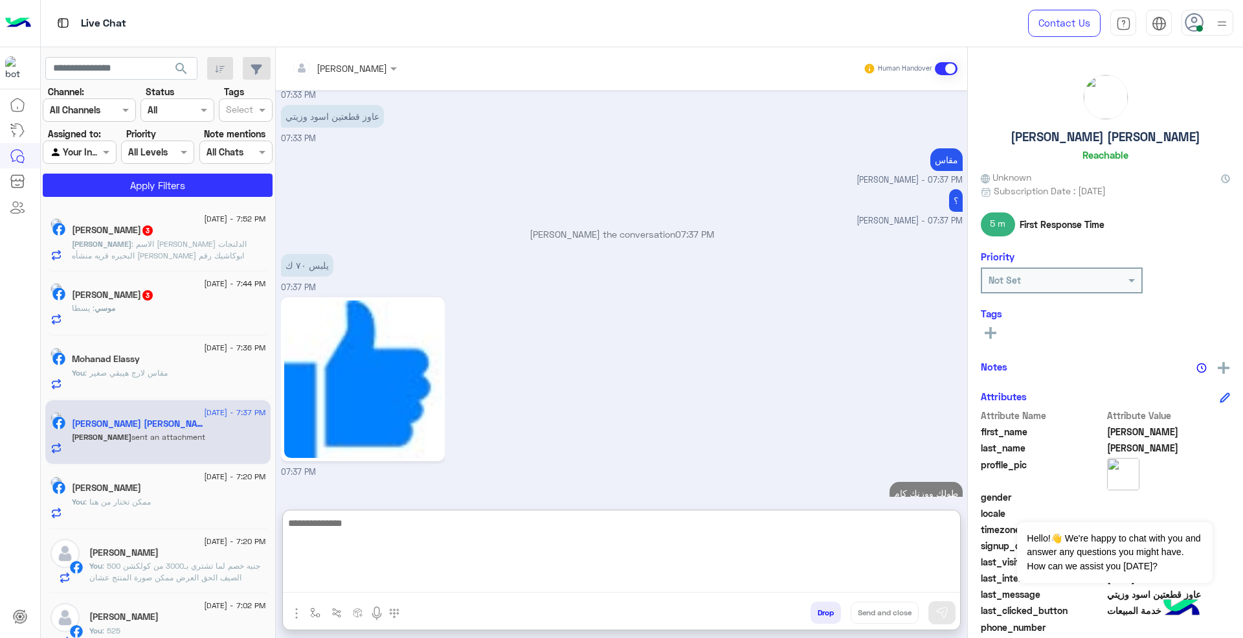
type textarea "*"
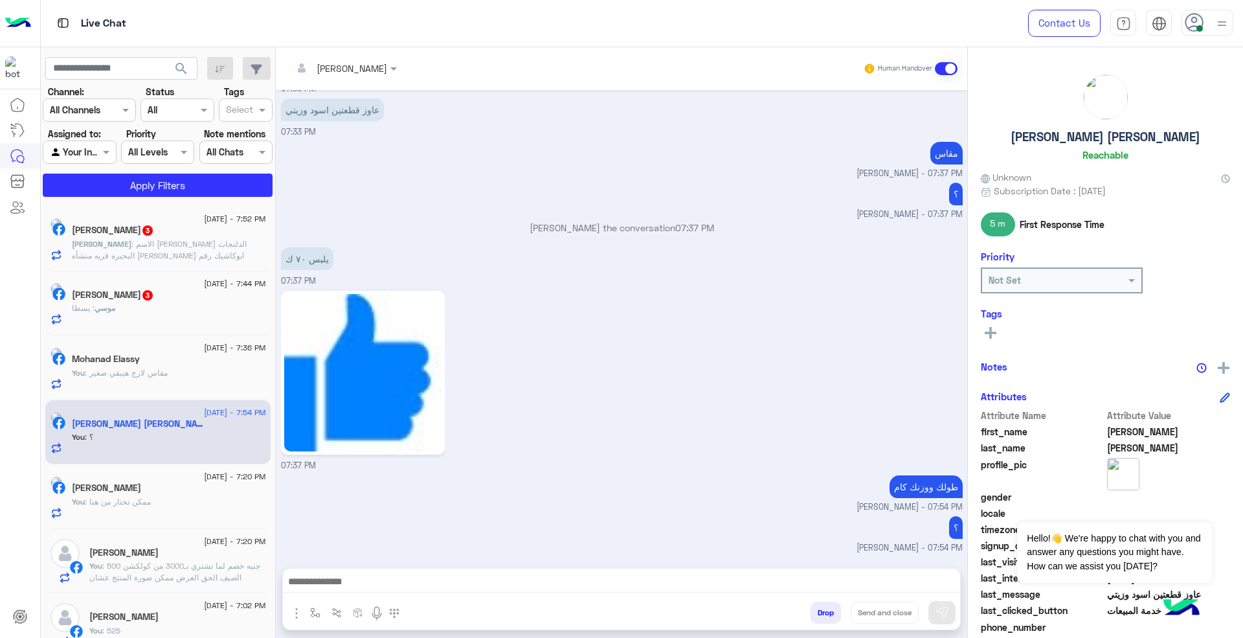
click at [155, 314] on div "موسي : يسطا" at bounding box center [169, 313] width 194 height 23
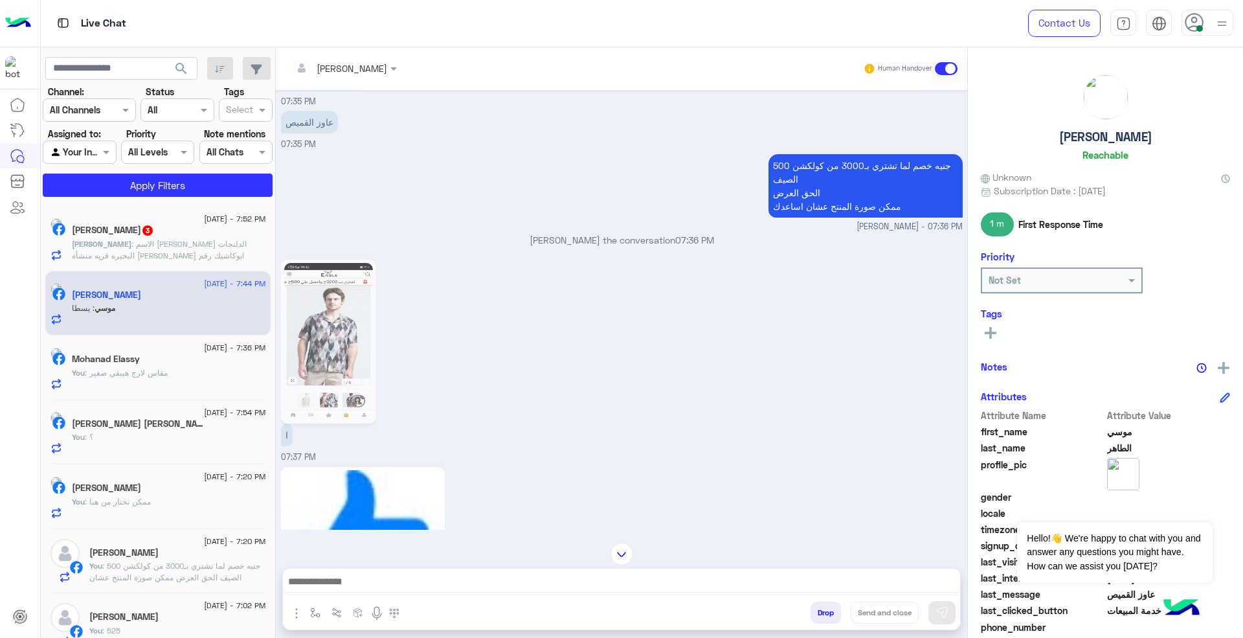
scroll to position [1114, 0]
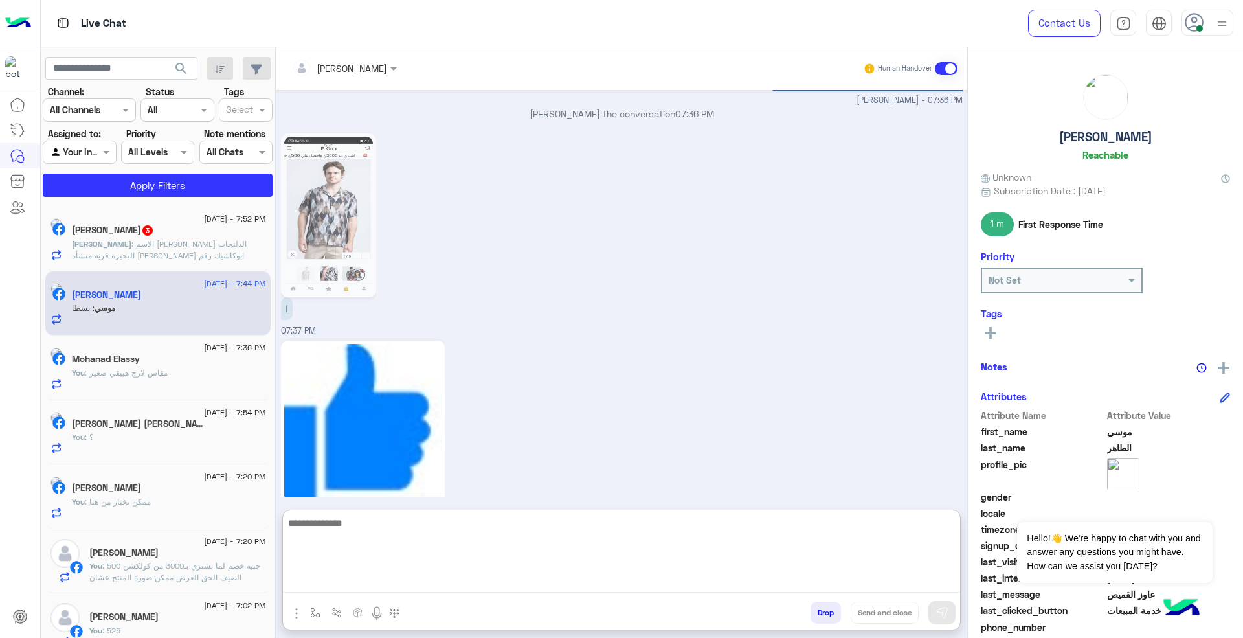
click at [732, 575] on textarea at bounding box center [621, 554] width 677 height 78
type textarea "****"
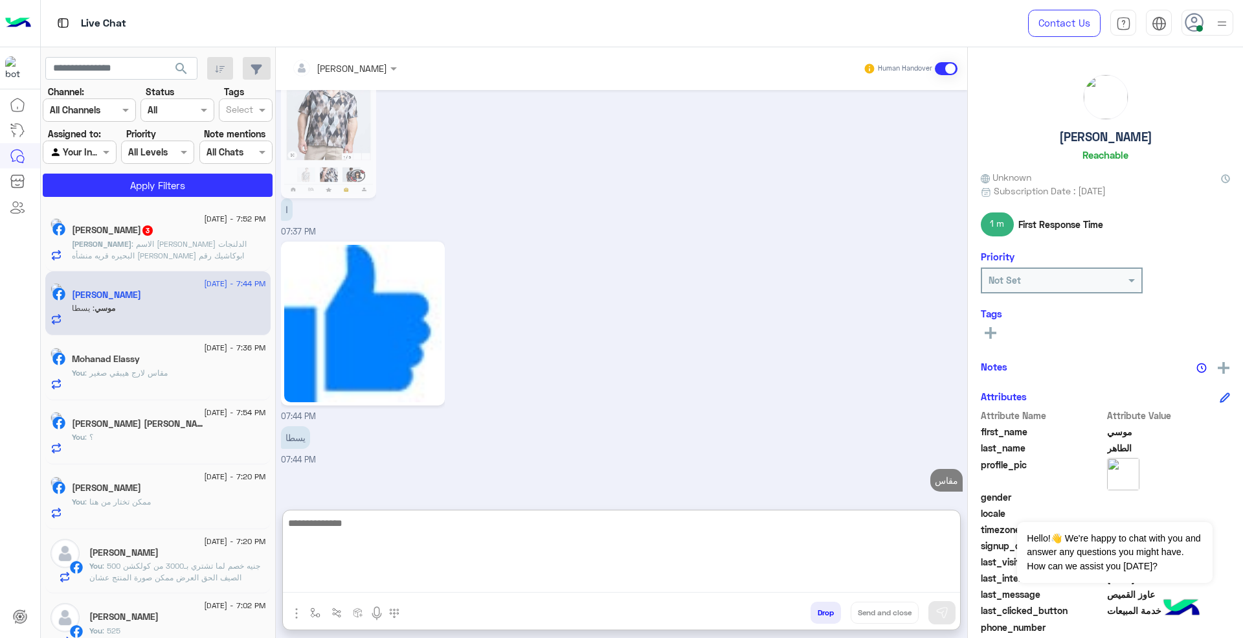
type textarea "*"
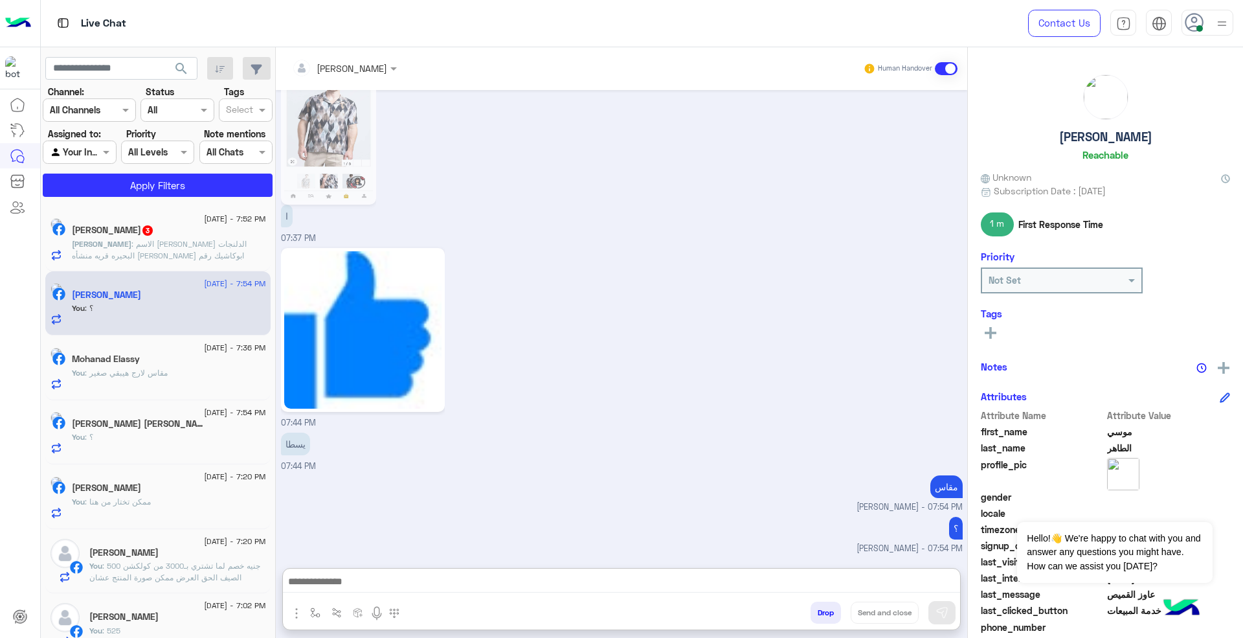
click at [185, 240] on span ": الاسم [PERSON_NAME] الدلنجات البحيره قريه منشأه [PERSON_NAME] ابوكاشيك رقم ال…" at bounding box center [159, 255] width 175 height 33
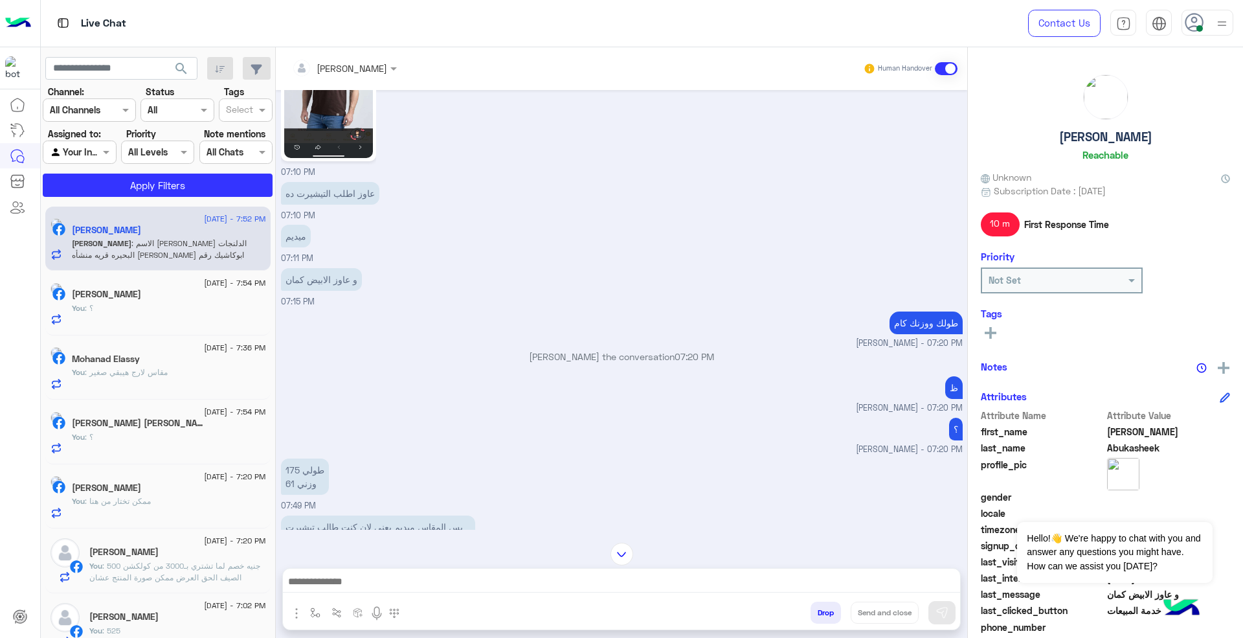
scroll to position [995, 0]
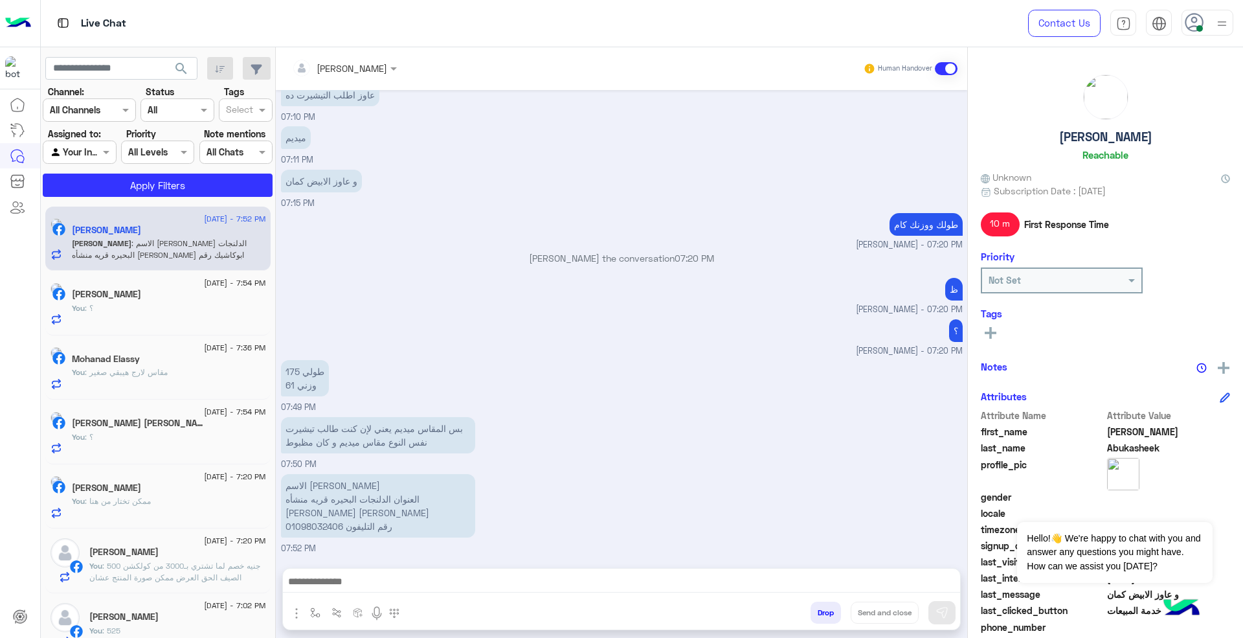
click at [319, 62] on input "text" at bounding box center [327, 69] width 71 height 14
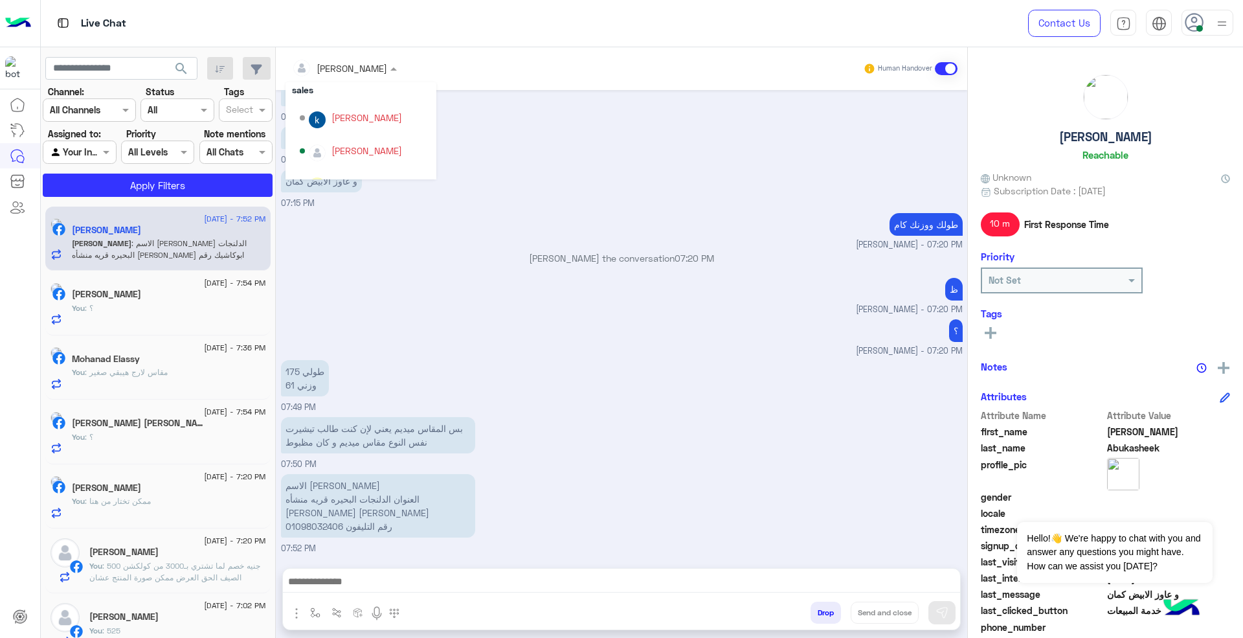
scroll to position [86, 0]
click at [372, 166] on div "[PERSON_NAME][DATE]" at bounding box center [381, 168] width 98 height 14
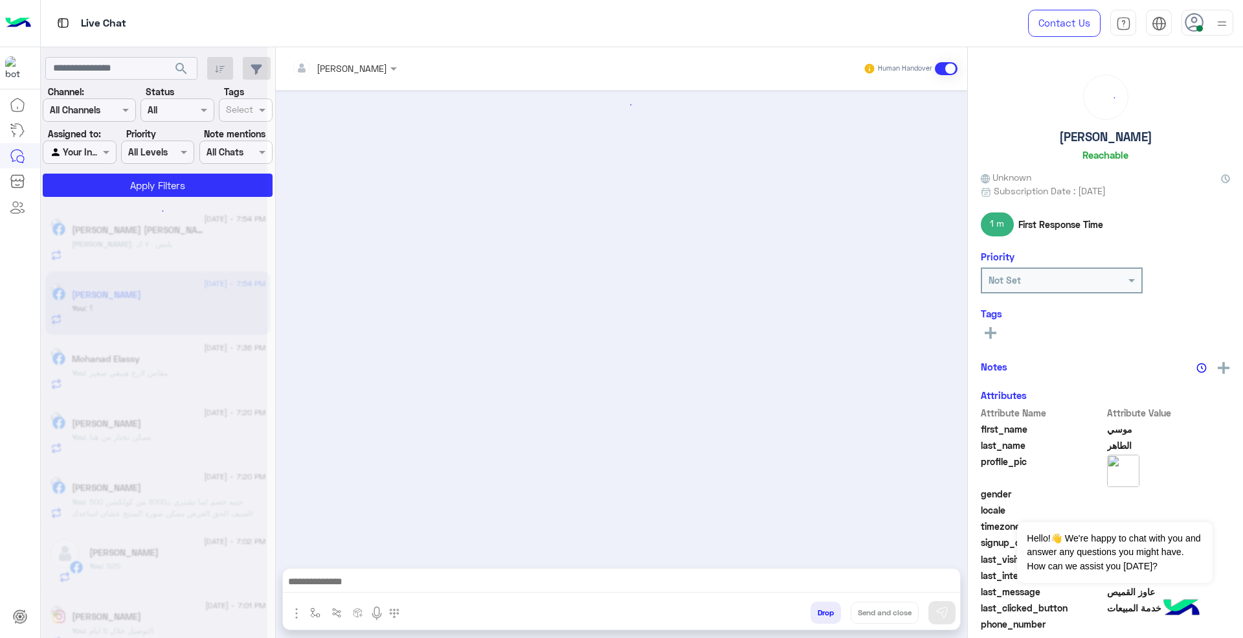
scroll to position [1074, 0]
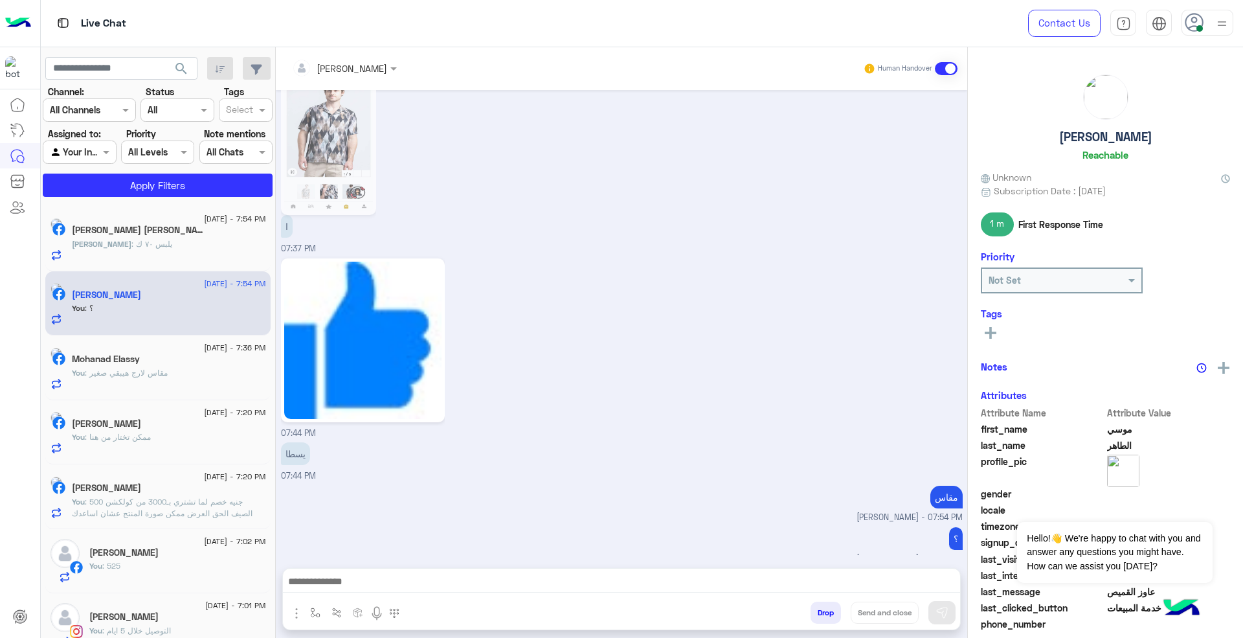
click at [223, 244] on div "[PERSON_NAME] : يلبس ٧٠ ك" at bounding box center [169, 249] width 194 height 23
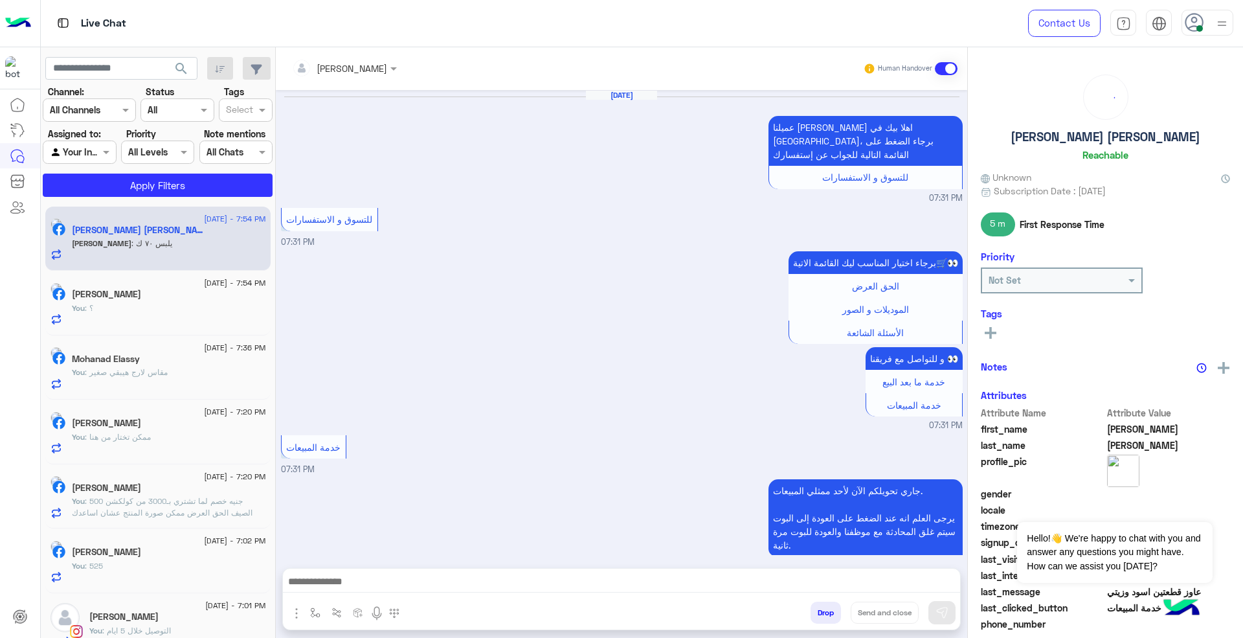
scroll to position [1034, 0]
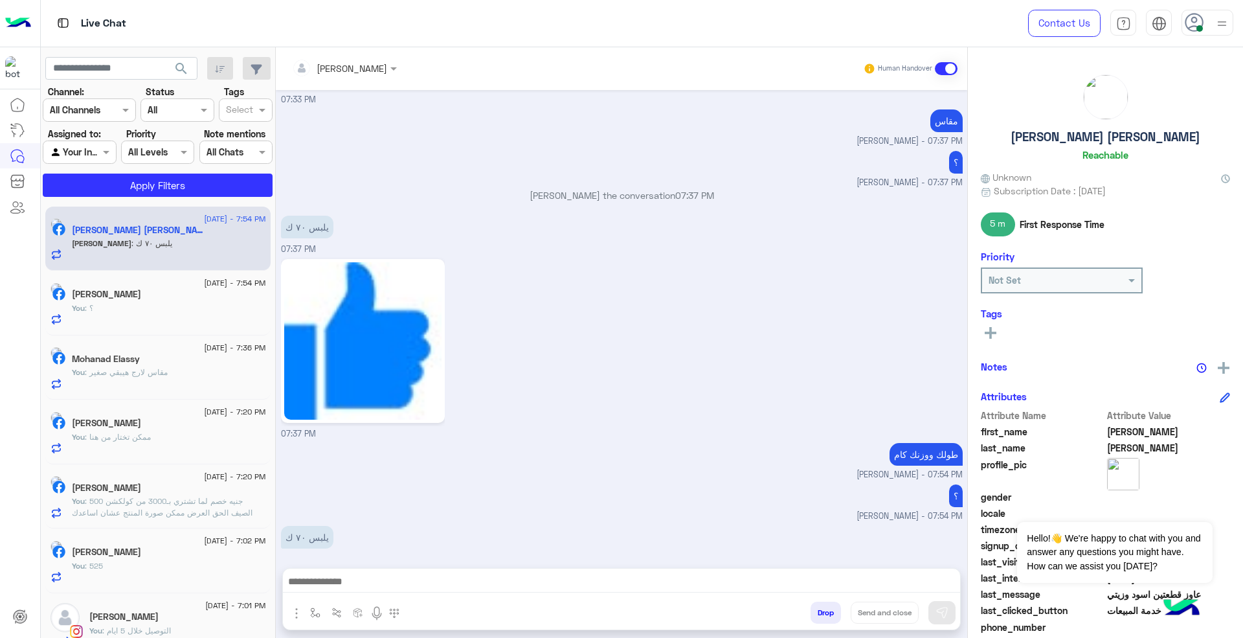
click at [347, 65] on input "text" at bounding box center [327, 69] width 71 height 14
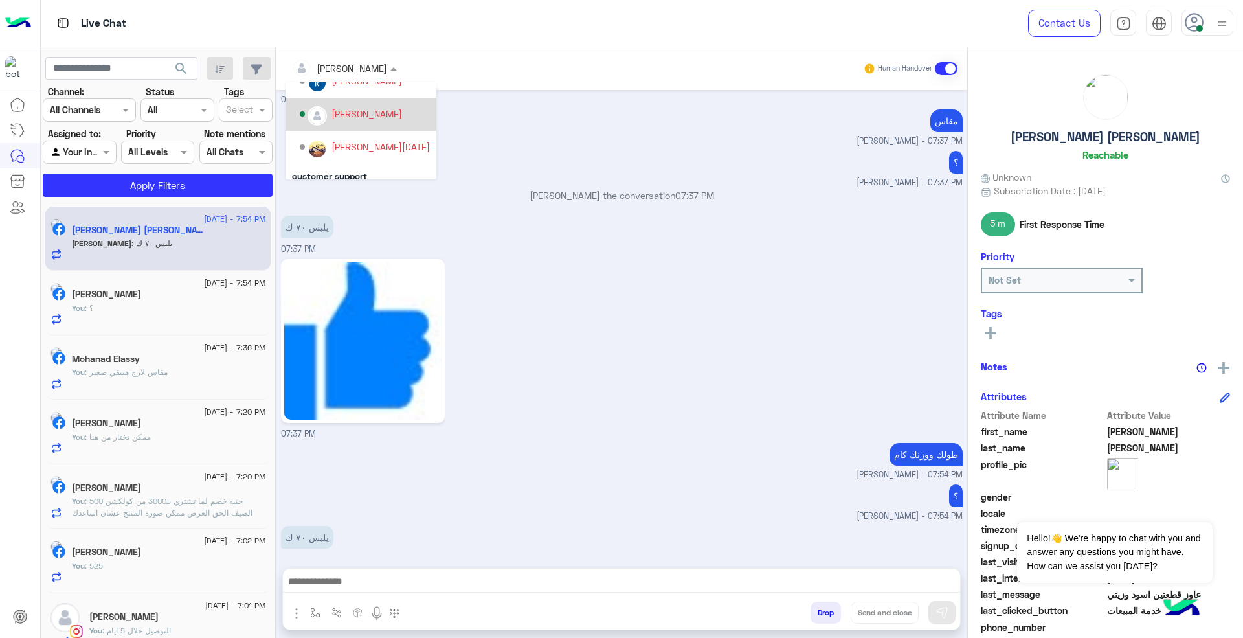
scroll to position [148, 0]
click at [381, 119] on div "[PERSON_NAME][DATE]" at bounding box center [361, 106] width 151 height 33
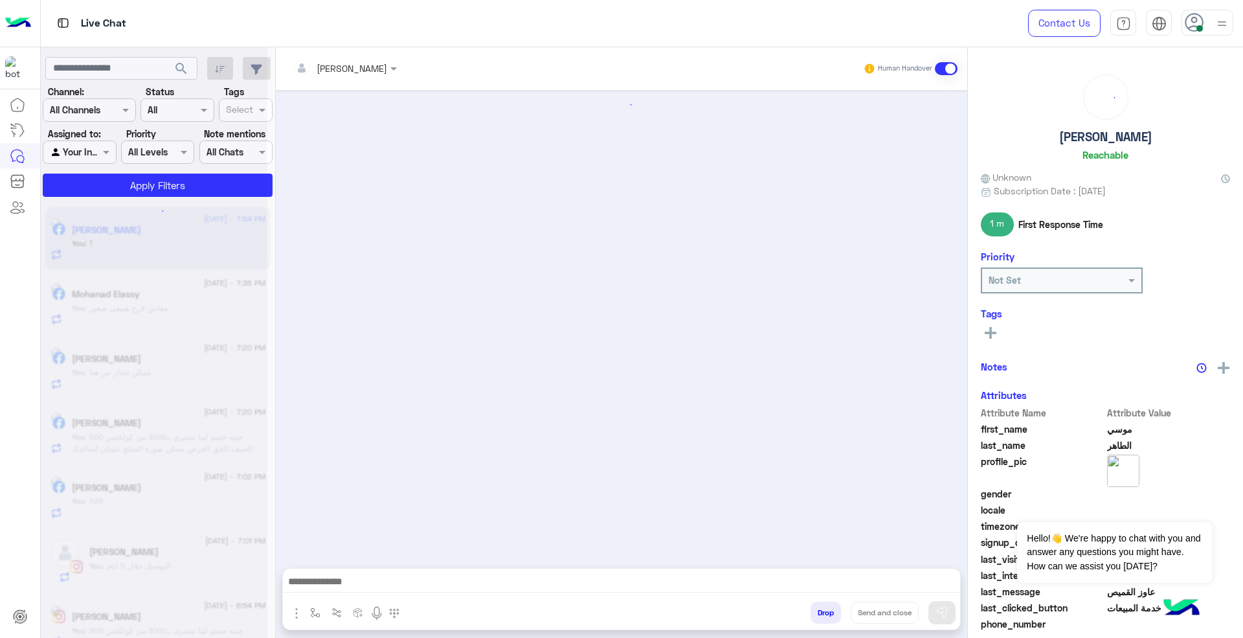
scroll to position [1074, 0]
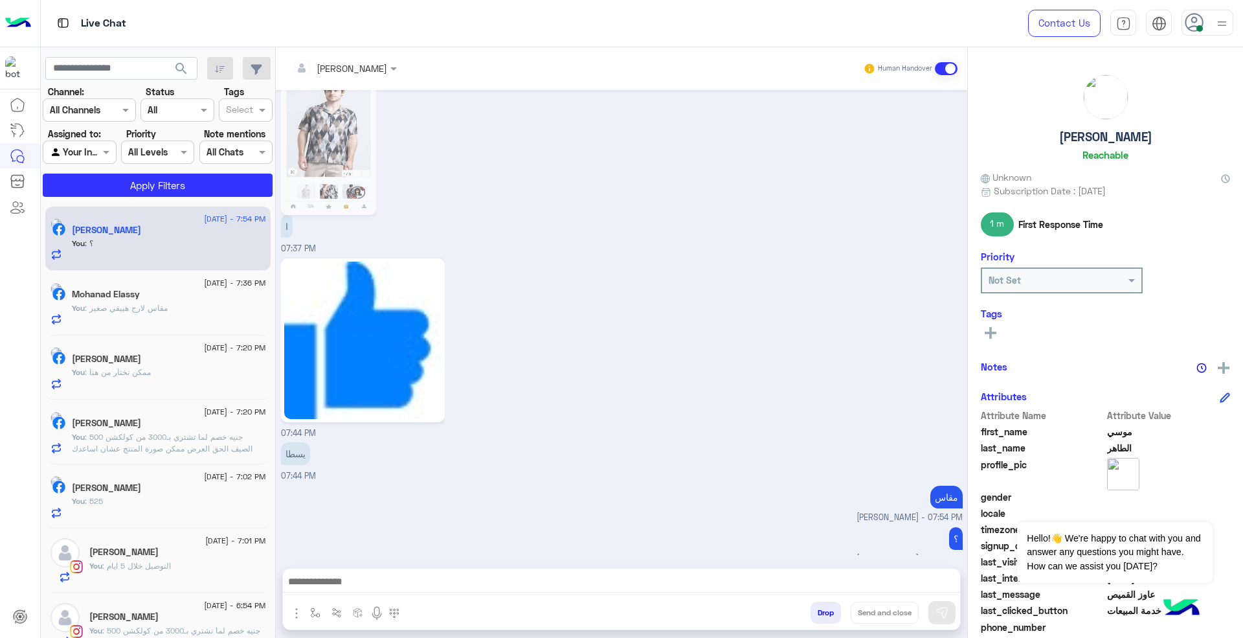
click at [194, 293] on div "Mohanad Elassy" at bounding box center [169, 296] width 194 height 14
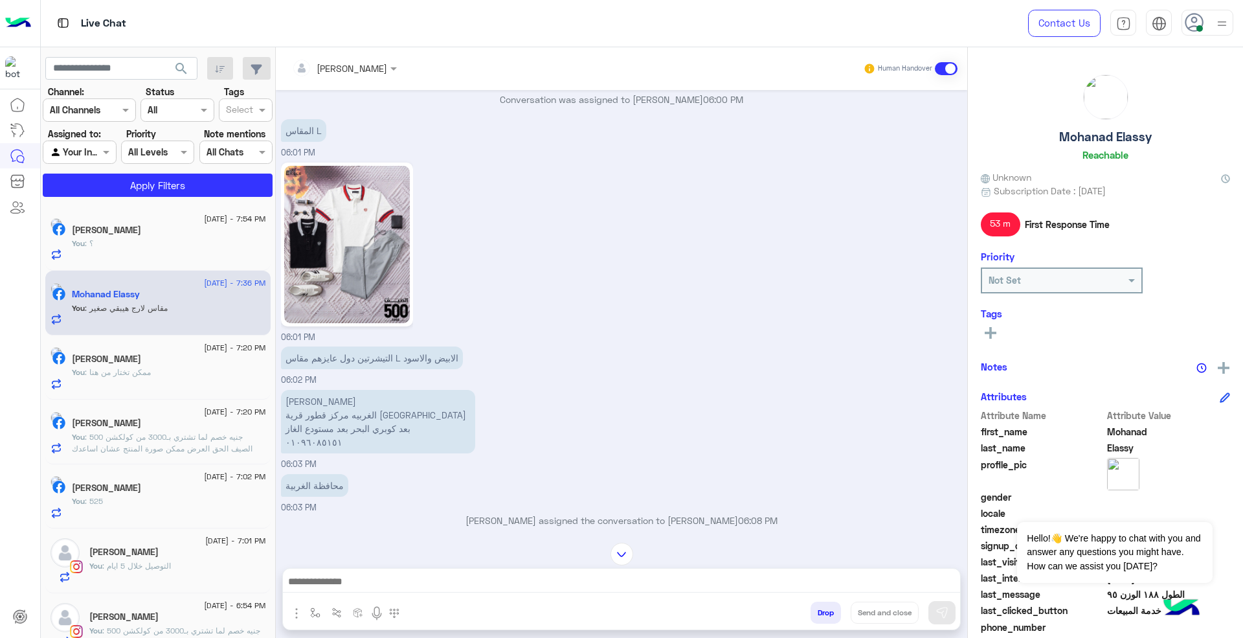
scroll to position [565, 0]
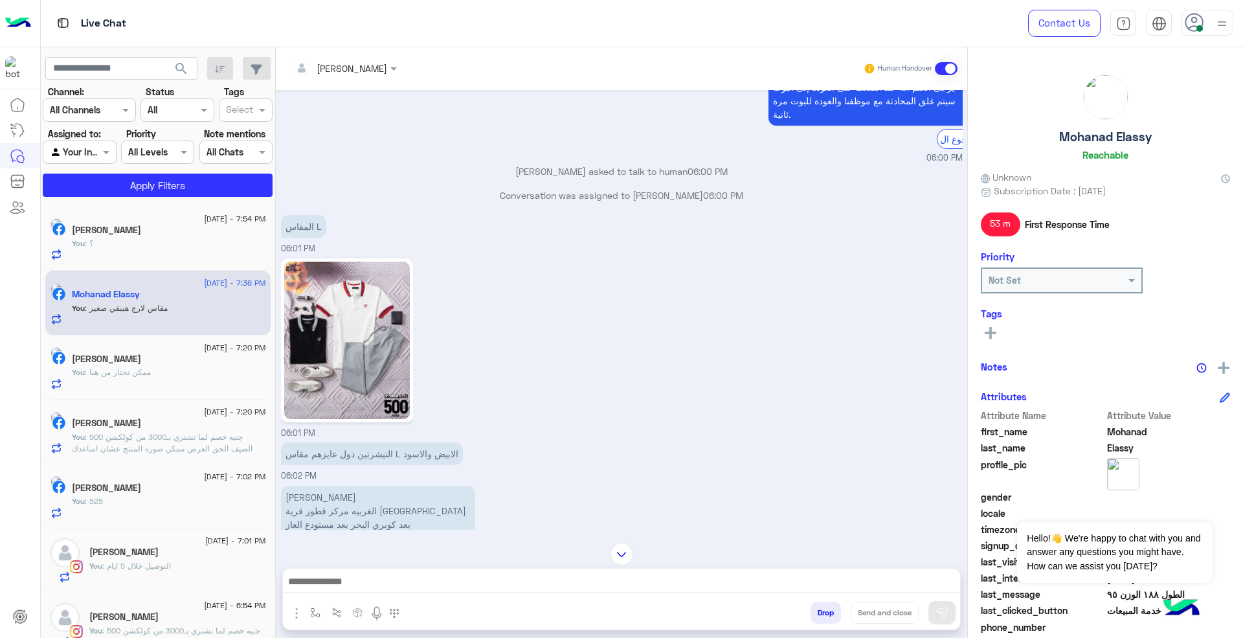
click at [351, 67] on input "text" at bounding box center [327, 69] width 71 height 14
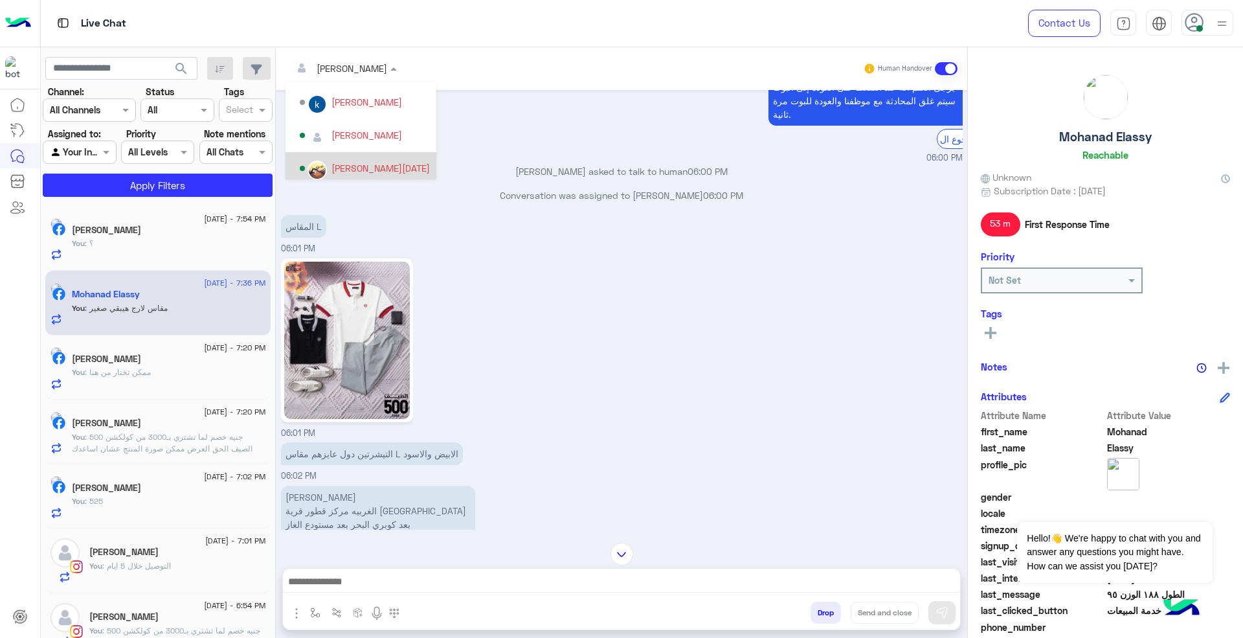
click at [366, 170] on div "[PERSON_NAME][DATE]" at bounding box center [381, 168] width 98 height 14
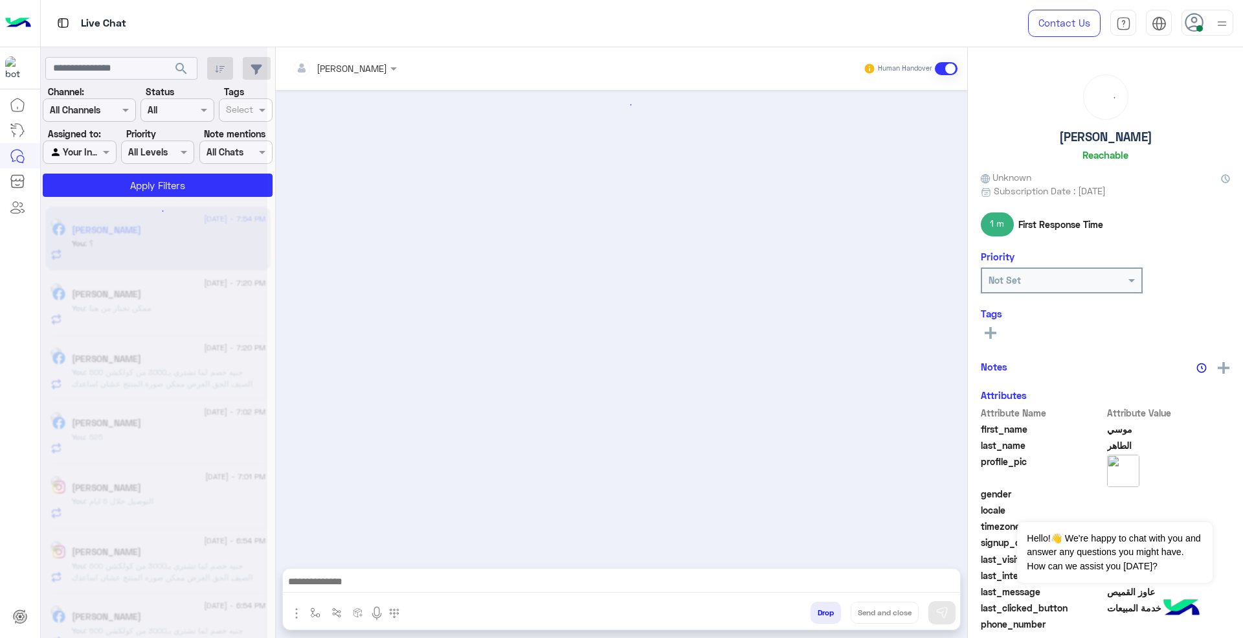
scroll to position [1074, 0]
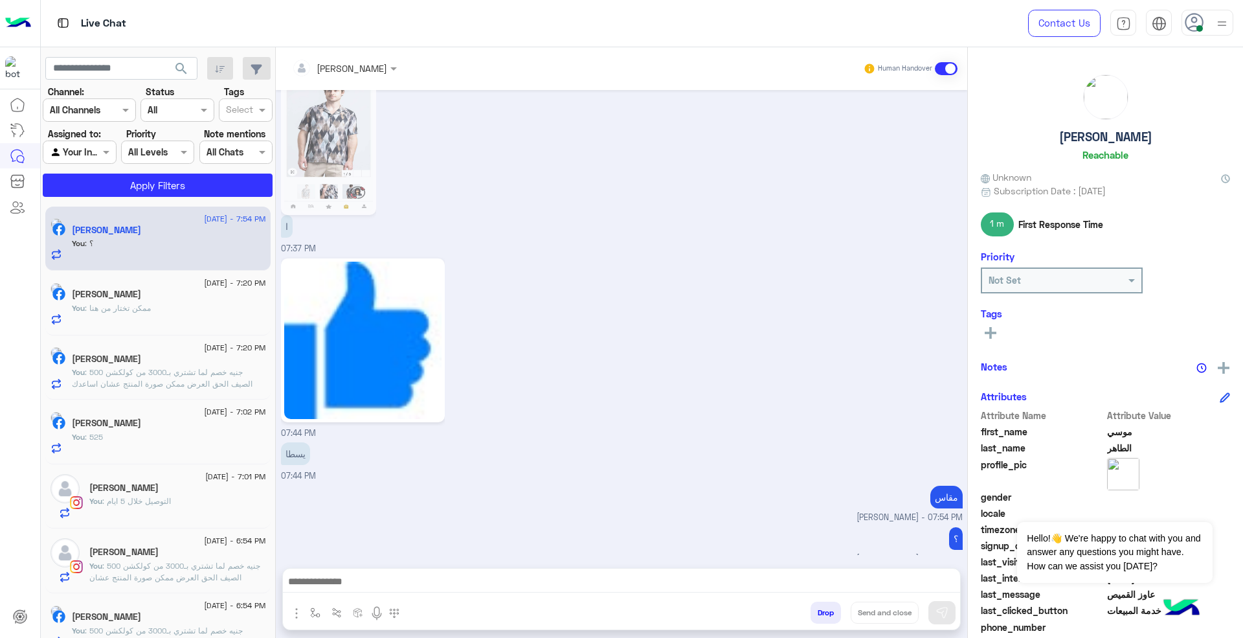
click at [341, 69] on input "text" at bounding box center [327, 69] width 71 height 14
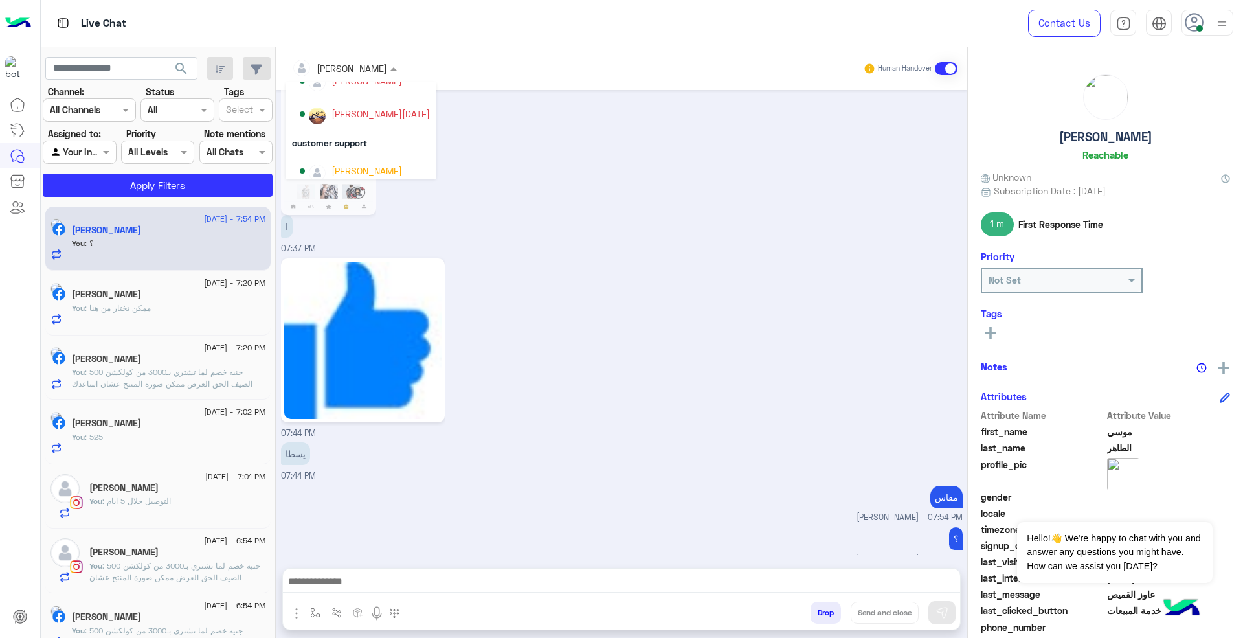
scroll to position [148, 0]
click at [376, 114] on div "[PERSON_NAME][DATE]" at bounding box center [365, 106] width 130 height 23
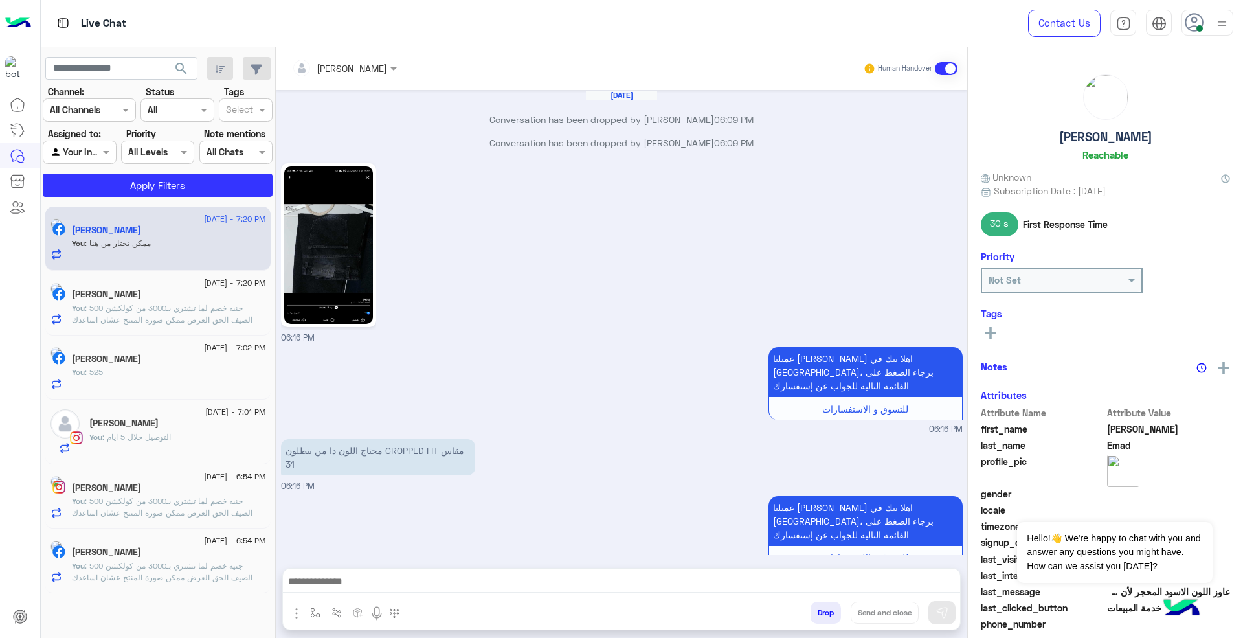
scroll to position [971, 0]
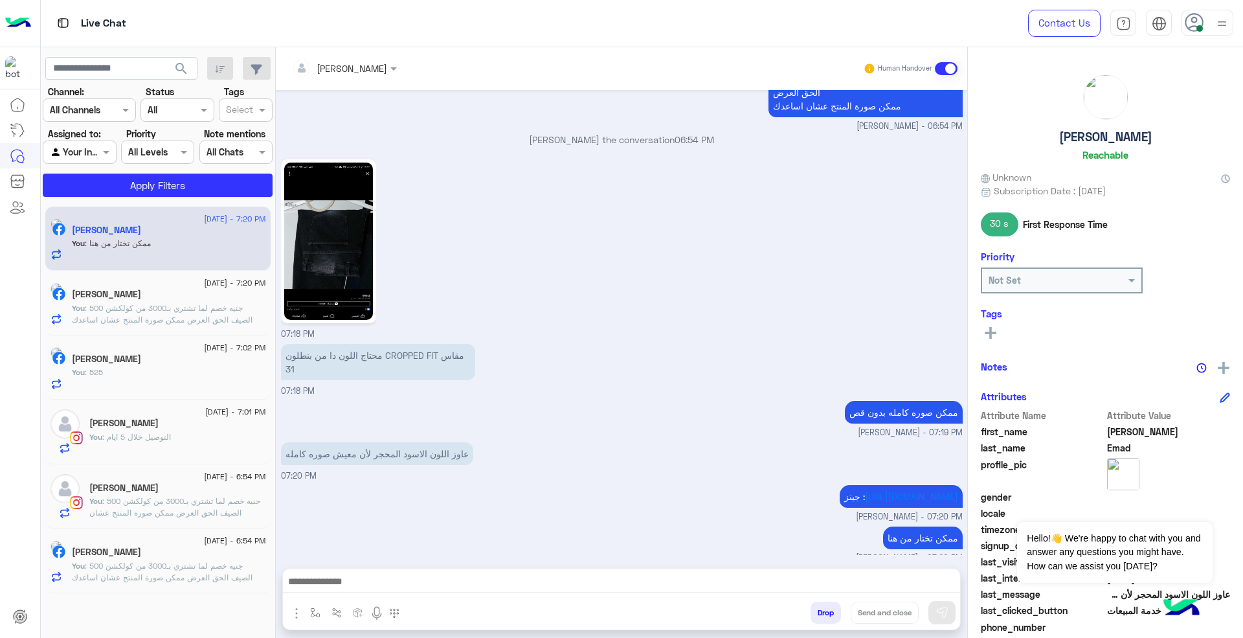
click at [829, 610] on button "Drop" at bounding box center [826, 613] width 30 height 22
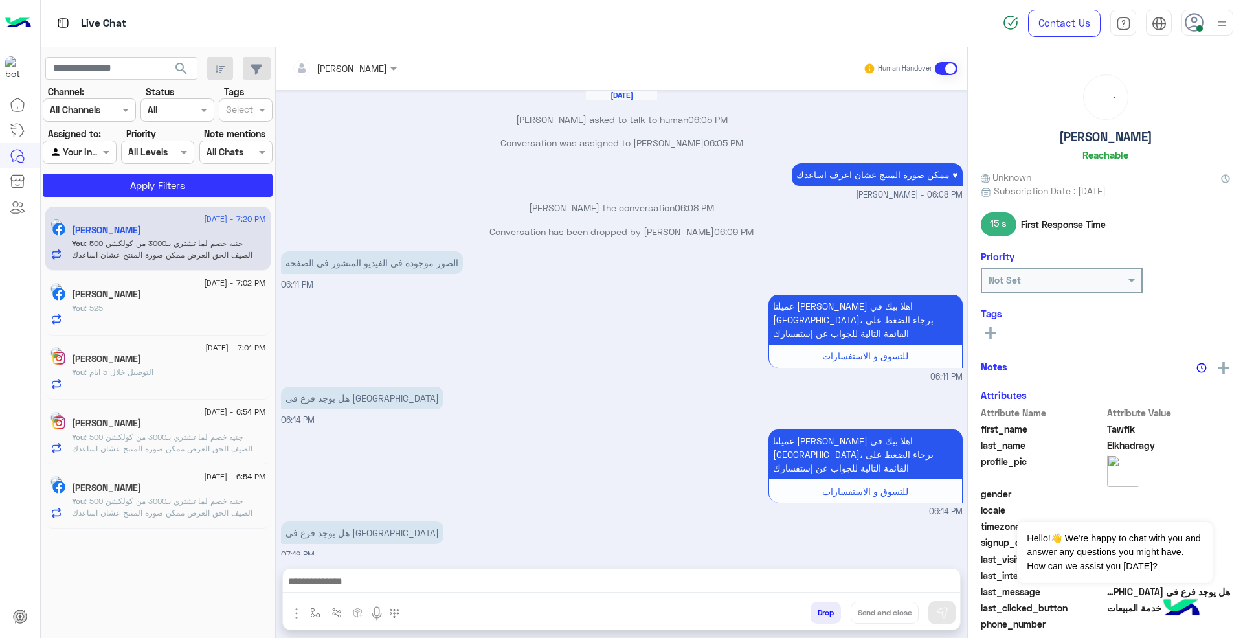
click at [829, 610] on button "Drop" at bounding box center [826, 613] width 30 height 22
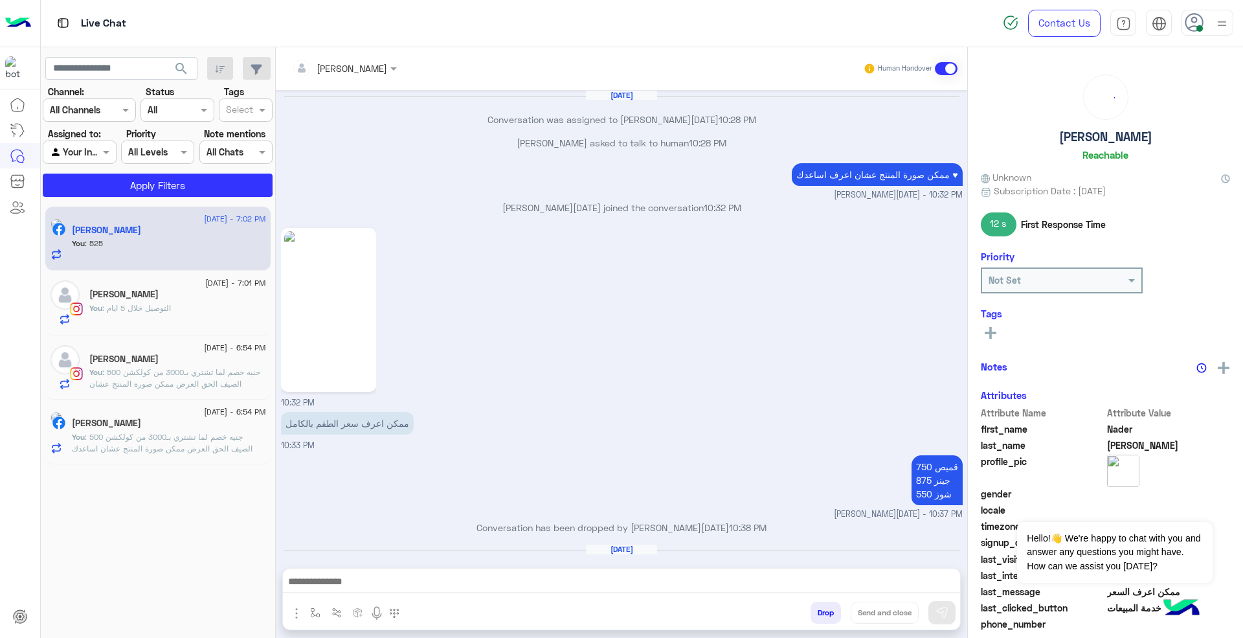
scroll to position [851, 0]
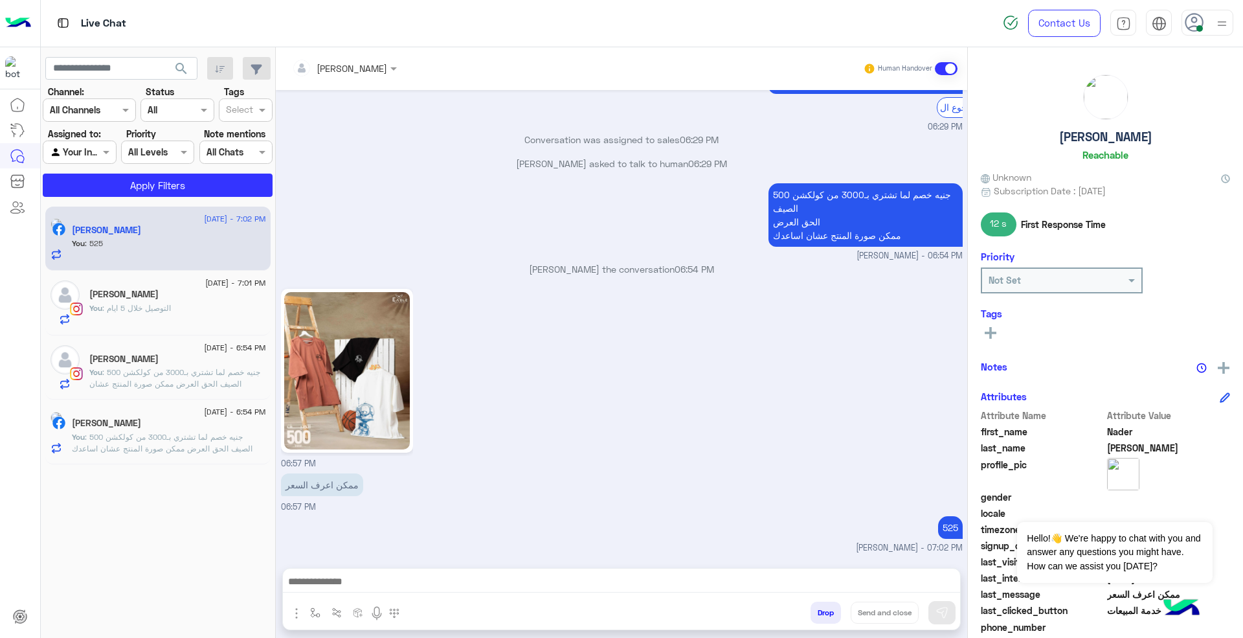
click at [829, 610] on button "Drop" at bounding box center [826, 613] width 30 height 22
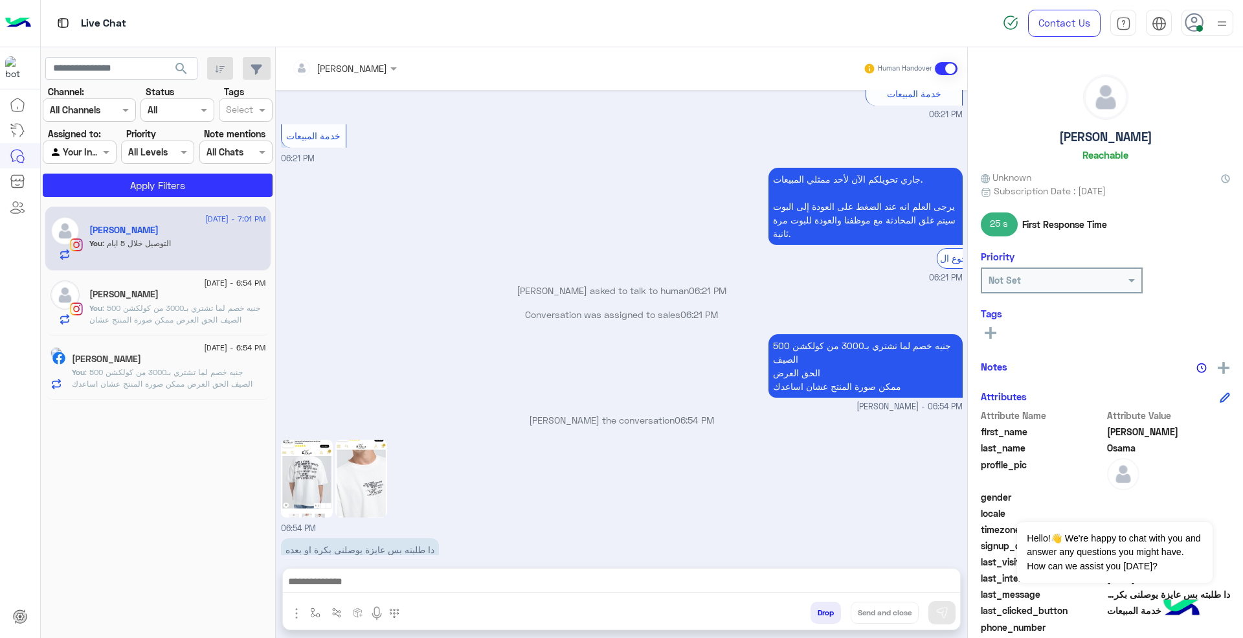
click at [829, 610] on button "Drop" at bounding box center [826, 613] width 30 height 22
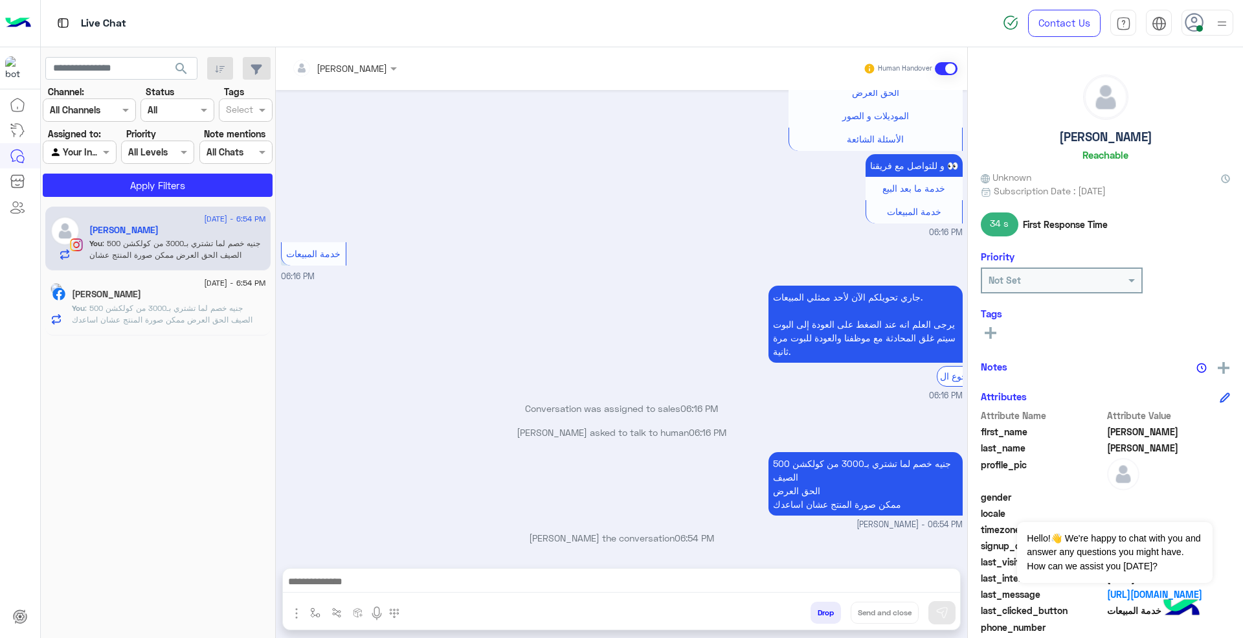
click at [829, 610] on button "Drop" at bounding box center [826, 613] width 30 height 22
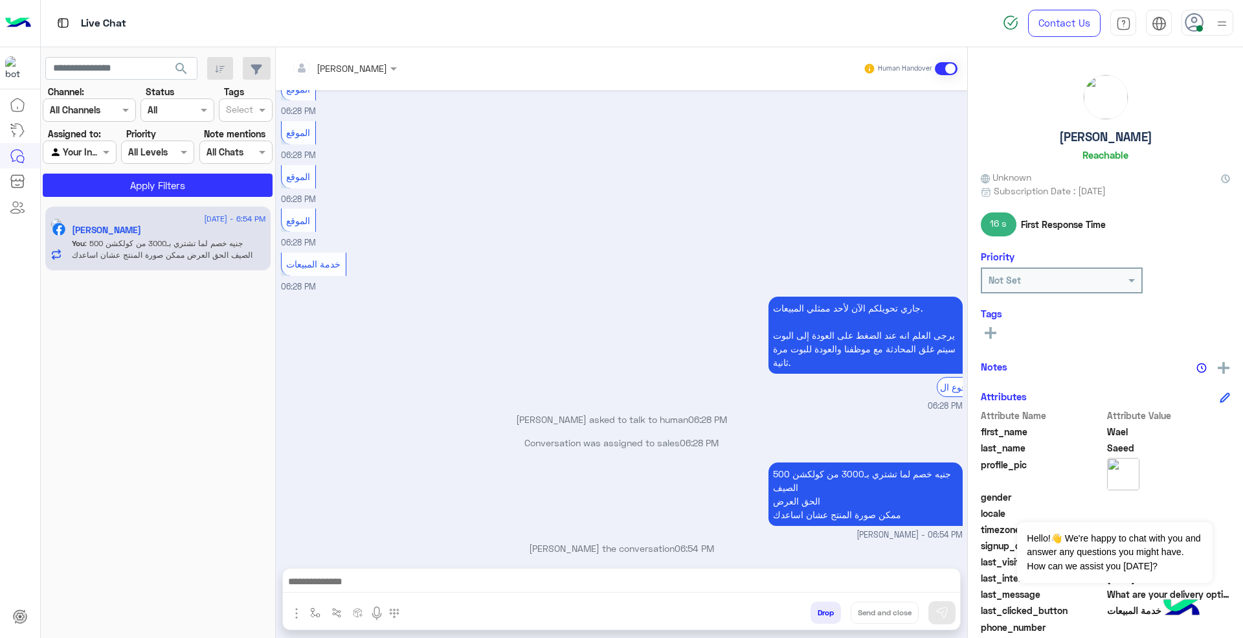
click at [829, 610] on button "Drop" at bounding box center [826, 613] width 30 height 22
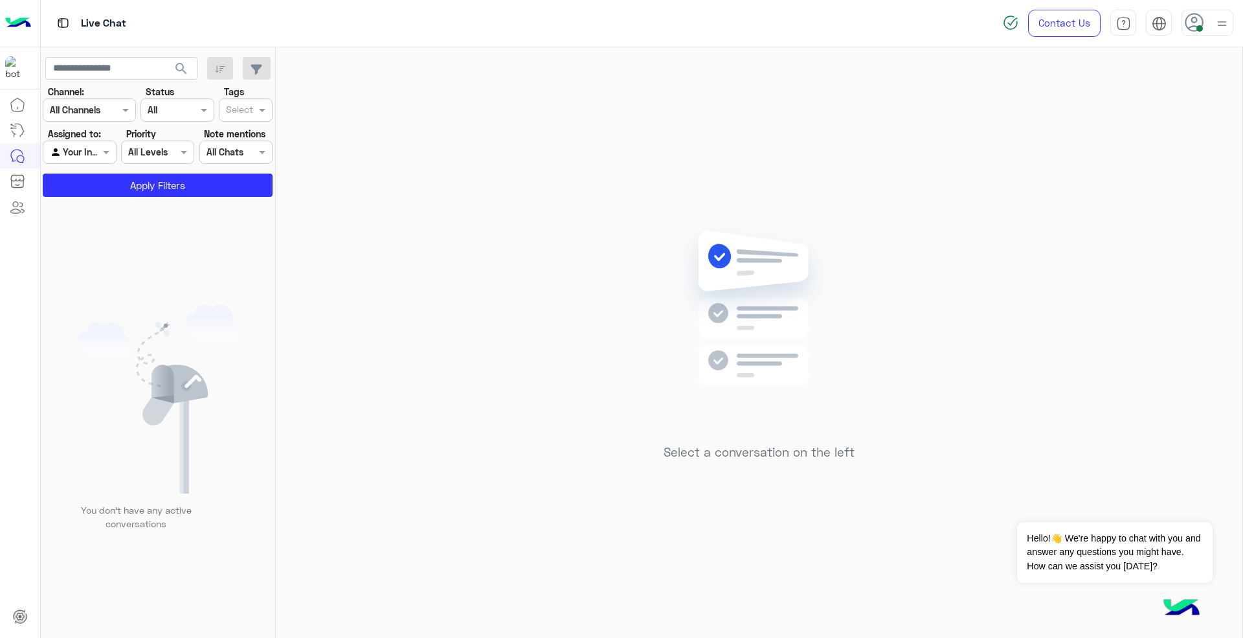
click at [1202, 19] on use at bounding box center [1194, 22] width 19 height 19
click at [1176, 187] on label "Offline" at bounding box center [1152, 183] width 141 height 23
click at [617, 226] on div "Select a conversation on the left" at bounding box center [759, 345] width 967 height 596
